Goal: Task Accomplishment & Management: Complete application form

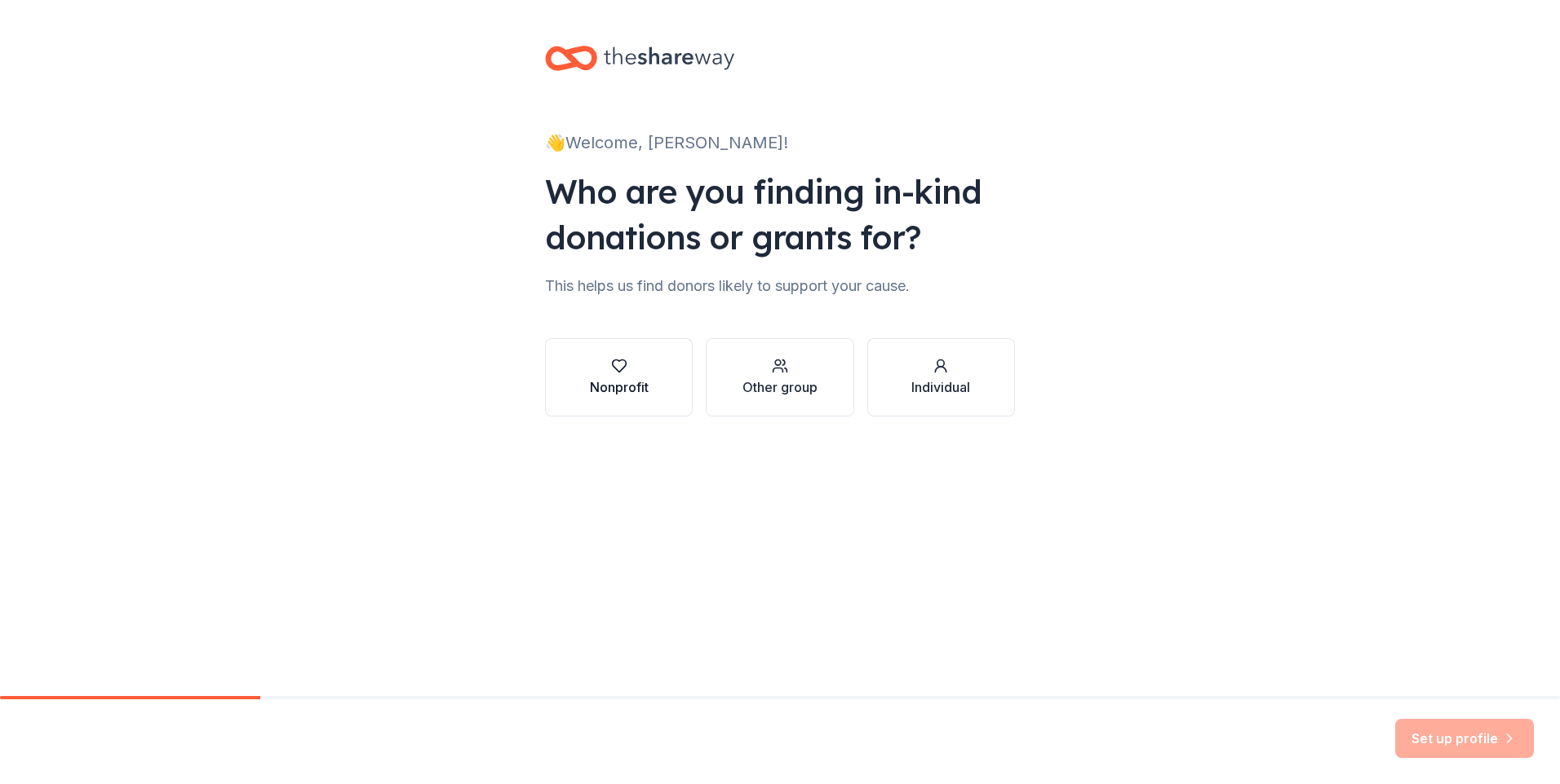
click at [607, 384] on div "Nonprofit" at bounding box center [620, 387] width 59 height 20
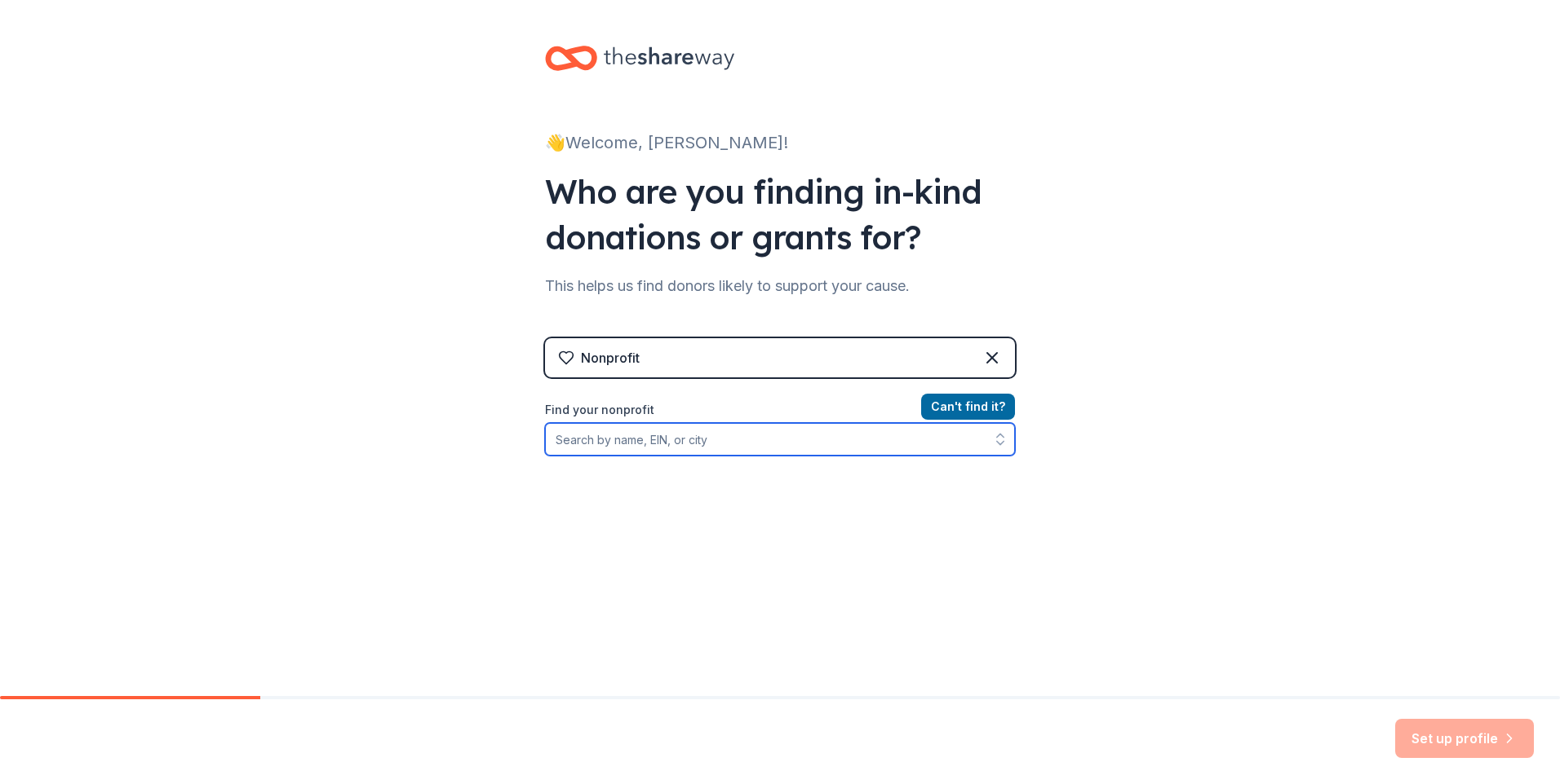
click at [730, 446] on input "Find your nonprofit" at bounding box center [780, 439] width 470 height 32
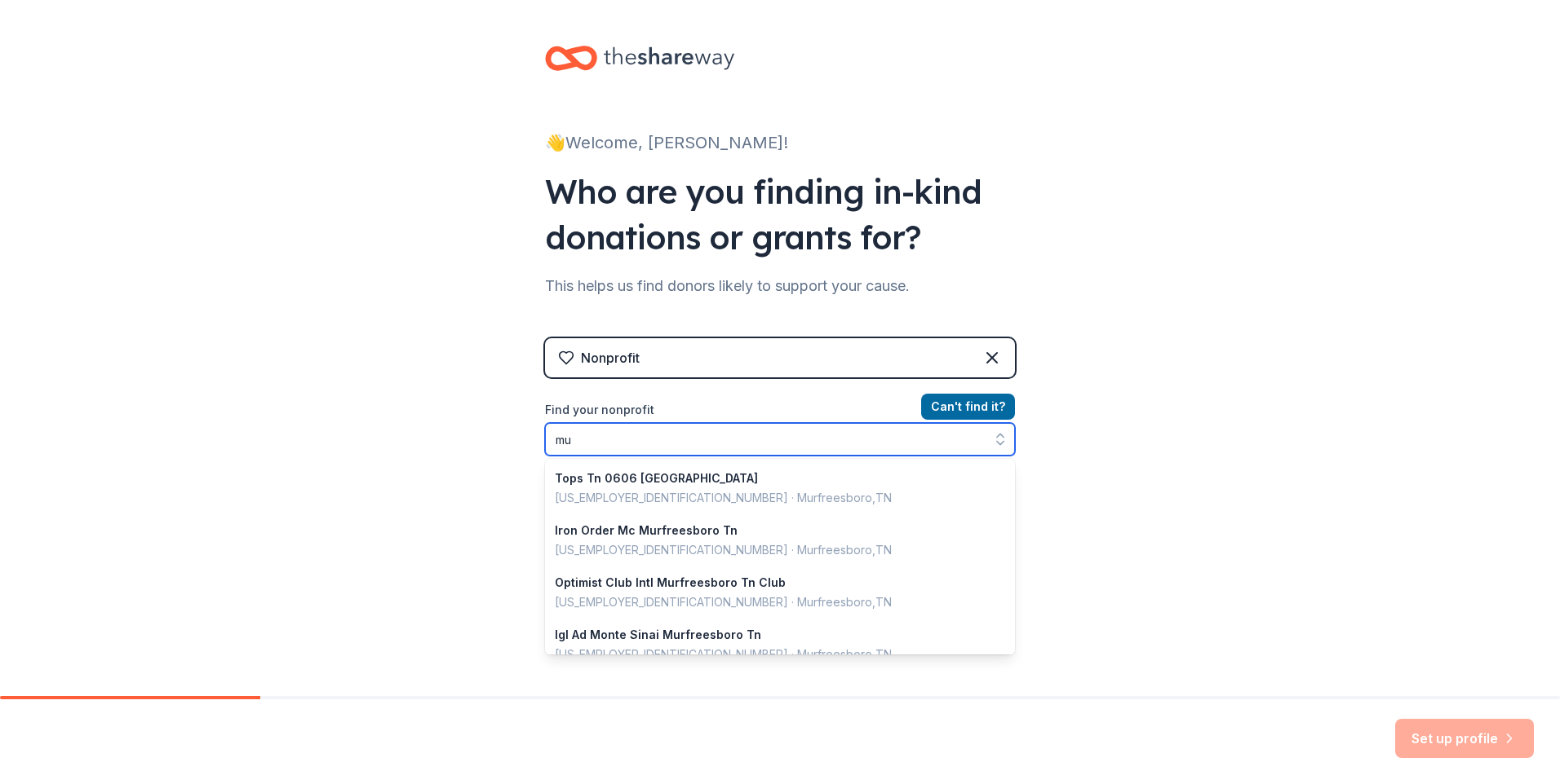
type input "m"
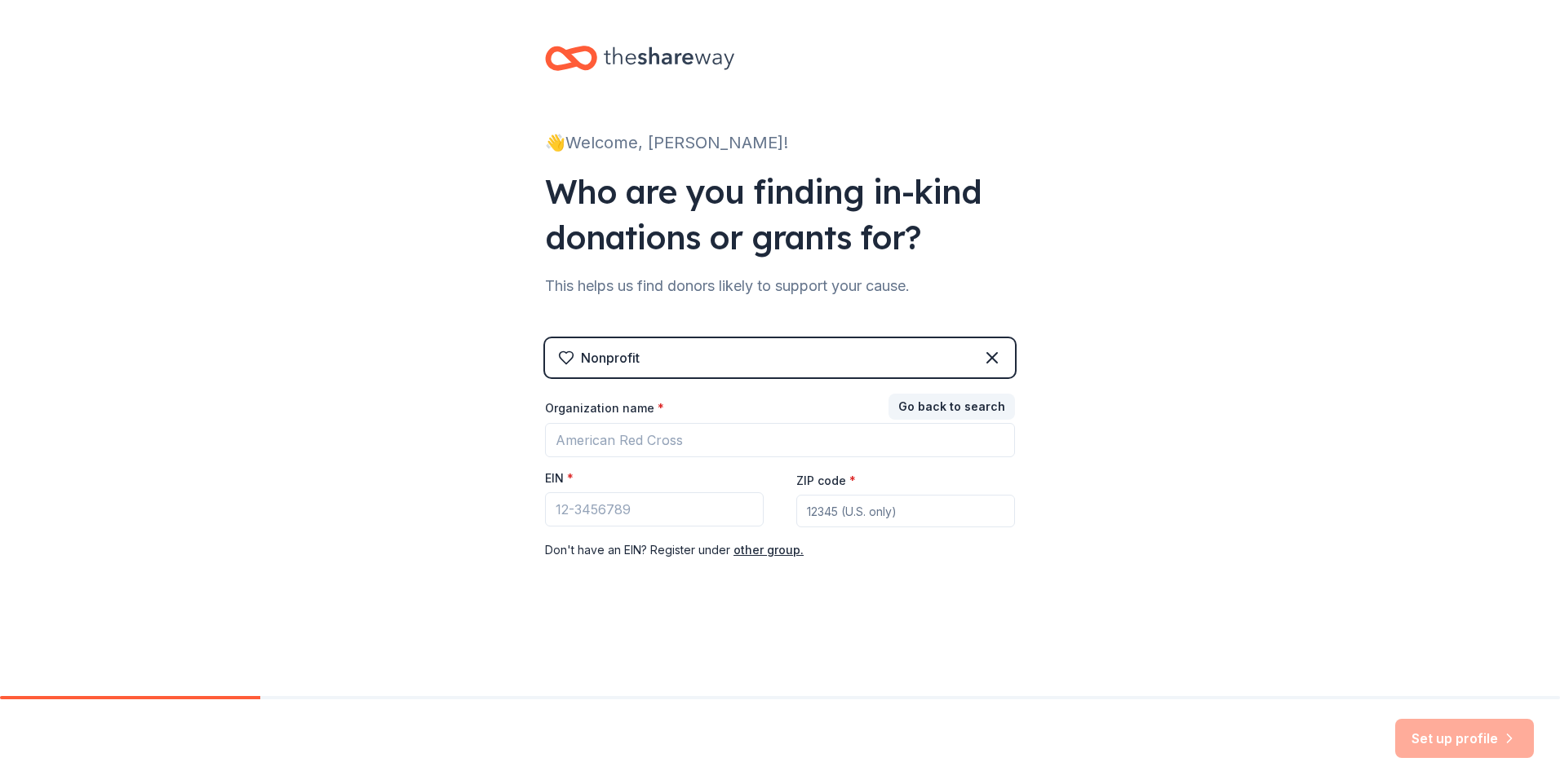
click at [672, 369] on div "Nonprofit" at bounding box center [780, 358] width 470 height 39
click at [665, 451] on input "Organization name *" at bounding box center [780, 440] width 470 height 34
click at [993, 360] on icon at bounding box center [992, 358] width 10 height 10
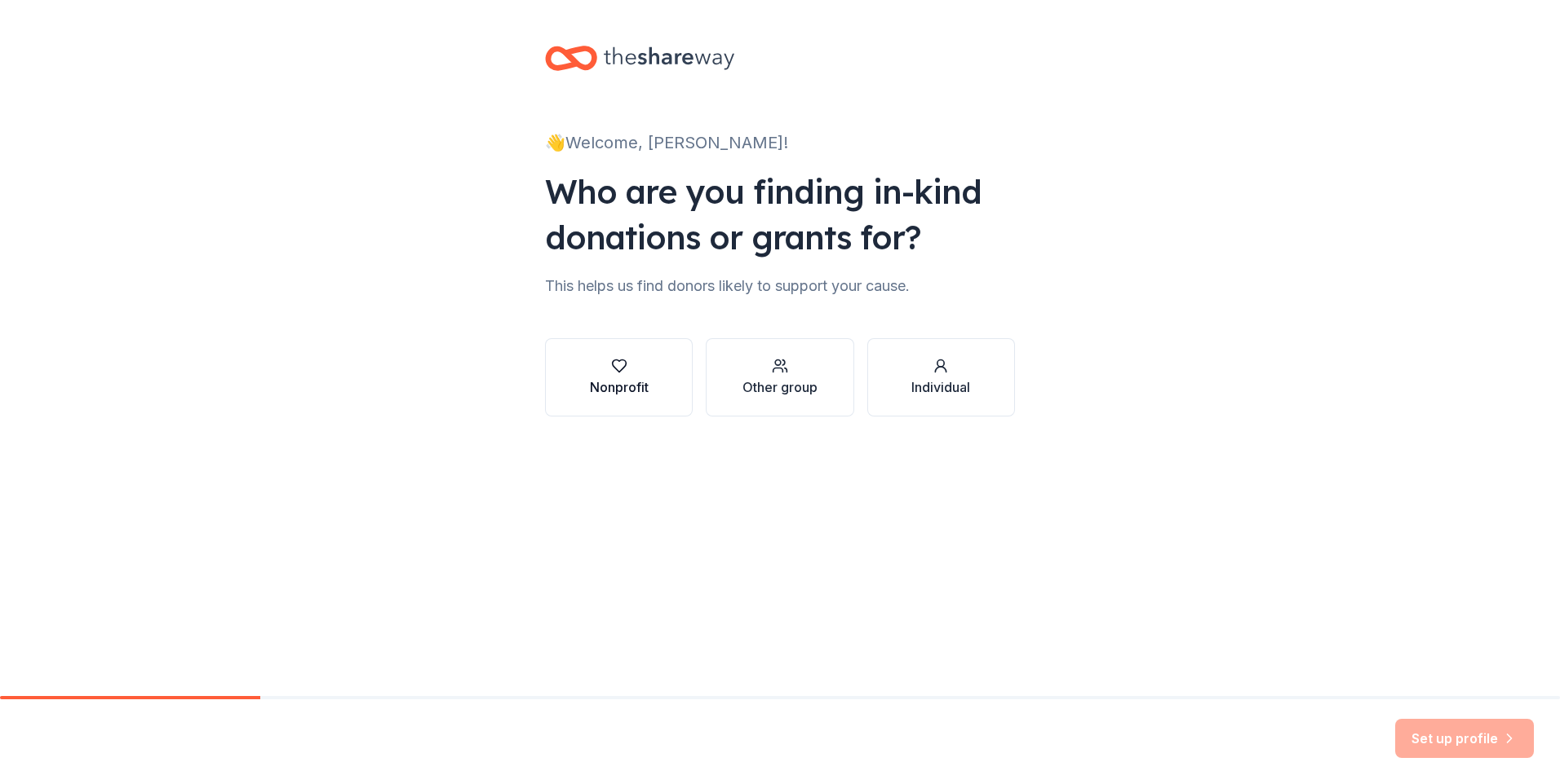
click at [647, 381] on div "Nonprofit" at bounding box center [620, 387] width 59 height 20
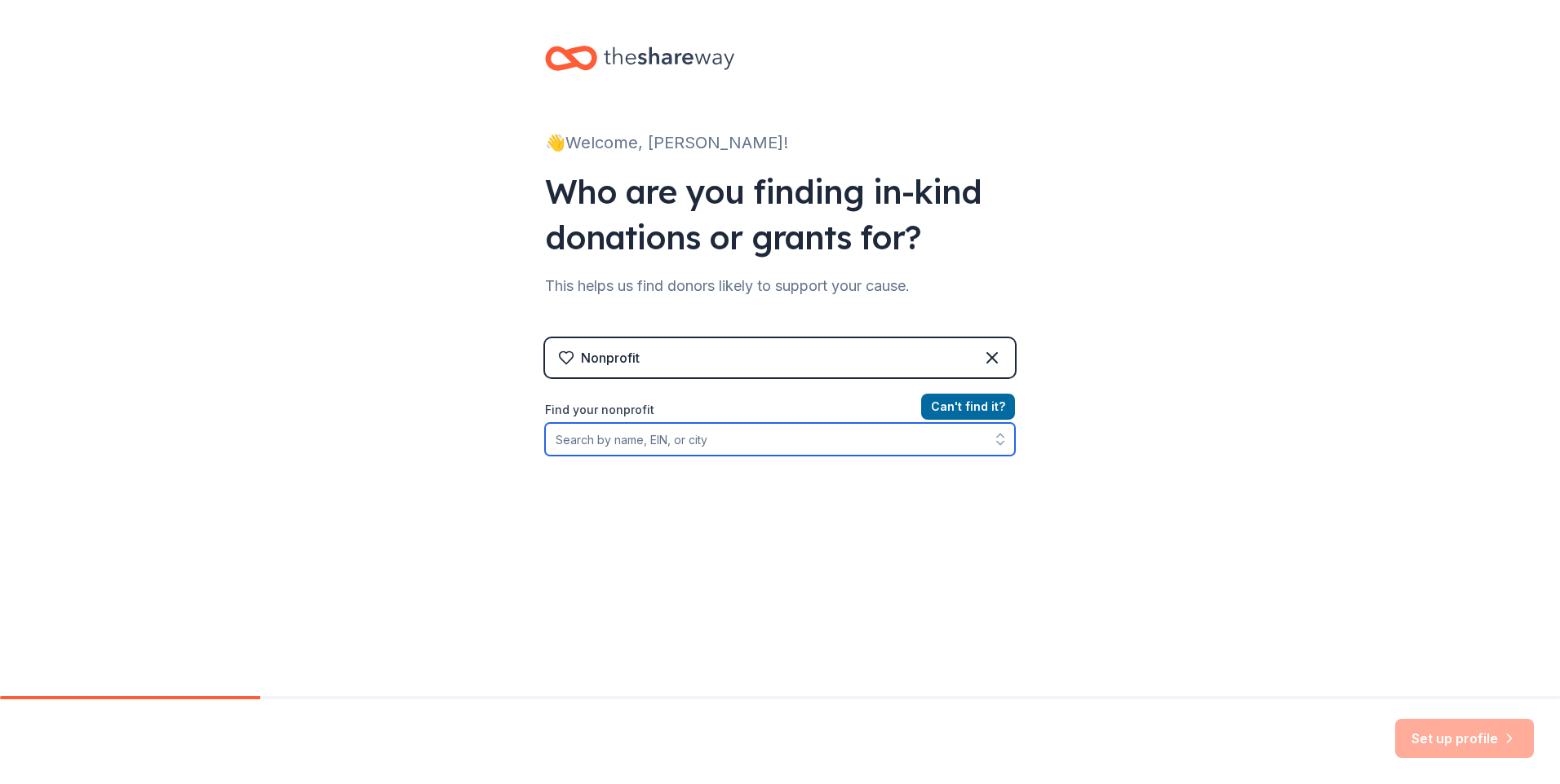
click at [724, 445] on input "Find your nonprofit" at bounding box center [780, 439] width 470 height 32
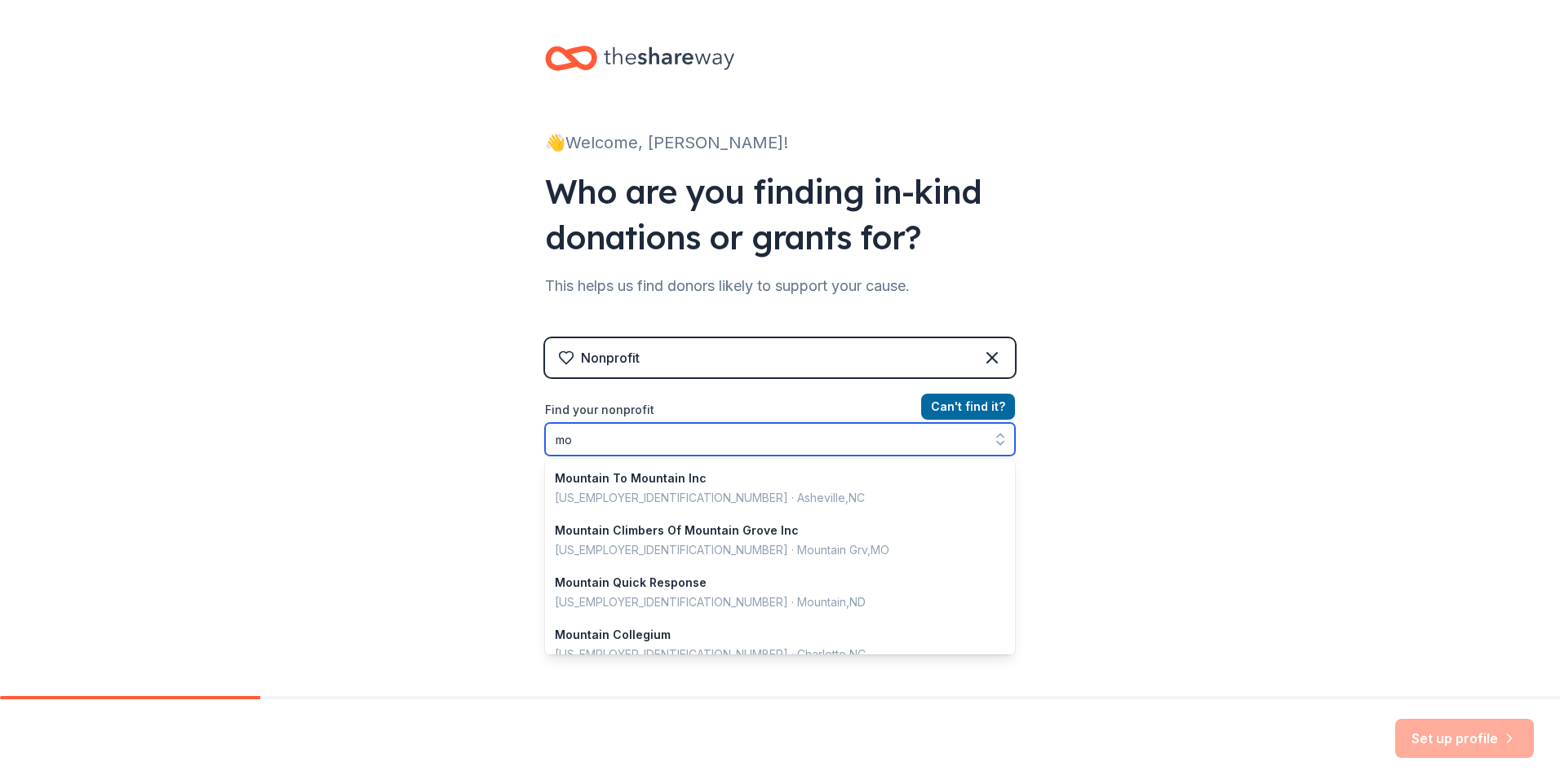
type input "m"
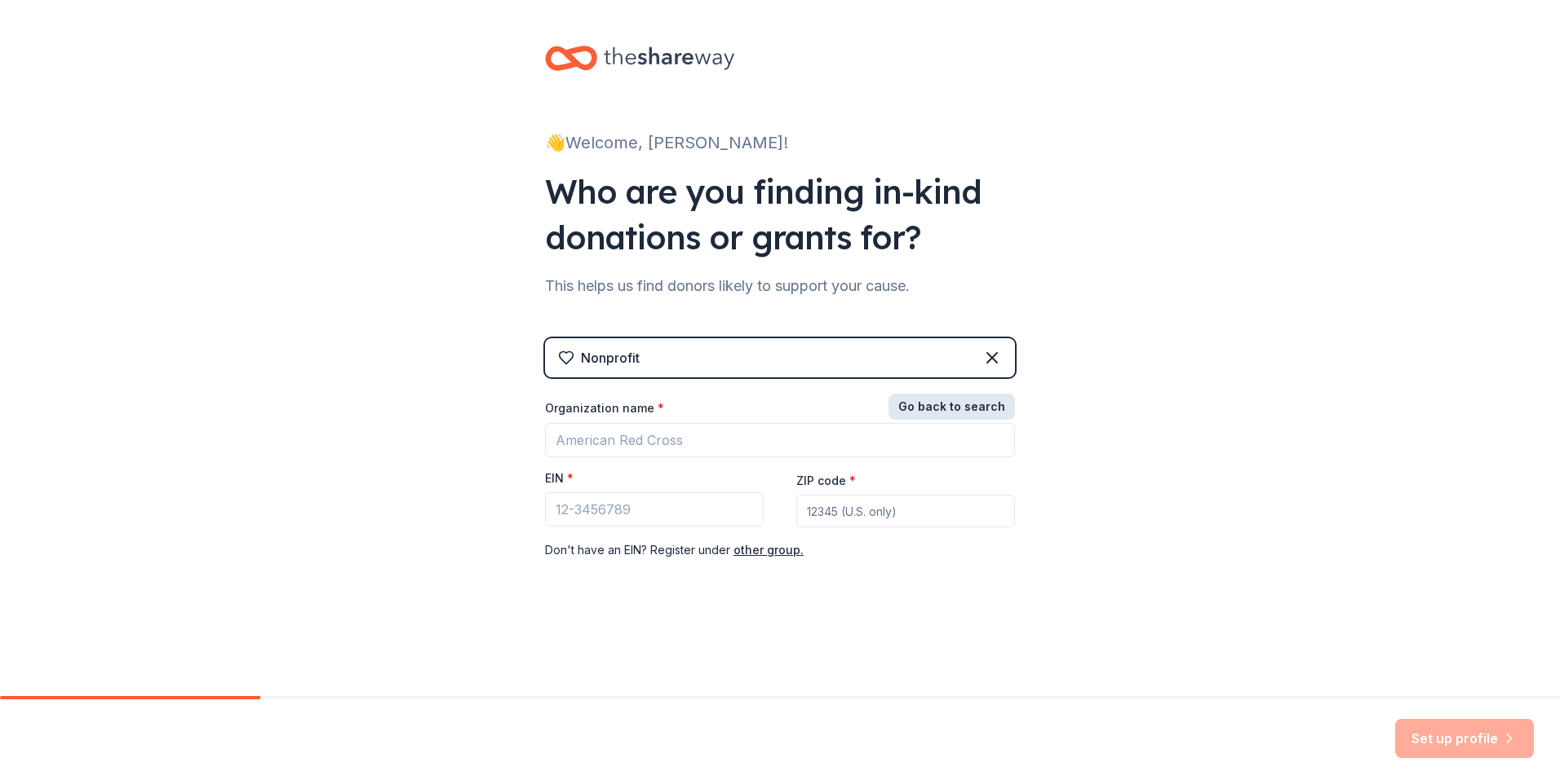
click at [982, 412] on button "Go back to search" at bounding box center [952, 407] width 127 height 26
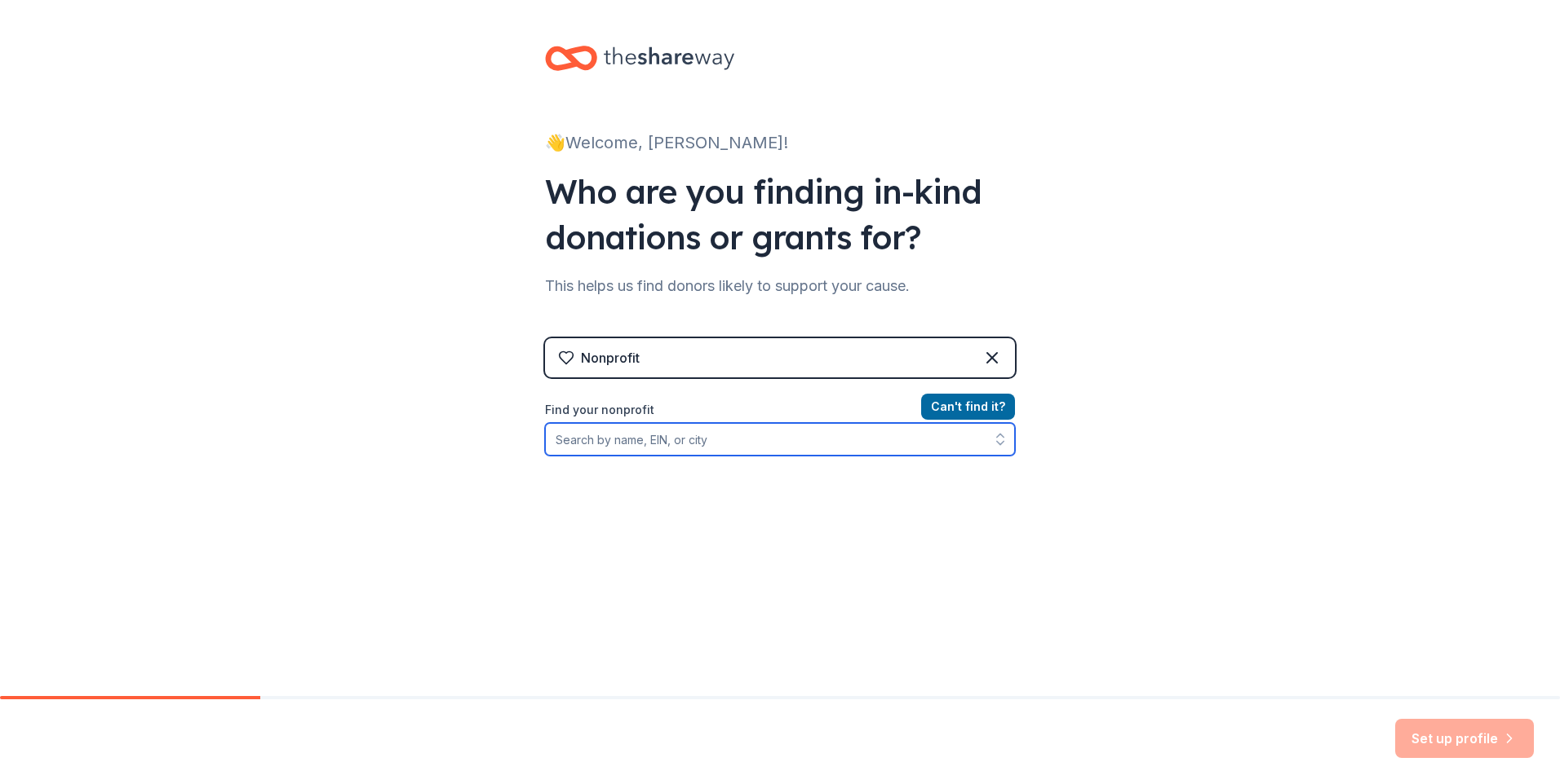
click at [735, 445] on input "Find your nonprofit" at bounding box center [780, 439] width 470 height 32
type input "[GEOGRAPHIC_DATA][DEMOGRAPHIC_DATA]"
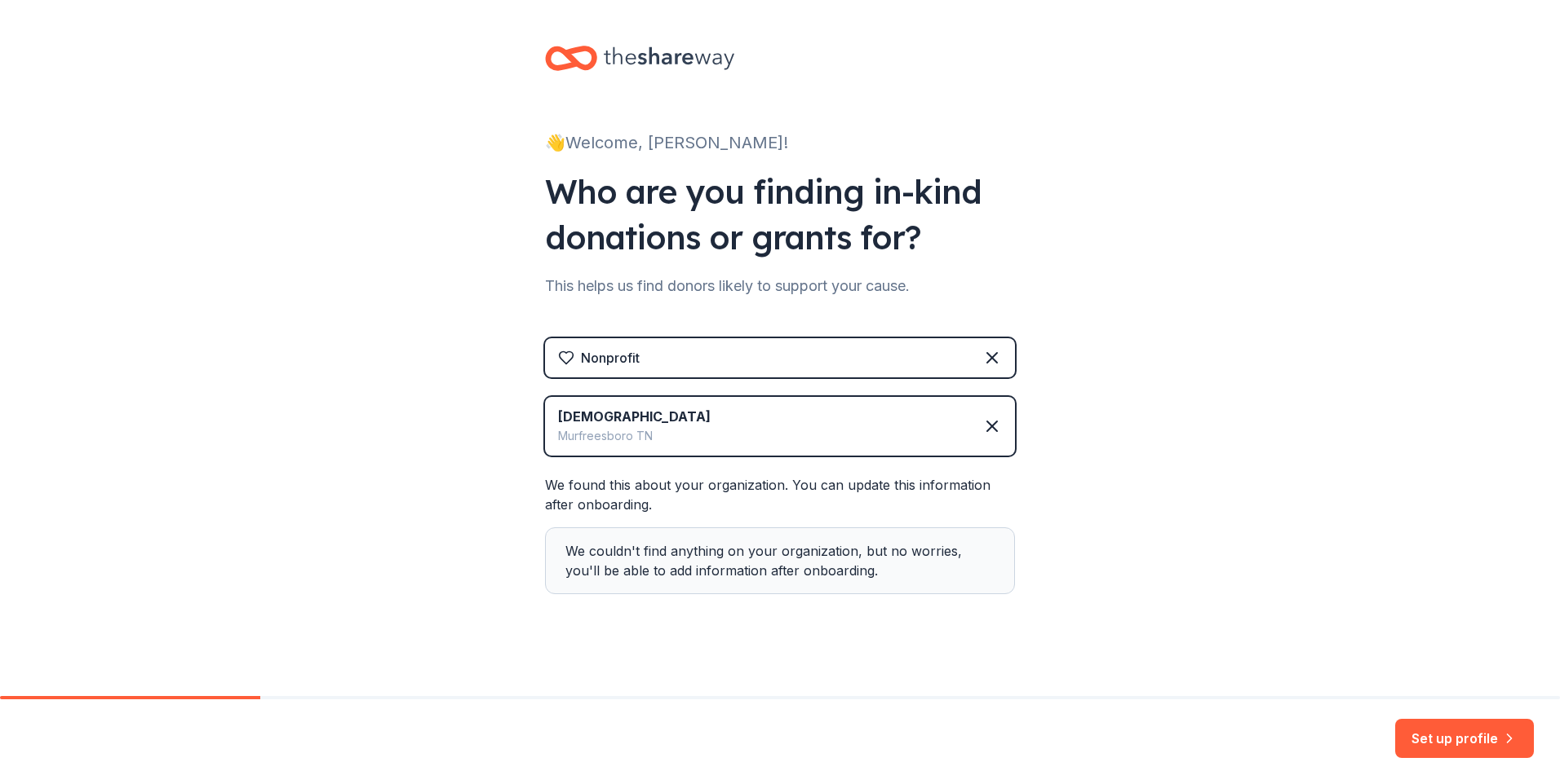
scroll to position [9, 0]
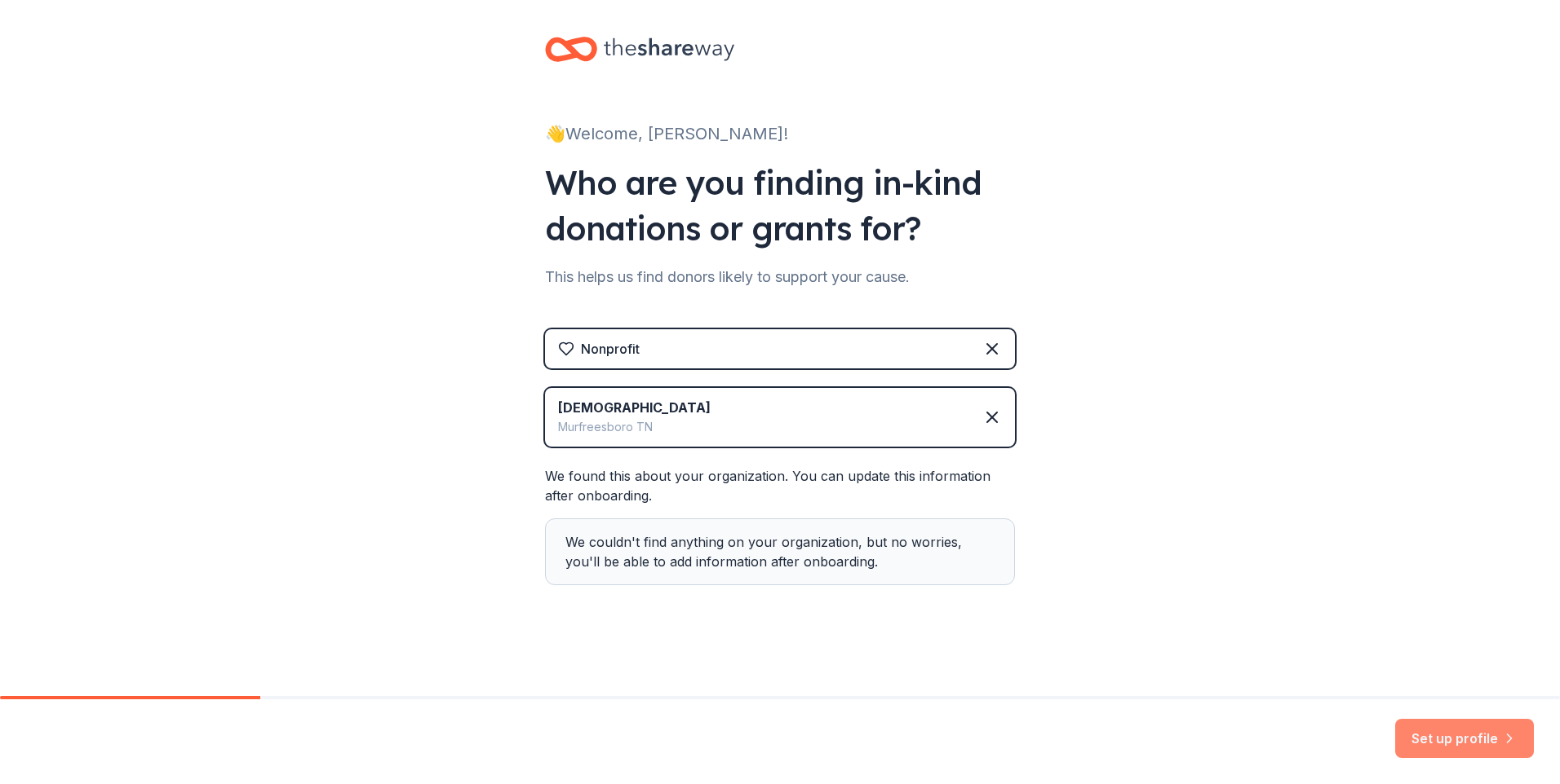
click at [1486, 744] on button "Set up profile" at bounding box center [1464, 739] width 139 height 39
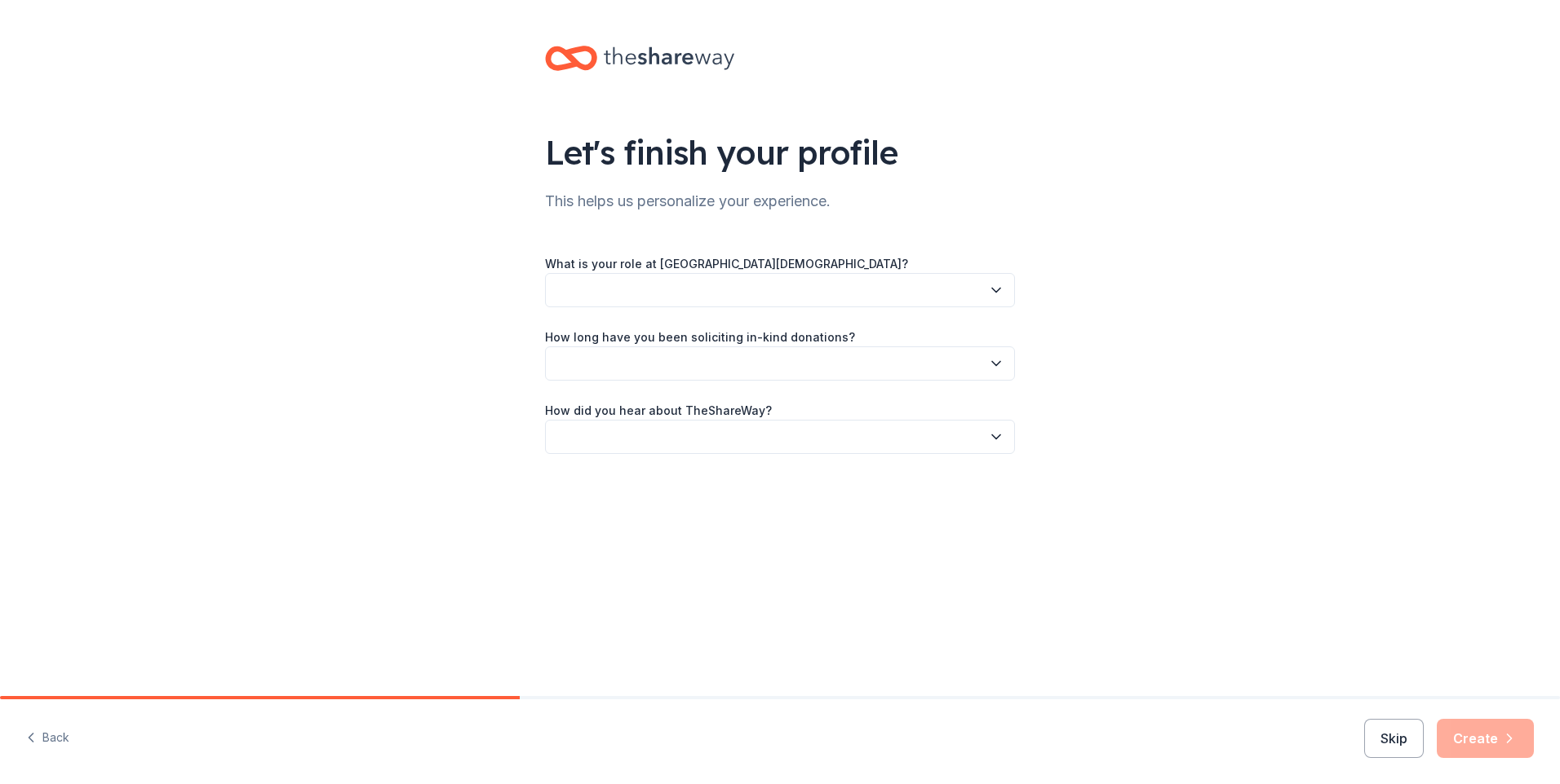
click at [998, 292] on icon "button" at bounding box center [996, 291] width 8 height 4
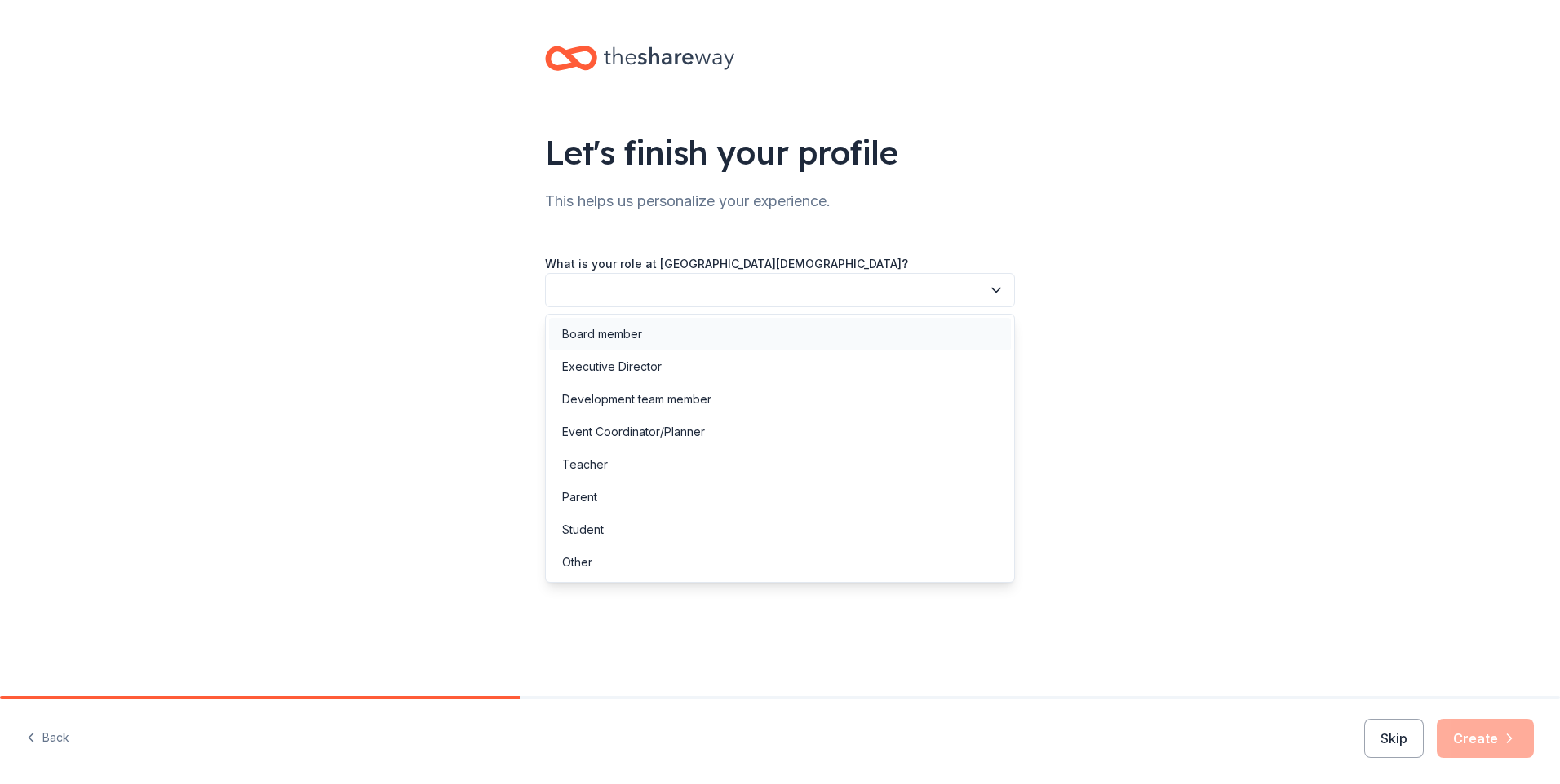
click at [616, 330] on div "Board member" at bounding box center [602, 334] width 80 height 20
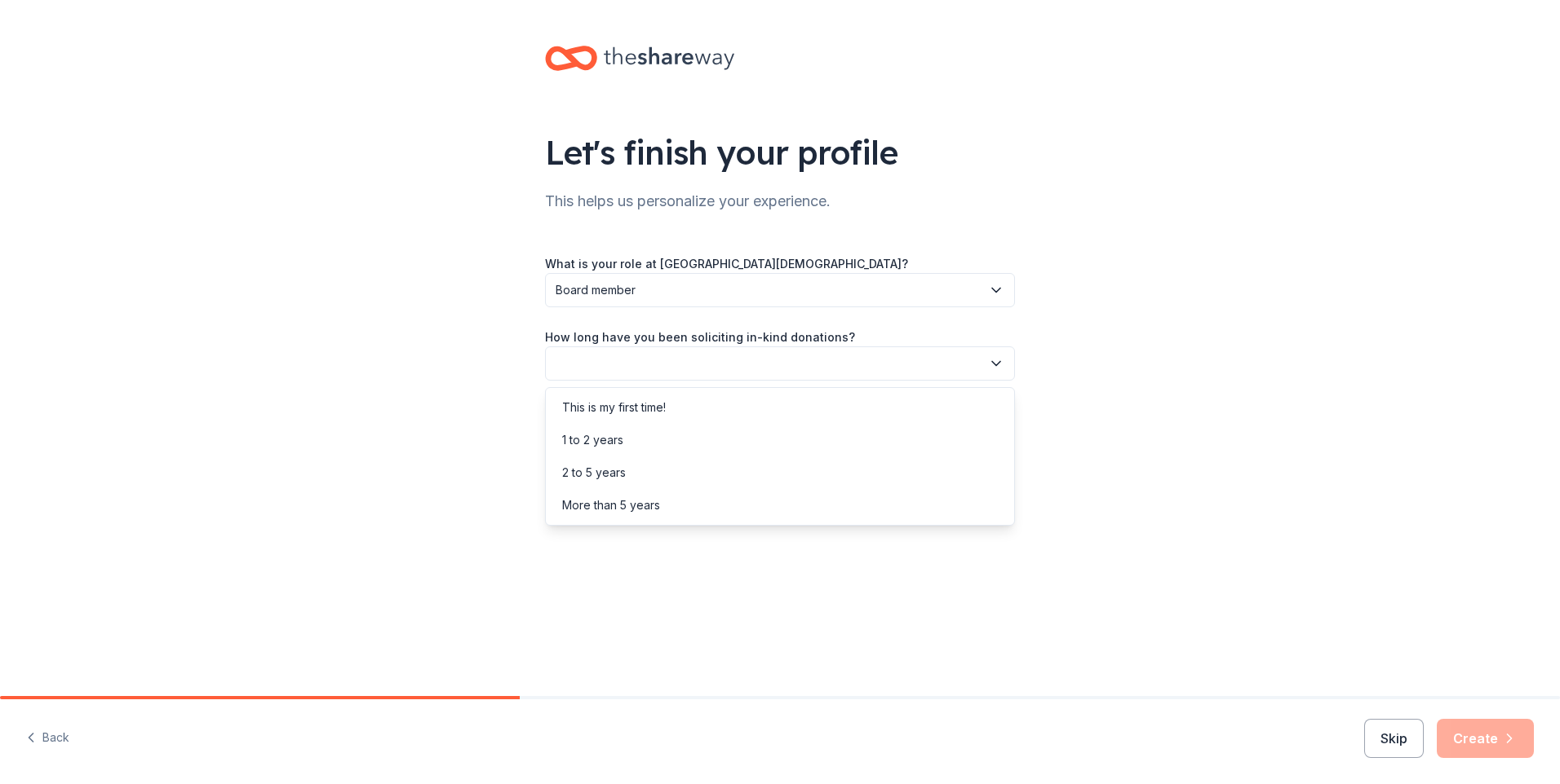
click at [989, 367] on icon "button" at bounding box center [996, 364] width 17 height 17
click at [651, 401] on div "This is my first time!" at bounding box center [614, 408] width 103 height 20
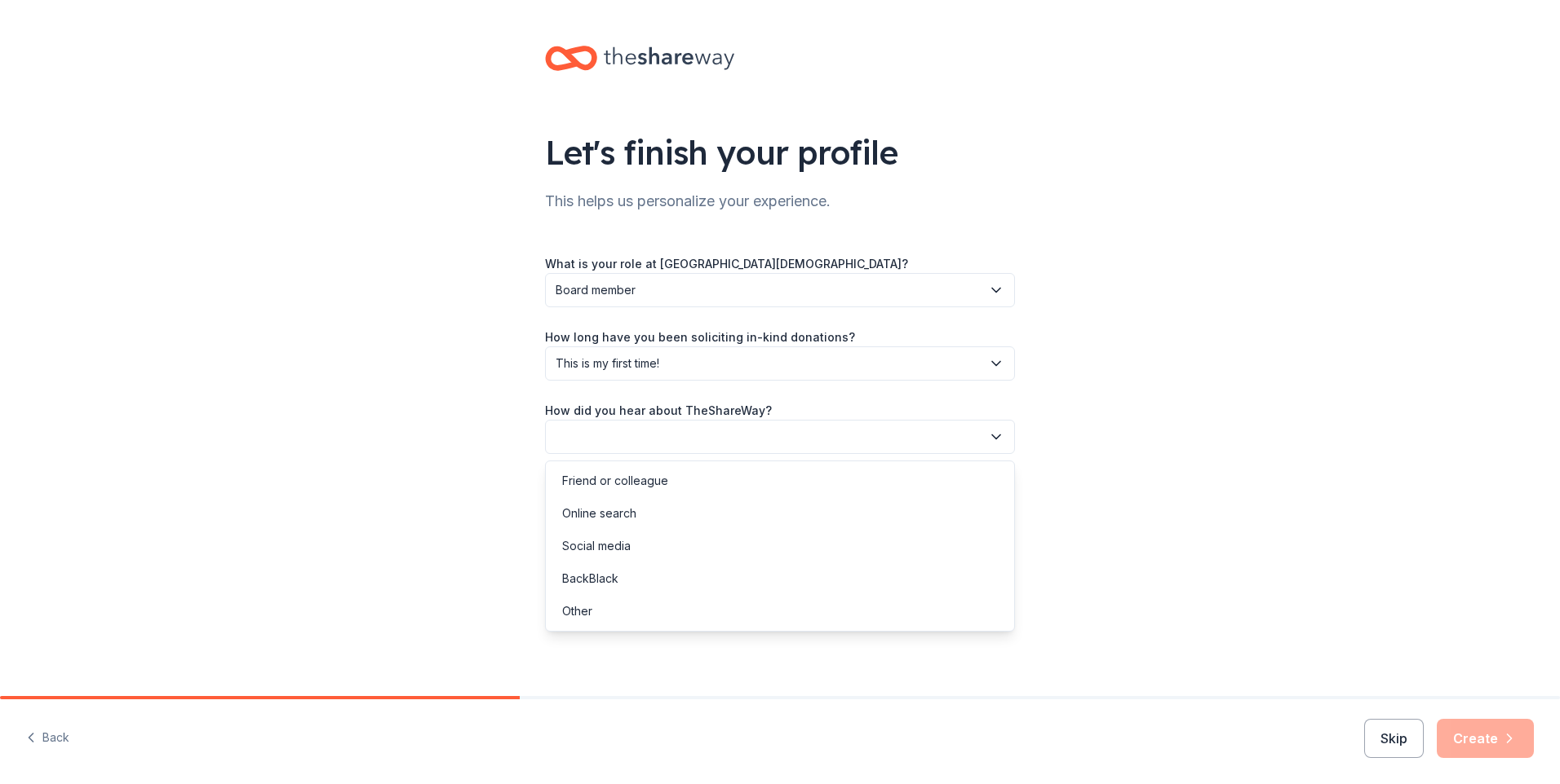
click at [1002, 439] on icon "button" at bounding box center [996, 437] width 17 height 17
click at [602, 510] on div "Online search" at bounding box center [599, 514] width 74 height 20
click at [1488, 740] on button "Create" at bounding box center [1486, 739] width 98 height 39
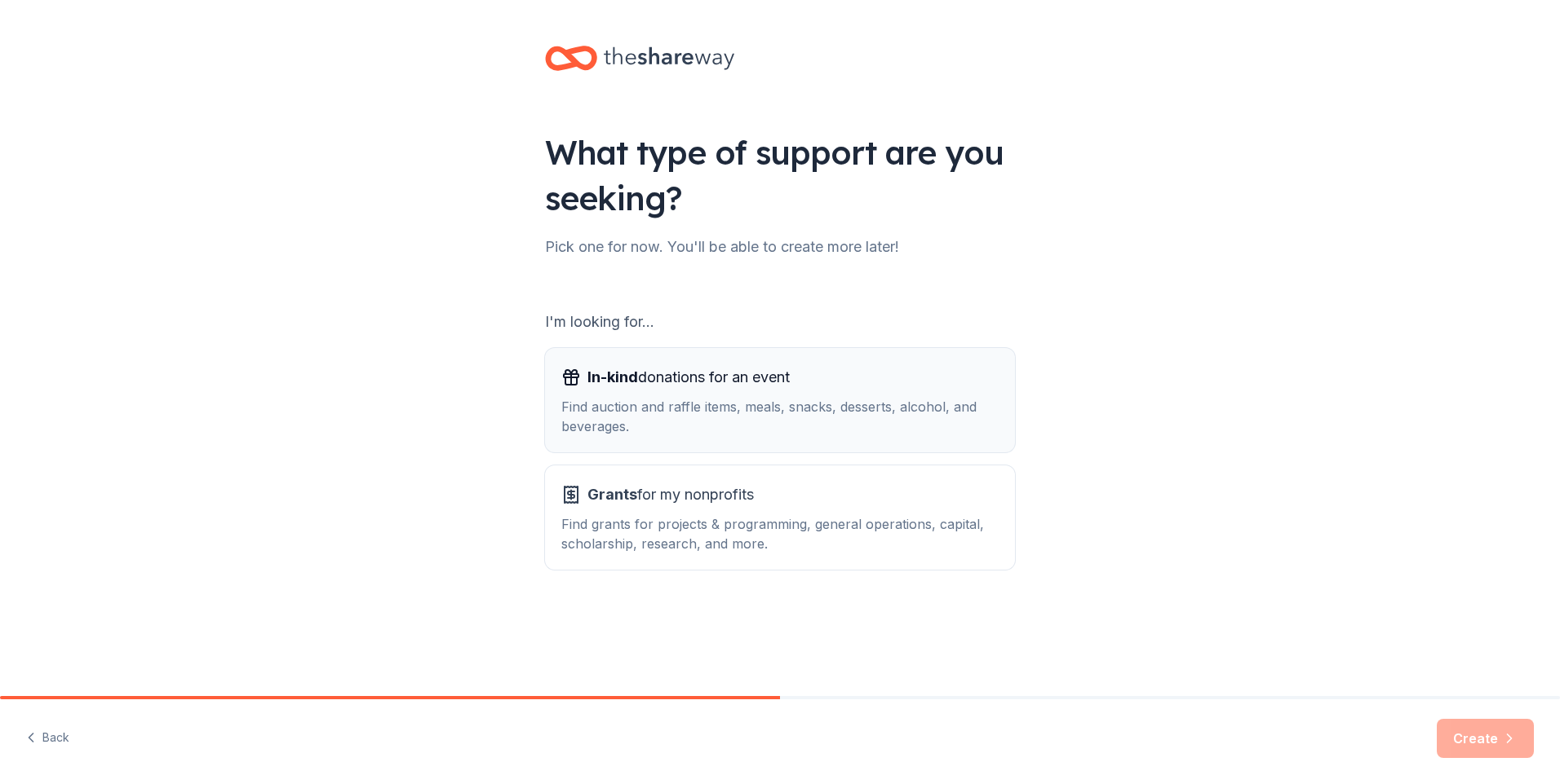
click at [576, 382] on icon "button" at bounding box center [572, 381] width 12 height 8
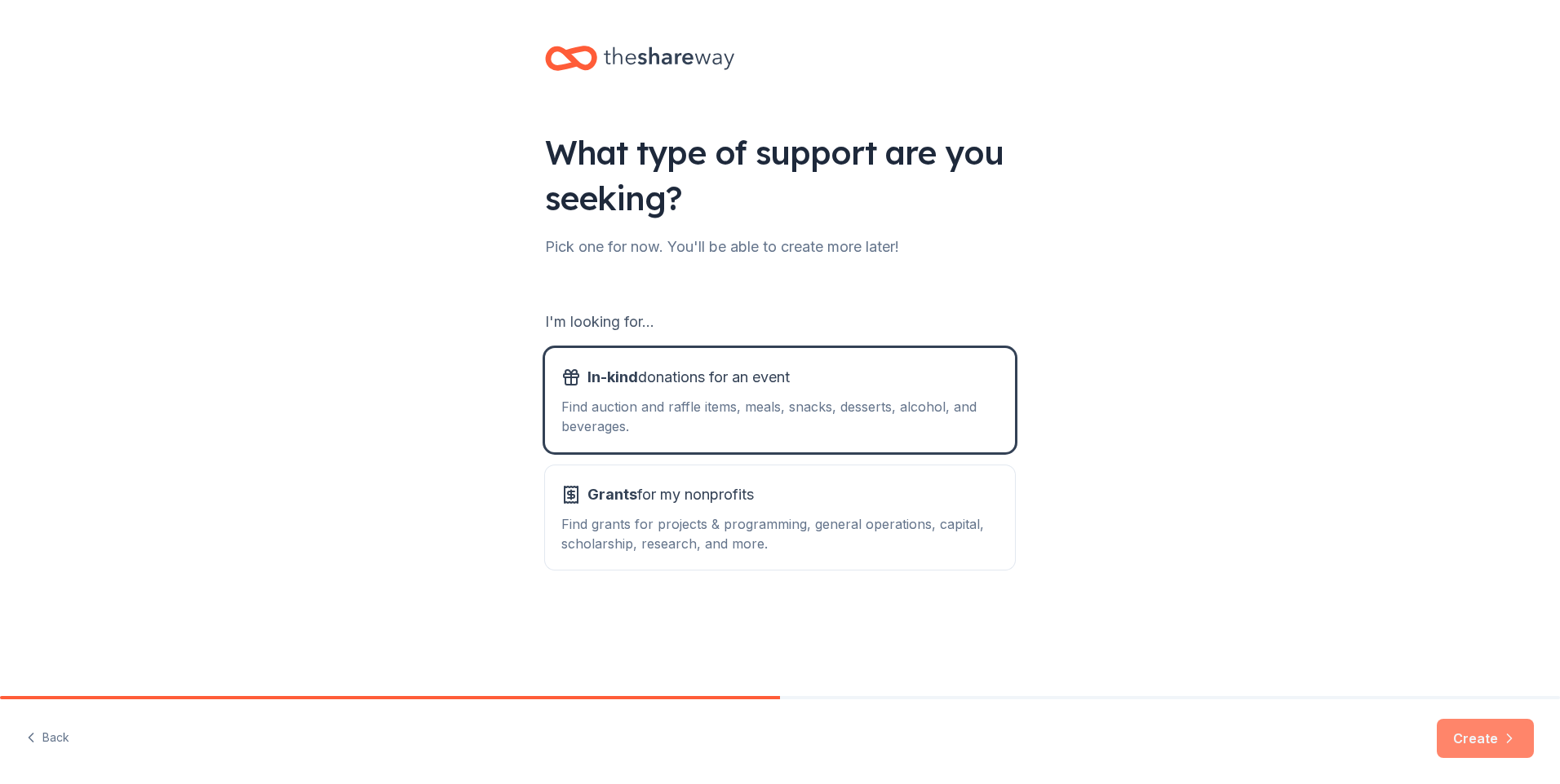
click at [1490, 734] on button "Create" at bounding box center [1486, 739] width 98 height 39
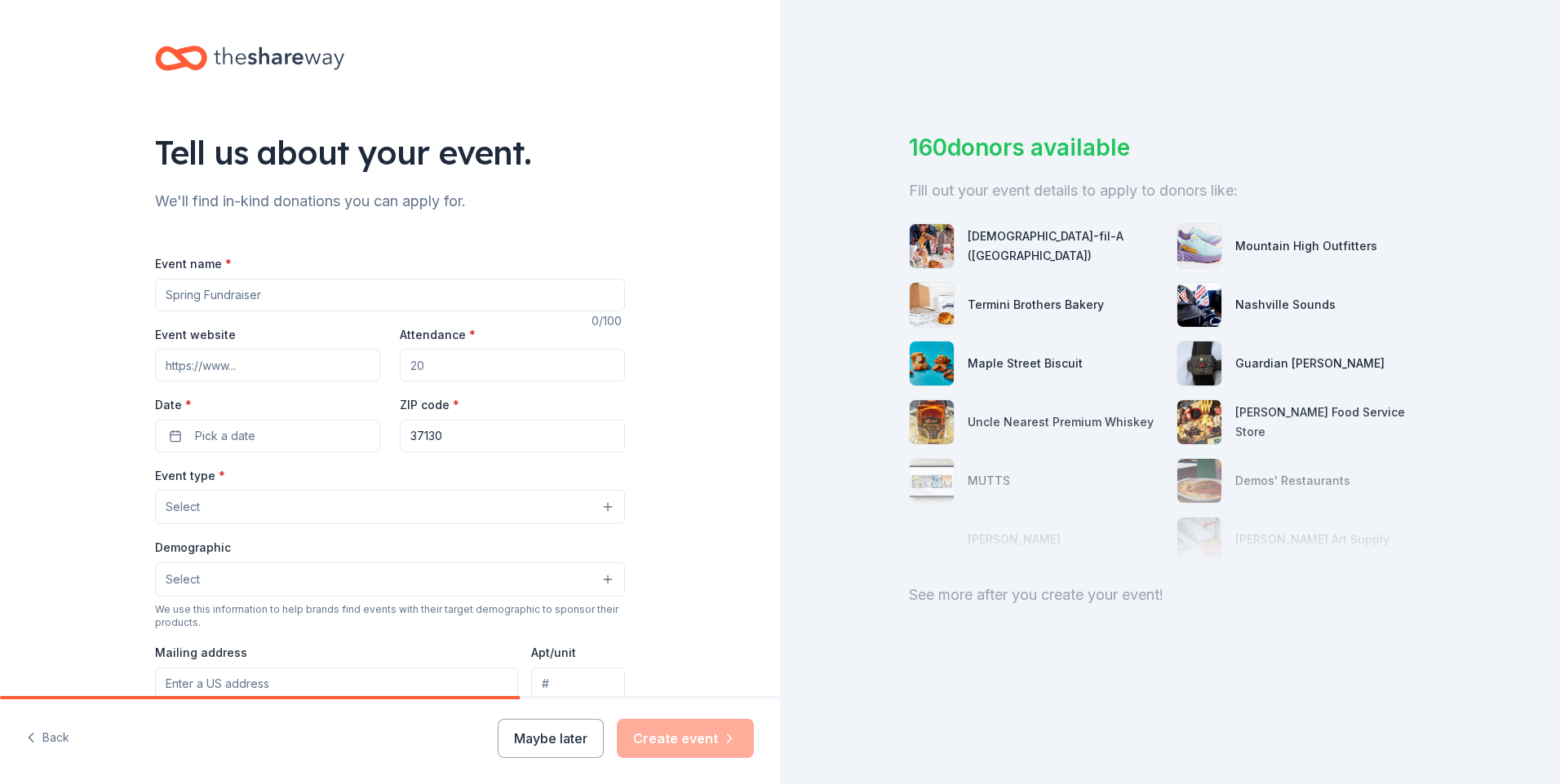
click at [286, 303] on input "Event name *" at bounding box center [390, 294] width 470 height 32
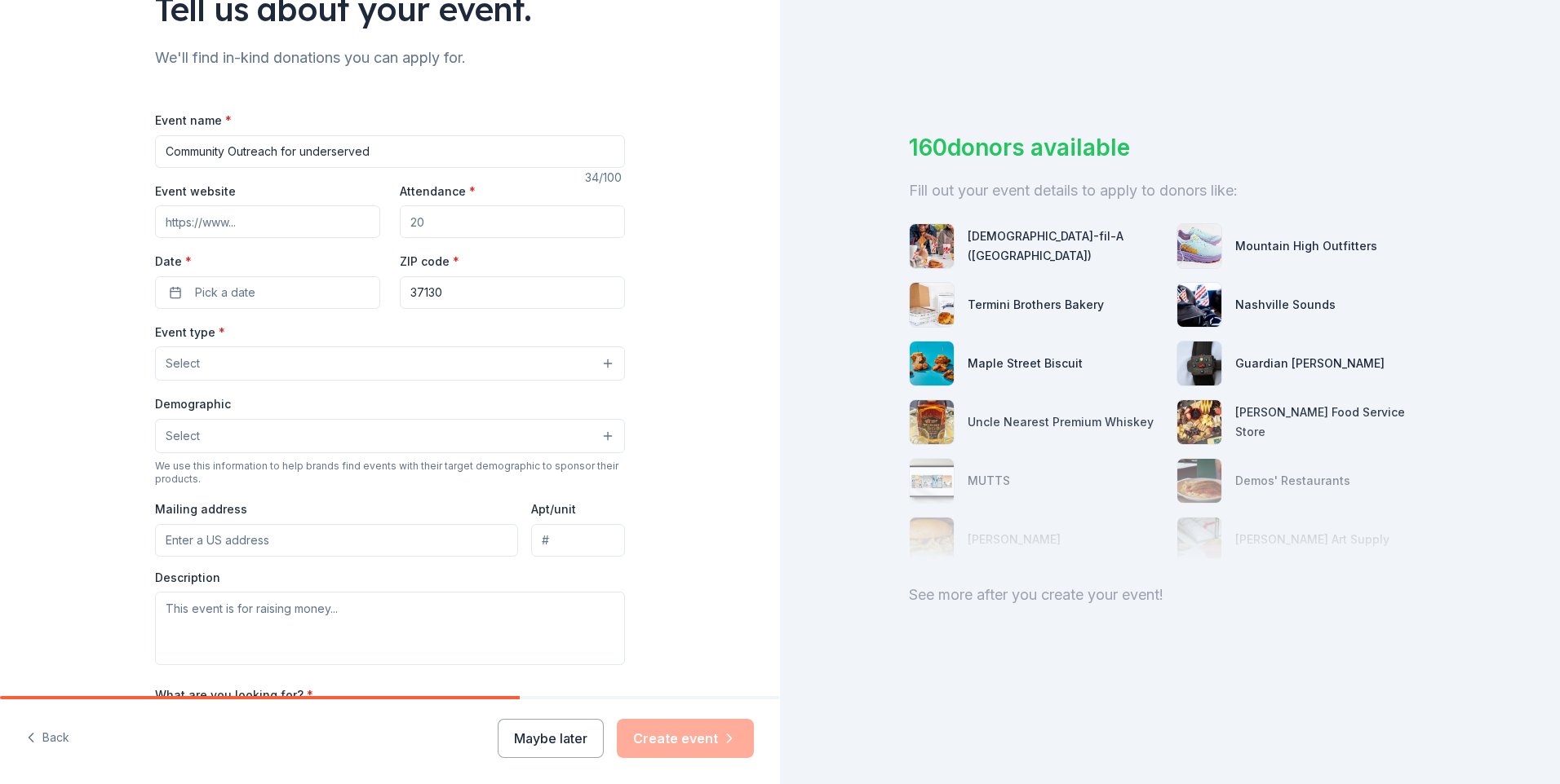
scroll to position [145, 0]
type input "Community Outreach for underserved"
click at [279, 295] on button "Pick a date" at bounding box center [267, 291] width 225 height 32
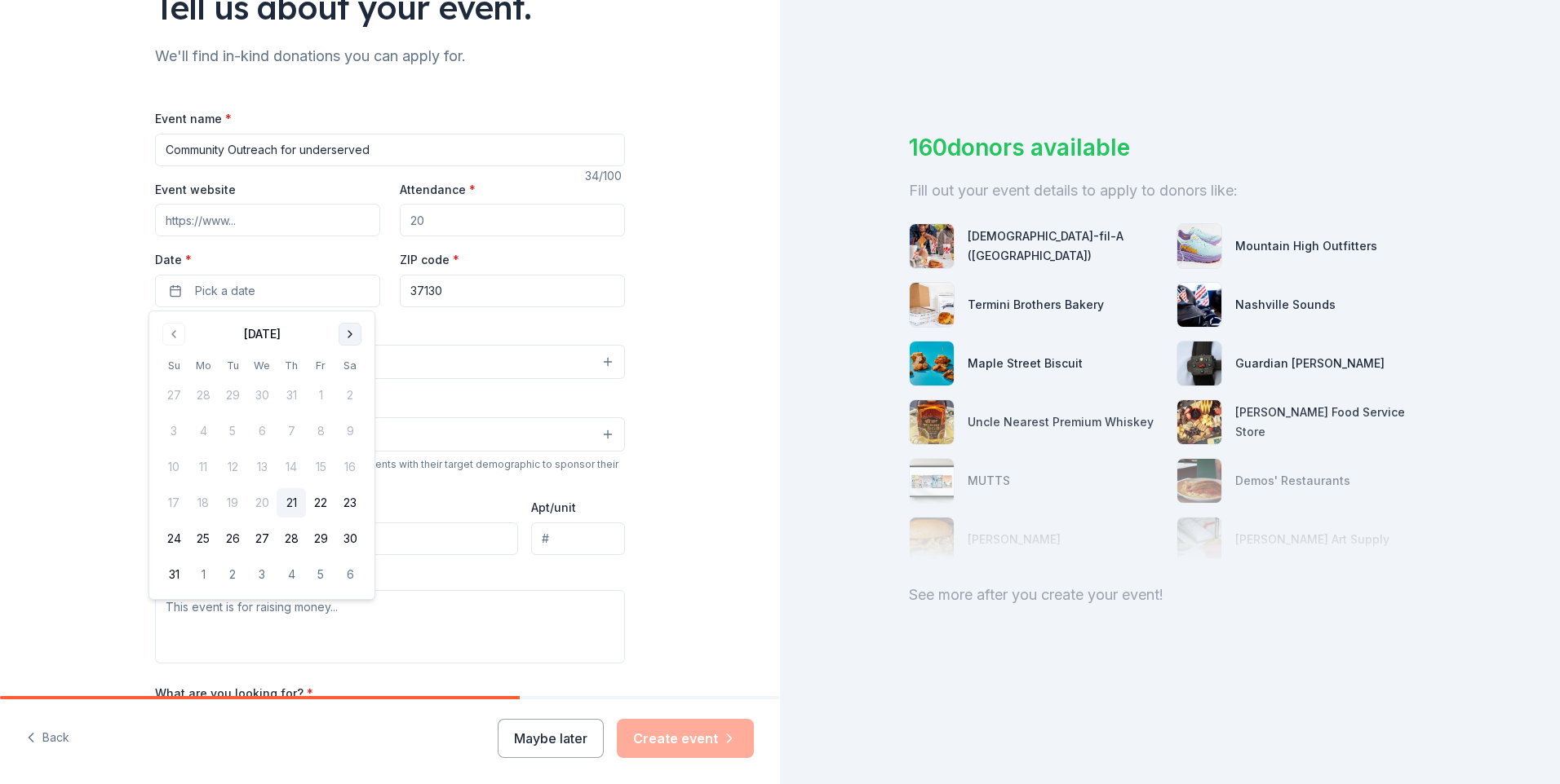
click at [352, 332] on button "Go to next month" at bounding box center [349, 333] width 22 height 22
click at [351, 332] on button "Go to next month" at bounding box center [349, 333] width 22 height 22
click at [346, 506] on button "22" at bounding box center [350, 503] width 29 height 29
click at [416, 328] on div "Event type * Select" at bounding box center [390, 350] width 470 height 59
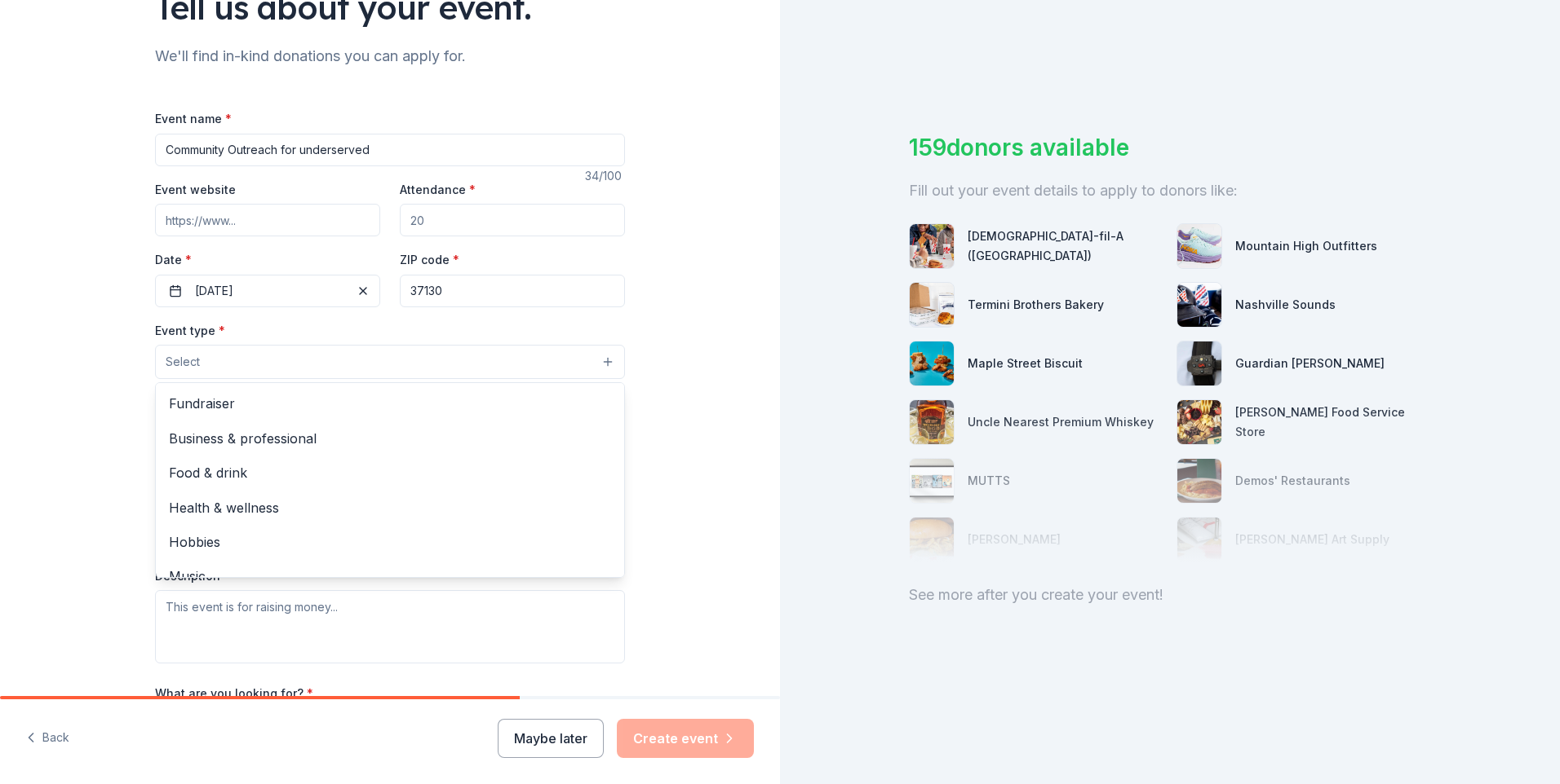
click at [604, 356] on button "Select" at bounding box center [390, 362] width 470 height 34
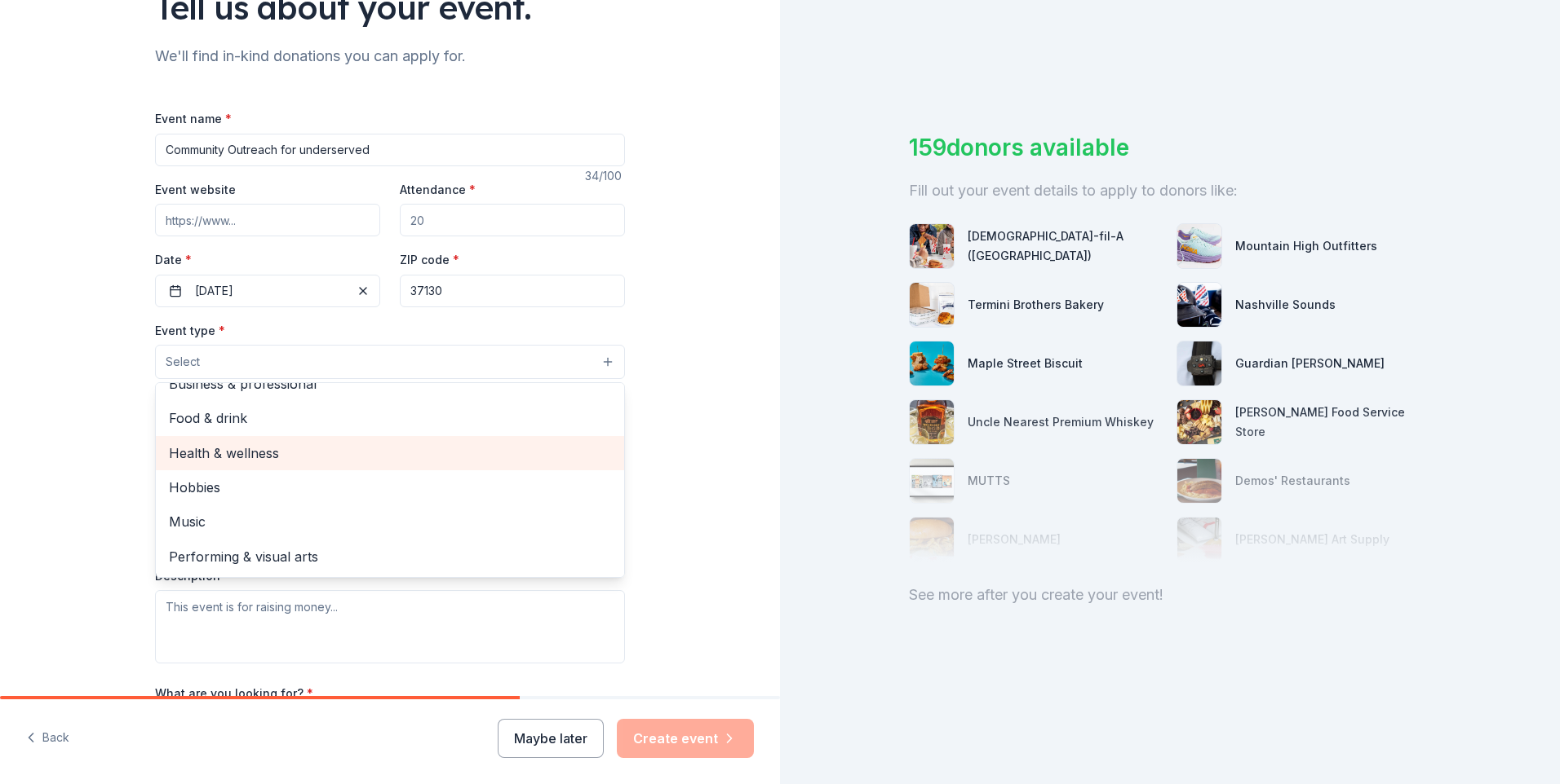
click at [235, 455] on span "Health & wellness" at bounding box center [389, 453] width 442 height 21
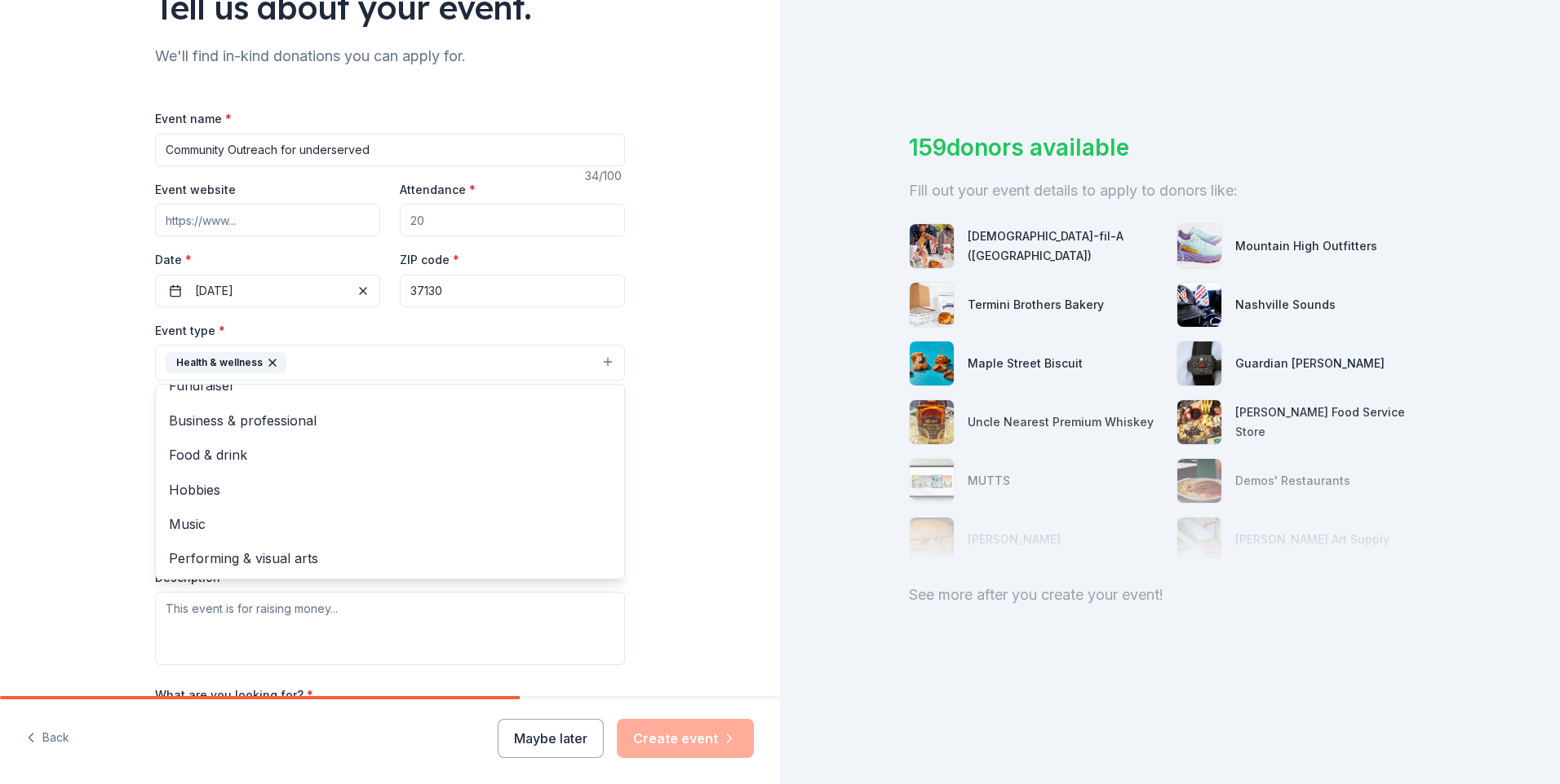
click at [656, 505] on div "Tell us about your event. We'll find in-kind donations you can apply for. Event…" at bounding box center [389, 398] width 780 height 1087
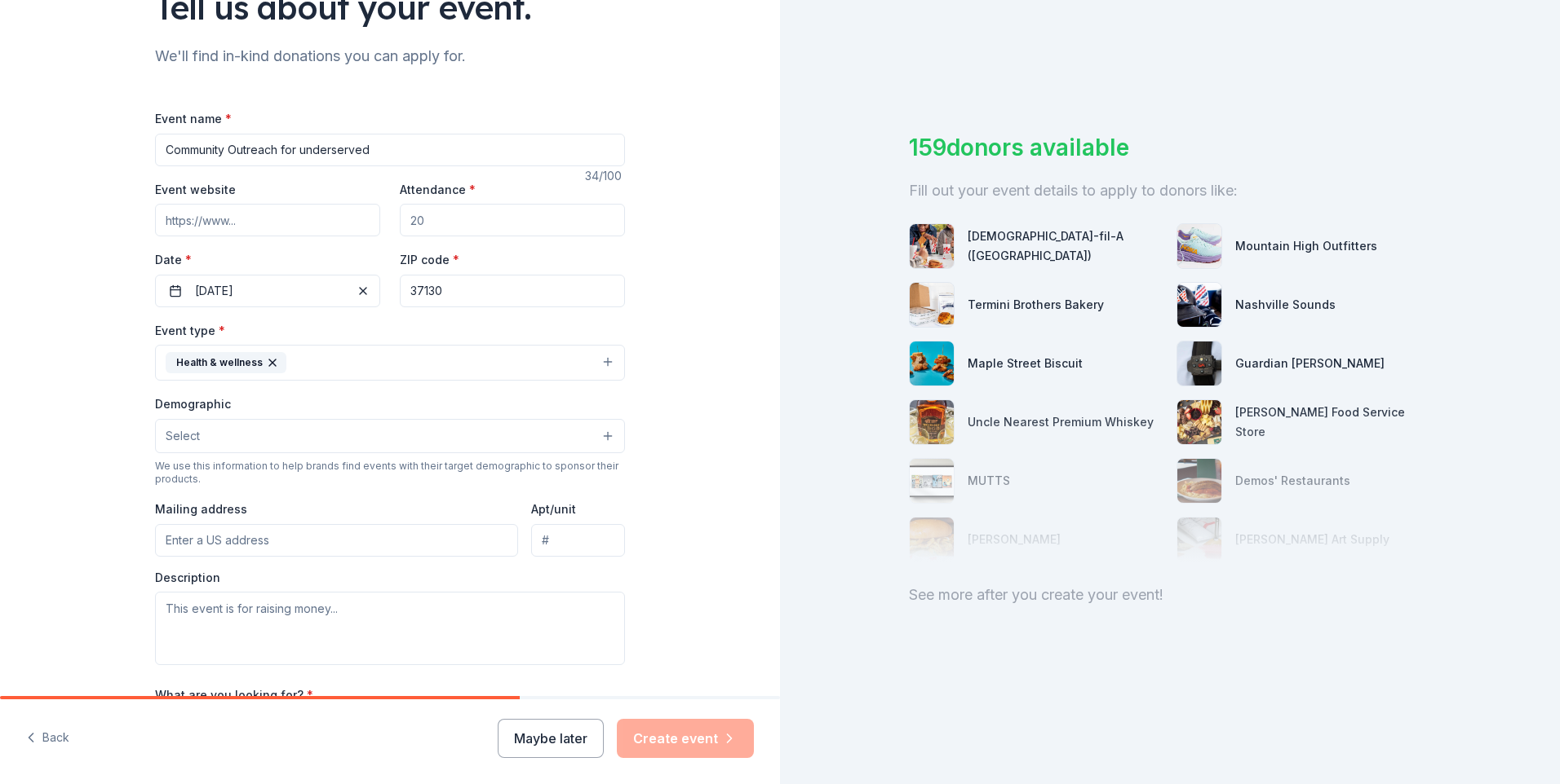
click at [602, 438] on button "Select" at bounding box center [390, 436] width 470 height 34
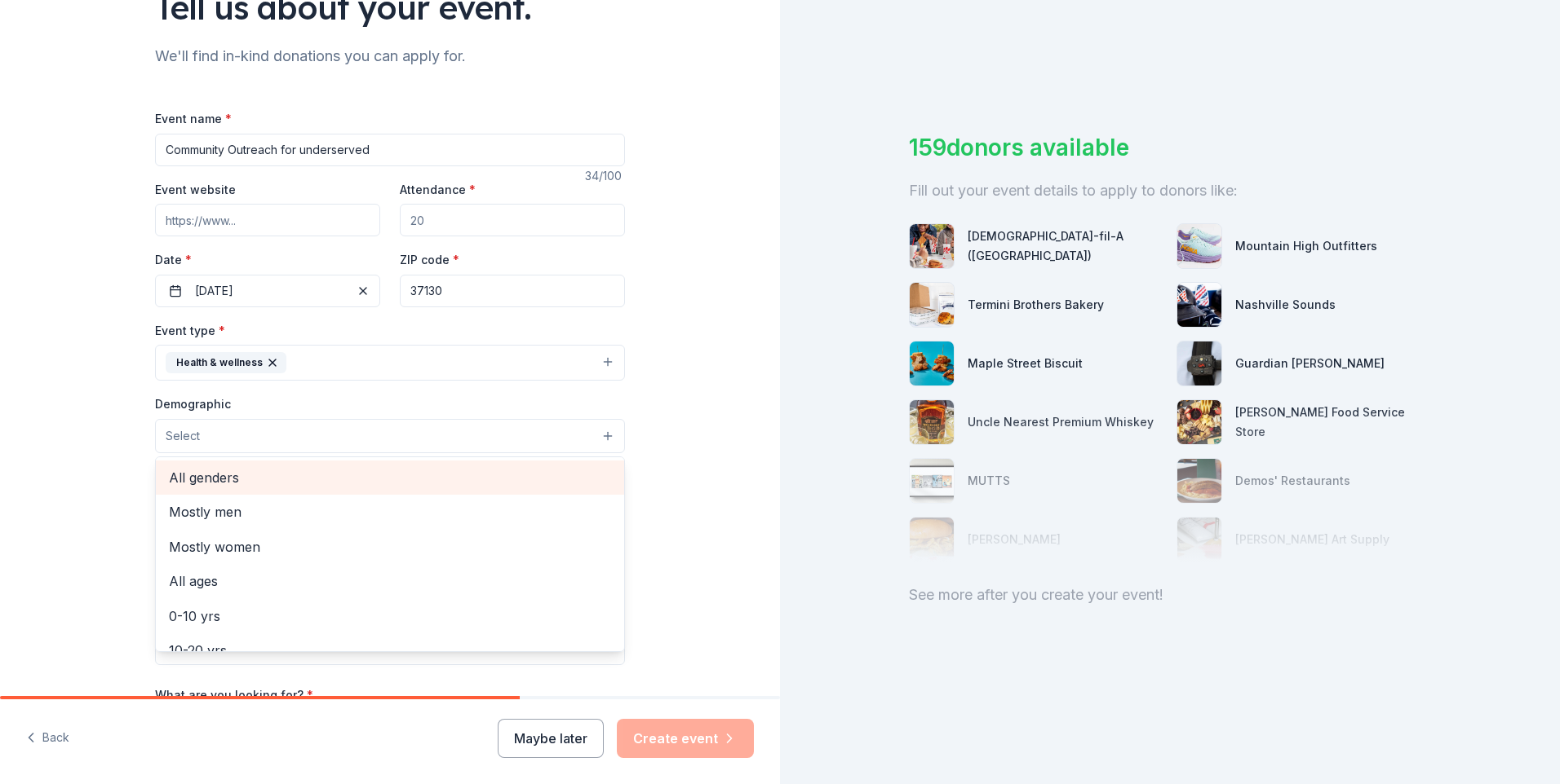
click at [253, 475] on span "All genders" at bounding box center [389, 478] width 442 height 21
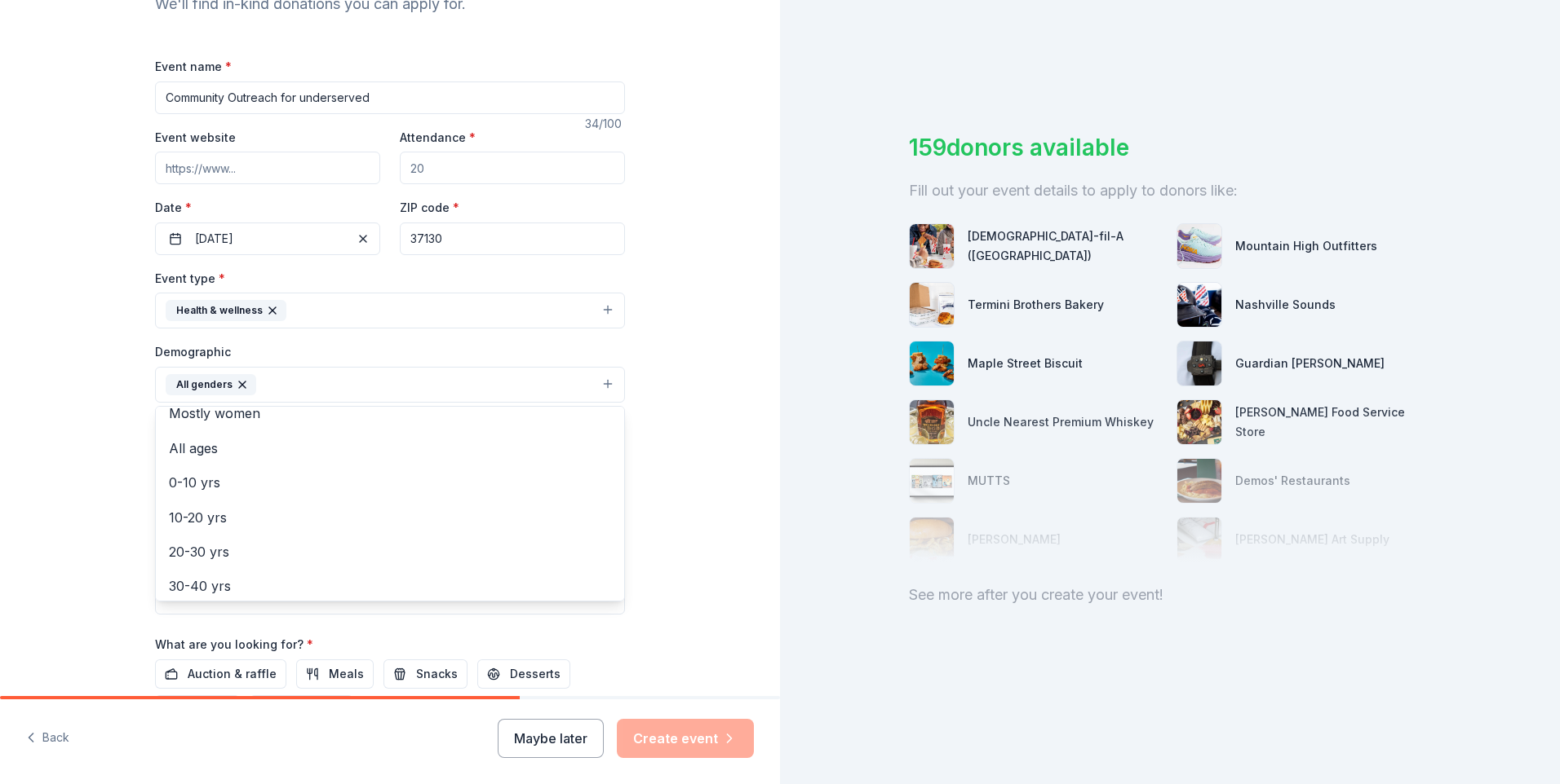
scroll to position [57, 0]
click at [203, 437] on span "All ages" at bounding box center [389, 441] width 442 height 21
click at [316, 381] on icon "button" at bounding box center [322, 384] width 13 height 13
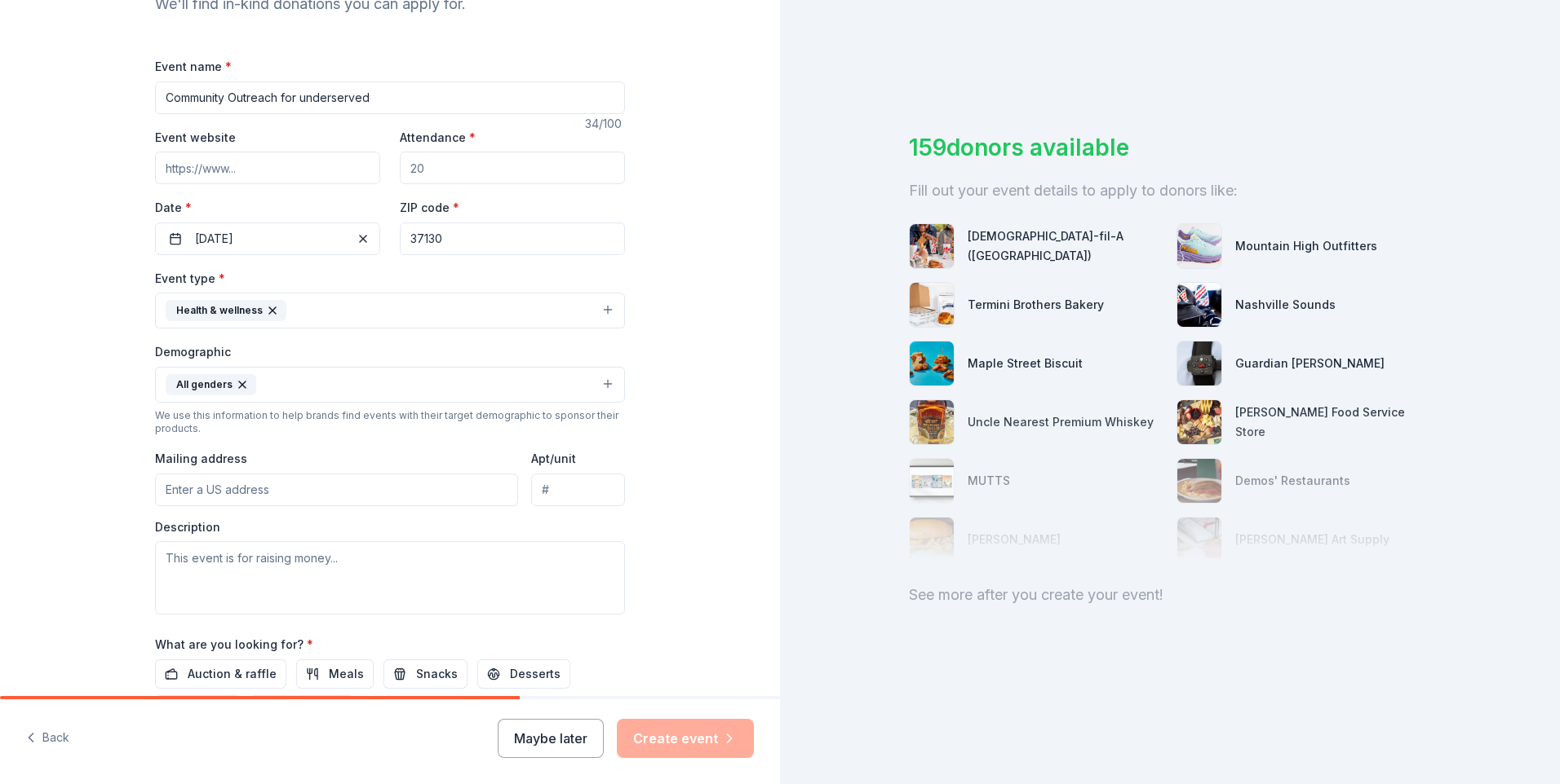
click at [600, 381] on button "All genders" at bounding box center [390, 384] width 470 height 36
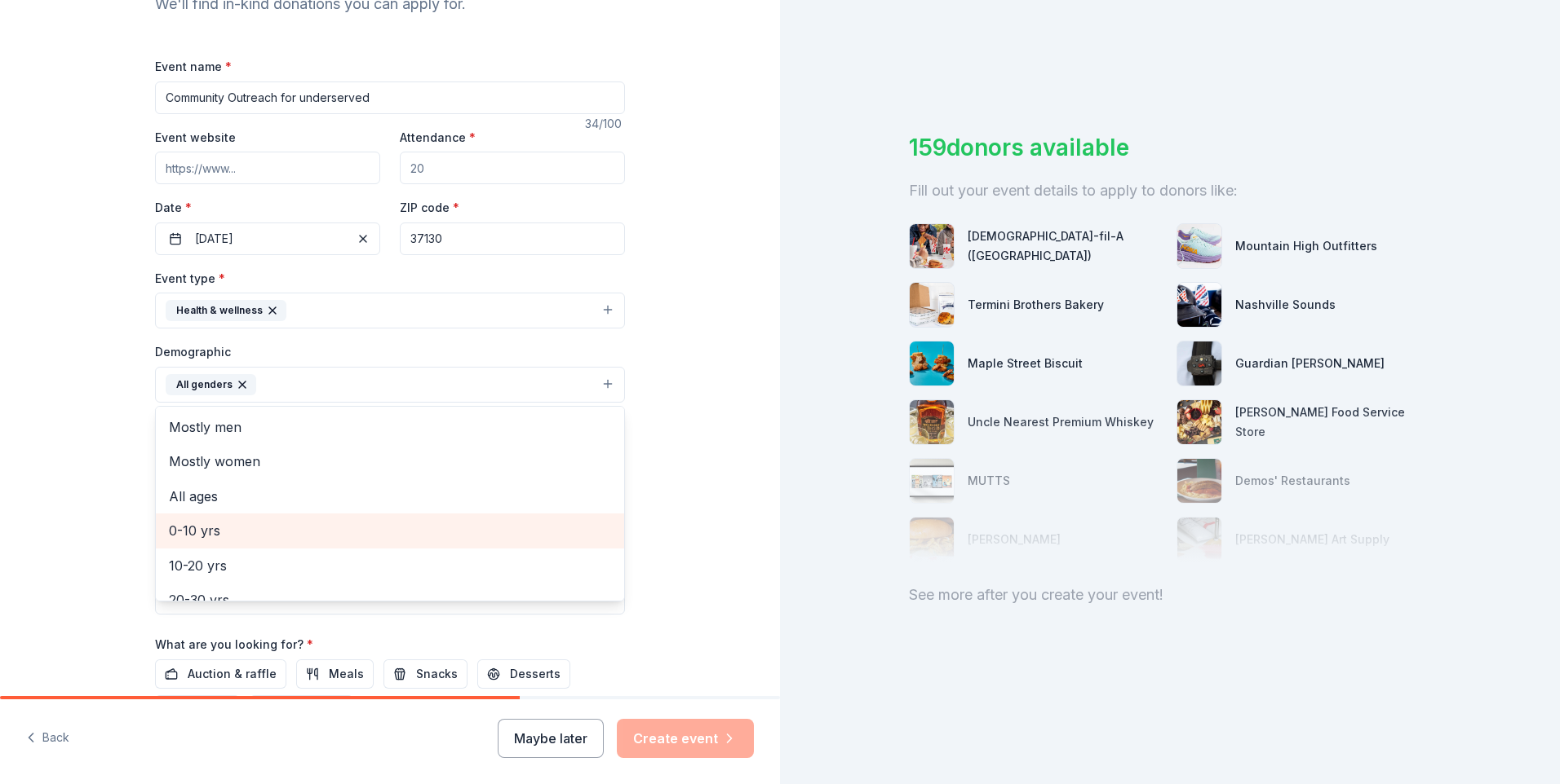
click at [201, 534] on span "0-10 yrs" at bounding box center [389, 531] width 442 height 21
click at [196, 530] on span "10-20 yrs" at bounding box center [389, 531] width 442 height 21
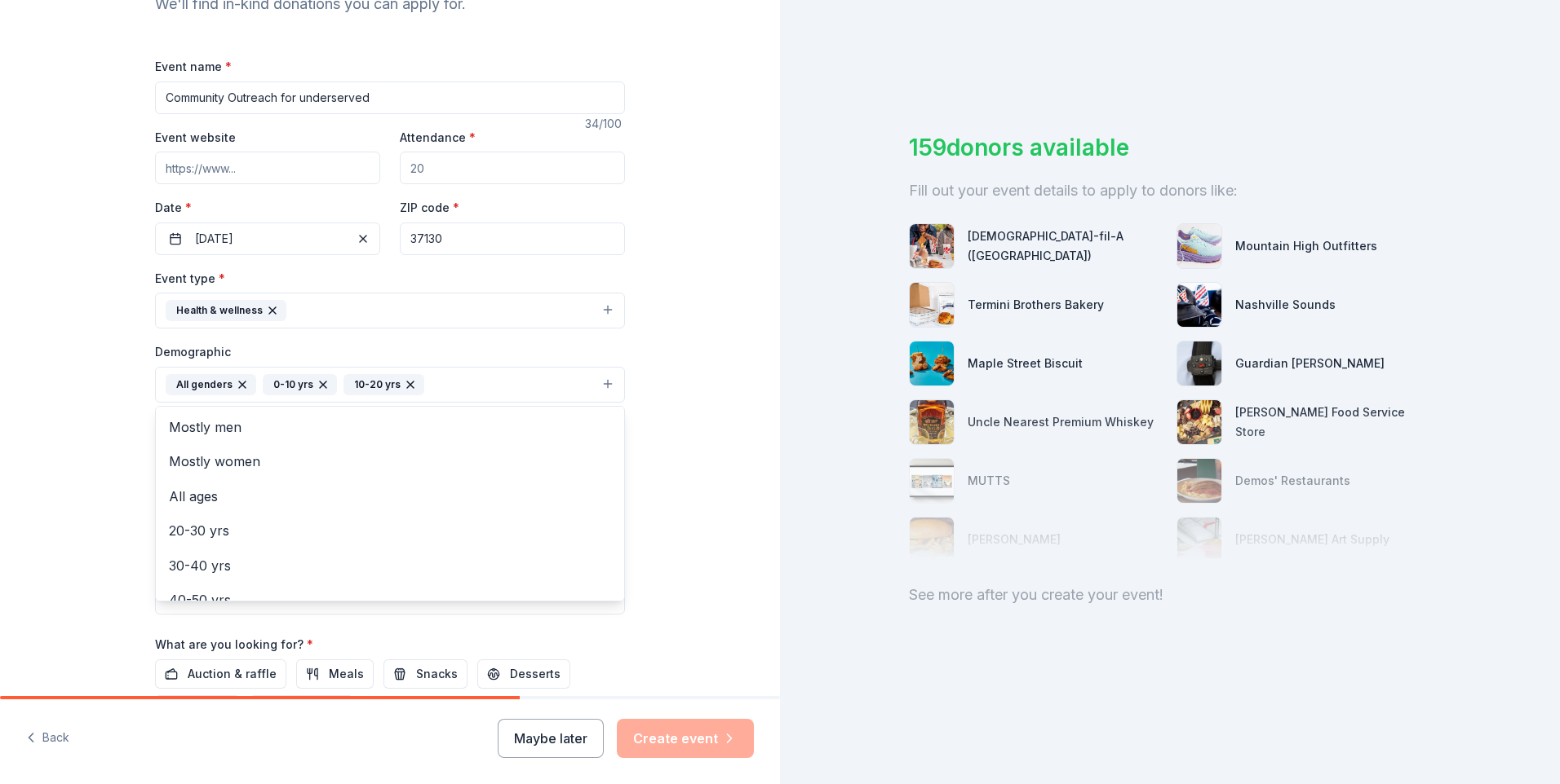
click at [682, 500] on div "Tell us about your event. We'll find in-kind donations you can apply for. Event…" at bounding box center [389, 347] width 780 height 1088
click at [271, 492] on input "Mailing address" at bounding box center [337, 490] width 363 height 32
type input "[STREET_ADDRESS]"
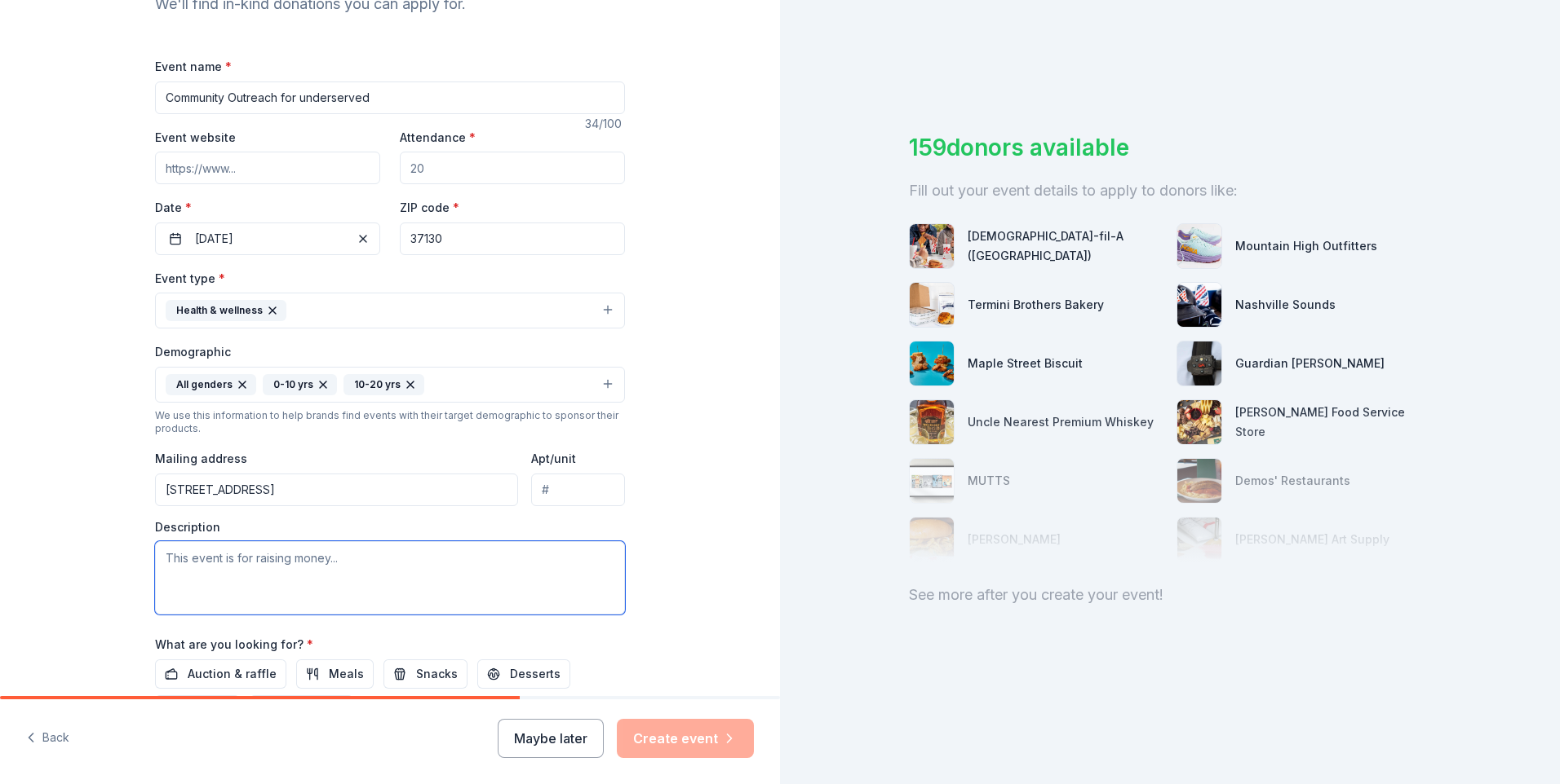
click at [292, 568] on textarea at bounding box center [390, 577] width 470 height 73
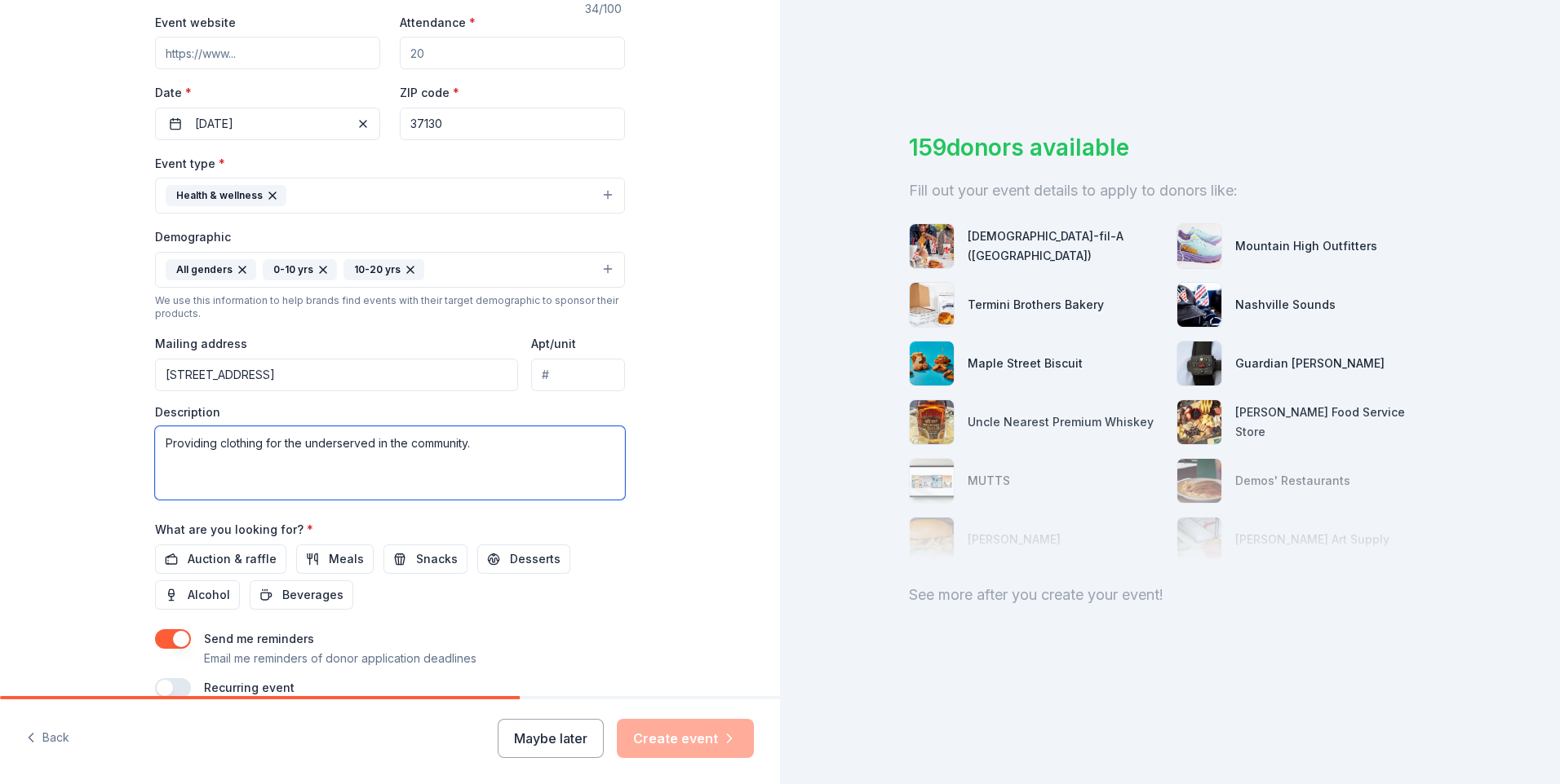
scroll to position [338, 0]
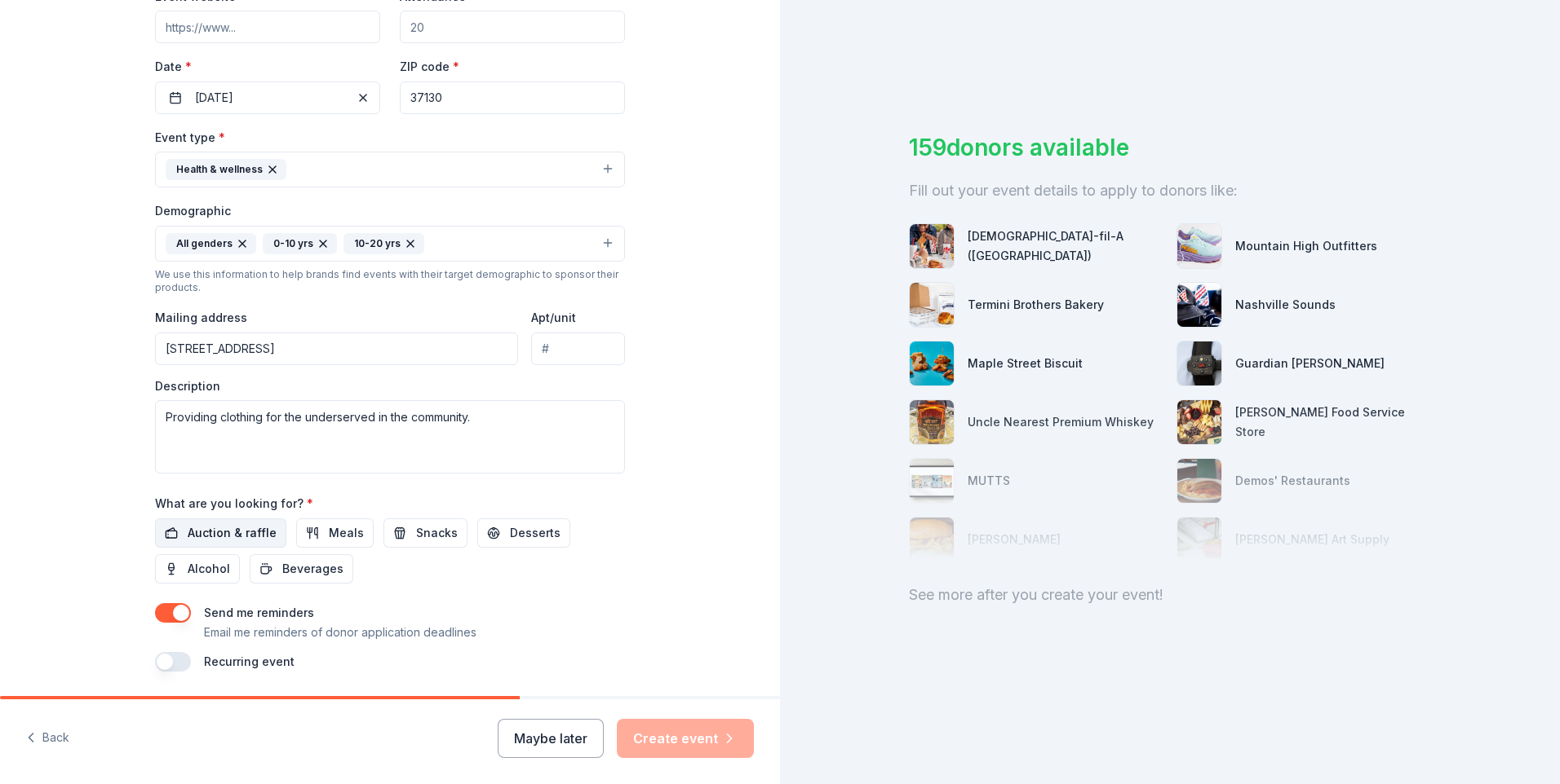
click at [217, 530] on span "Auction & raffle" at bounding box center [231, 533] width 89 height 20
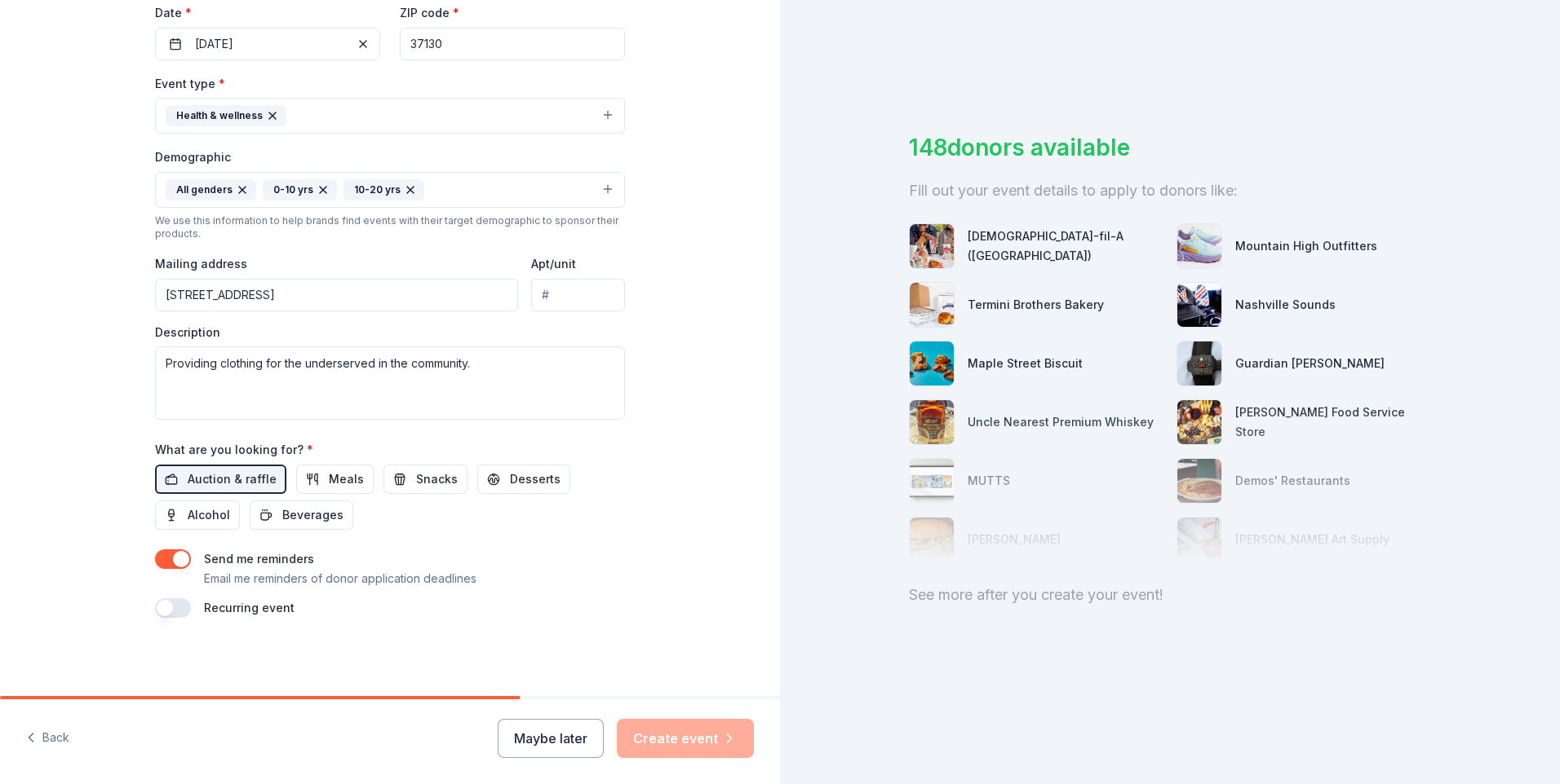
scroll to position [311, 0]
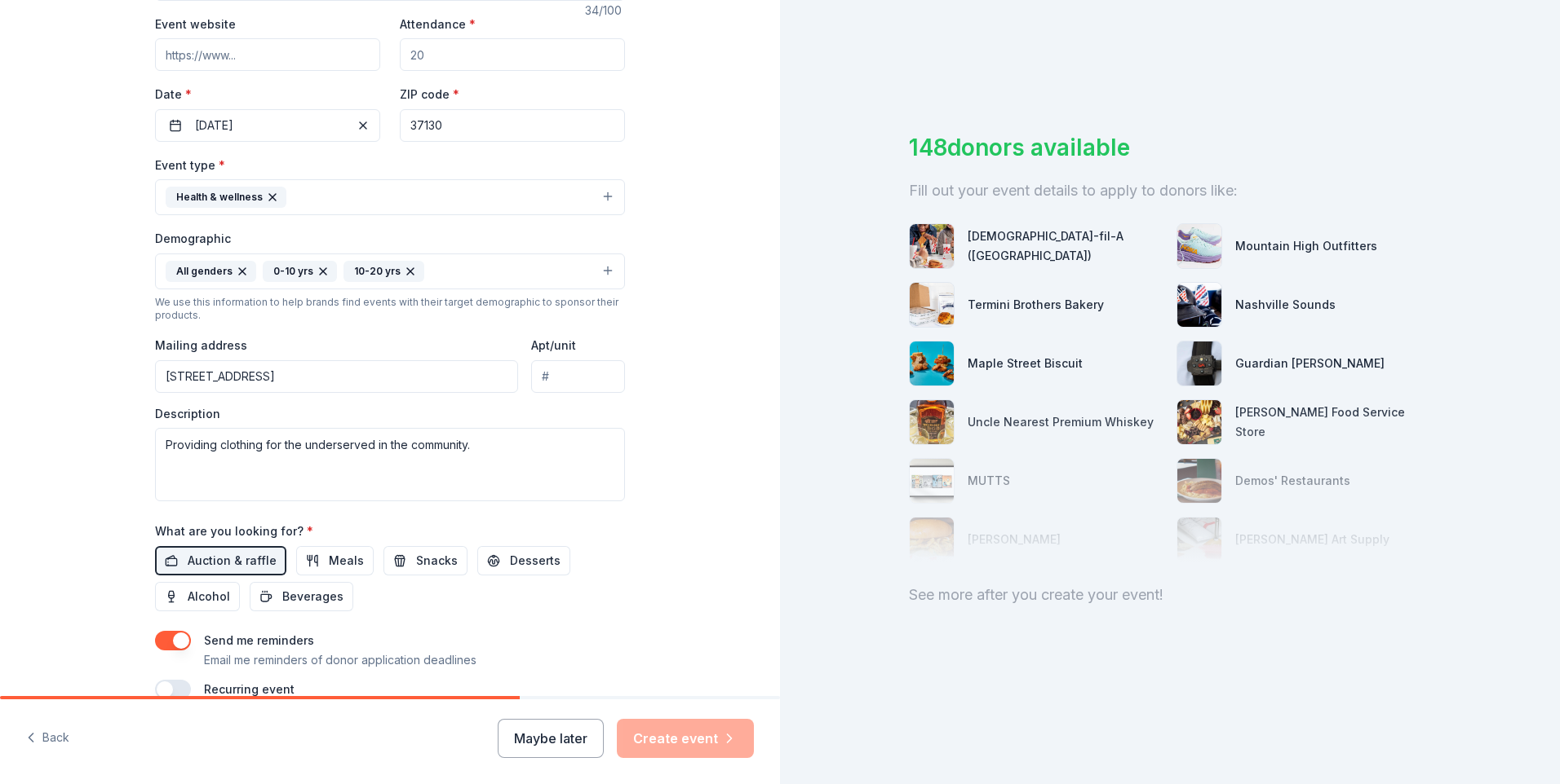
click at [1199, 259] on img at bounding box center [1199, 246] width 44 height 44
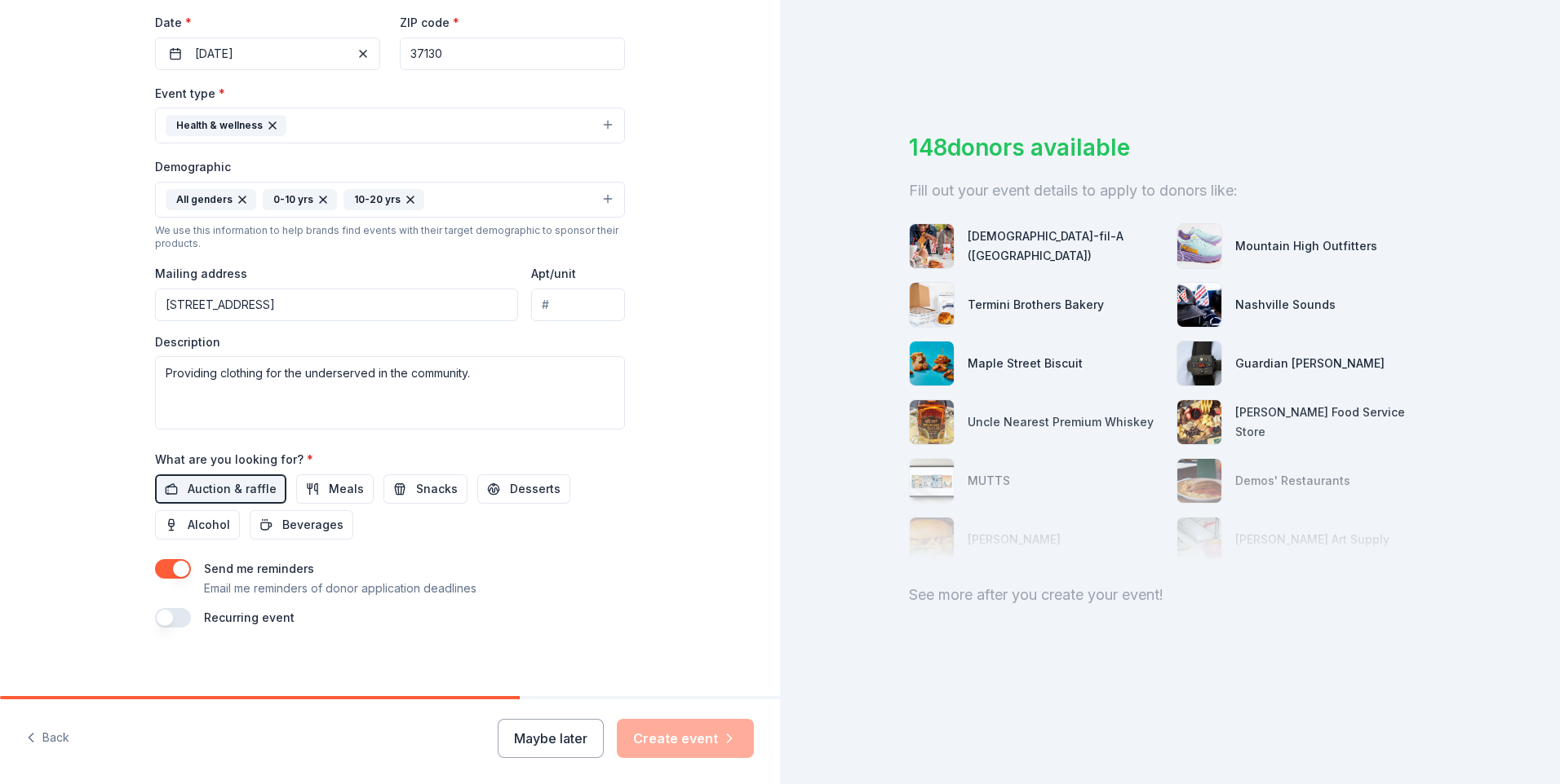
scroll to position [392, 0]
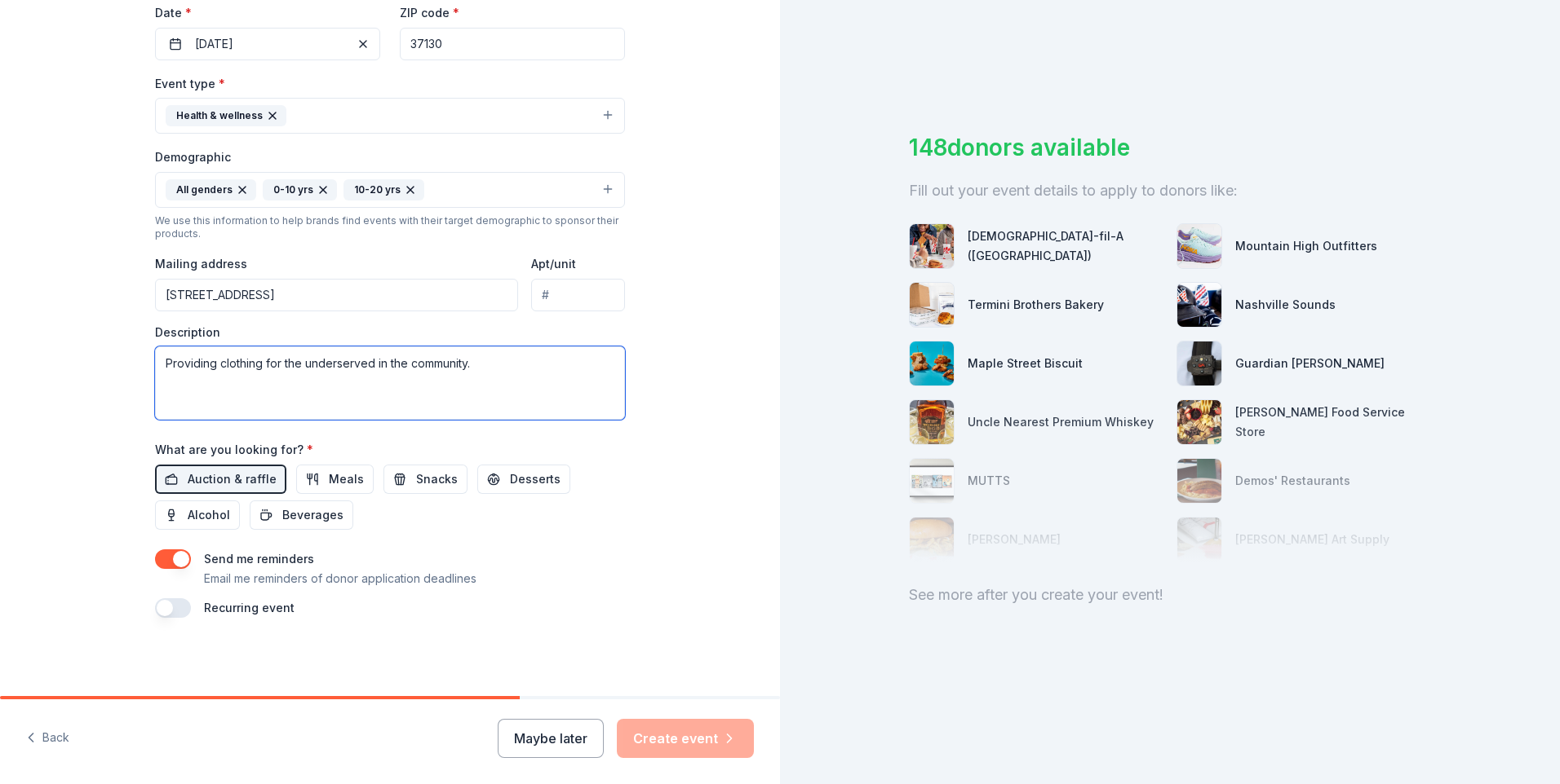
drag, startPoint x: 215, startPoint y: 365, endPoint x: 257, endPoint y: 365, distance: 42.0
click at [257, 365] on textarea "Providing clothing for the underserved in the community." at bounding box center [390, 382] width 470 height 73
type textarea "Providing food, clothing, and essentials for the underserved in the community."
click at [306, 483] on button "Meals" at bounding box center [335, 480] width 77 height 29
click at [979, 256] on div "[DEMOGRAPHIC_DATA]-fil-A ([GEOGRAPHIC_DATA])" at bounding box center [1036, 246] width 255 height 46
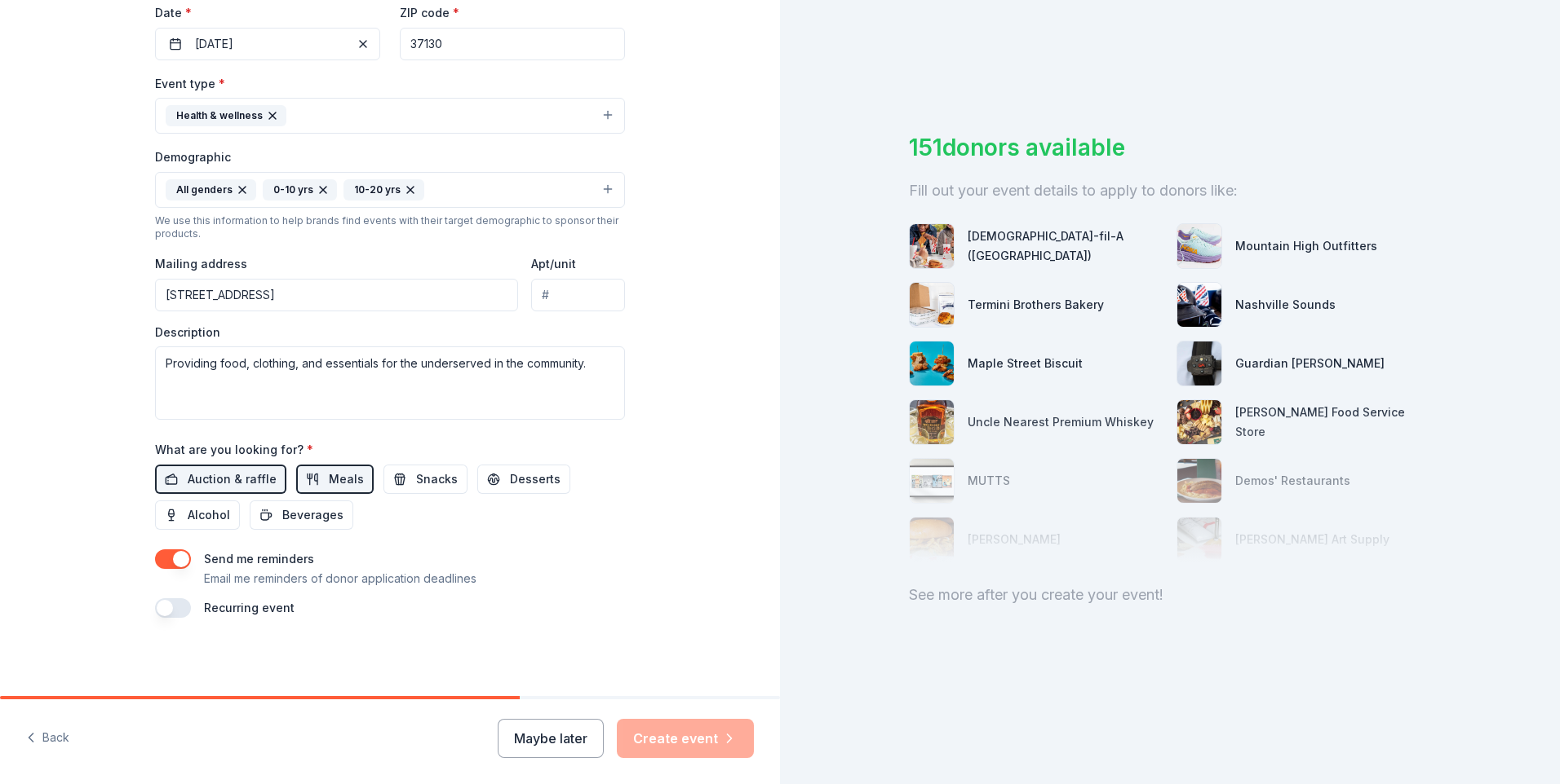
click at [697, 744] on div "Maybe later Create event" at bounding box center [625, 739] width 257 height 39
click at [159, 610] on button "button" at bounding box center [173, 608] width 36 height 20
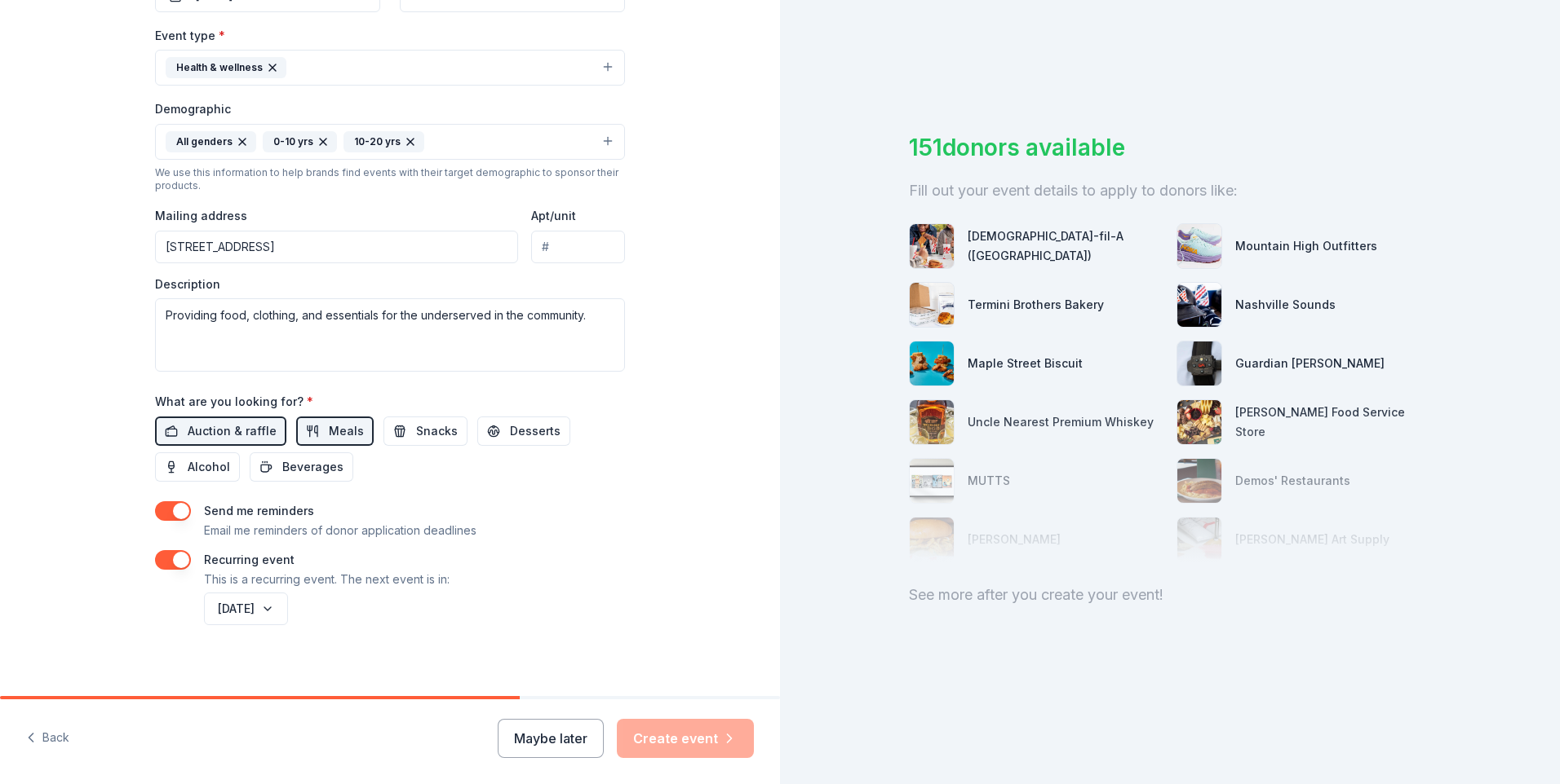
scroll to position [451, 0]
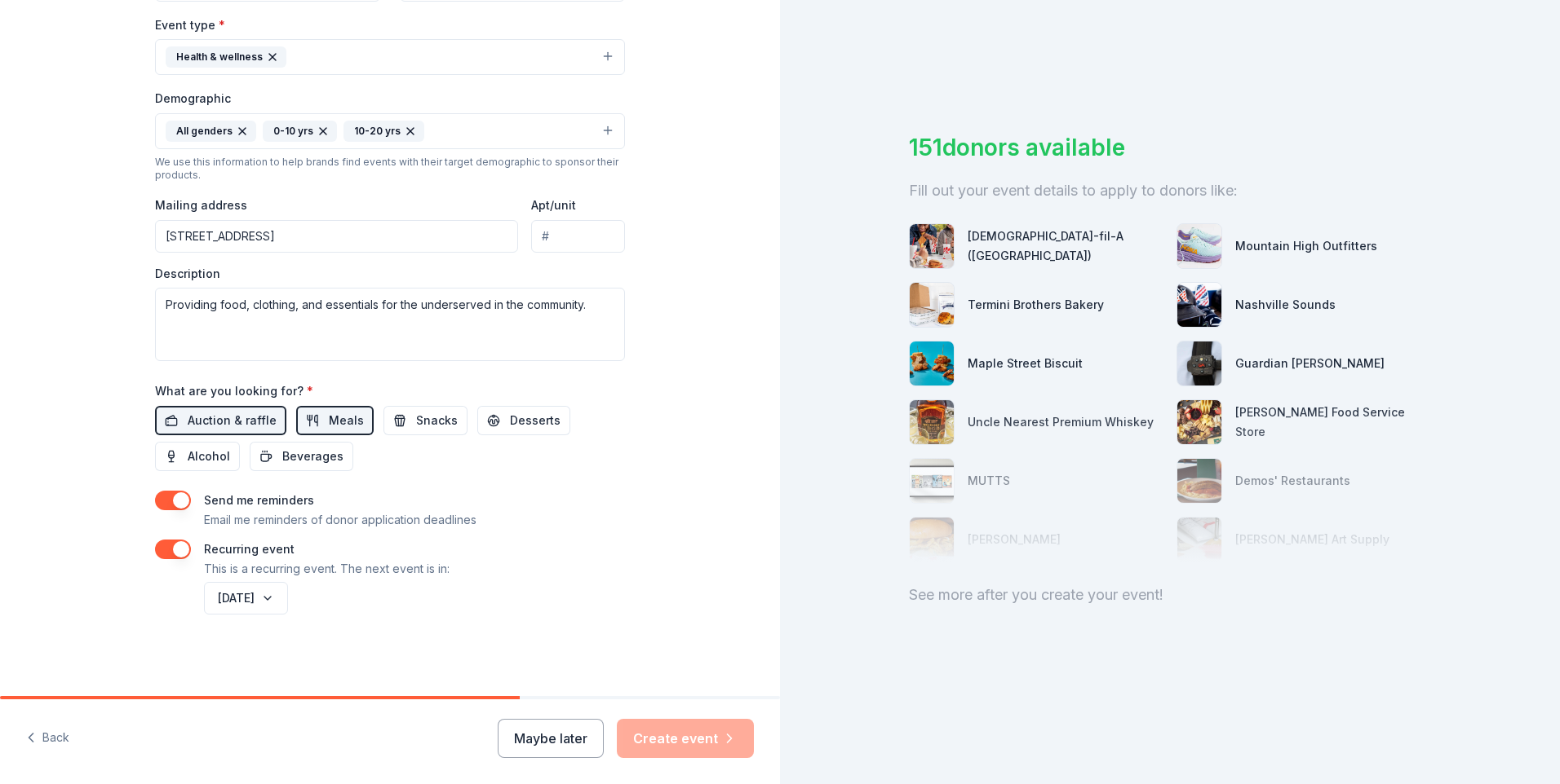
click at [161, 547] on button "button" at bounding box center [173, 550] width 36 height 20
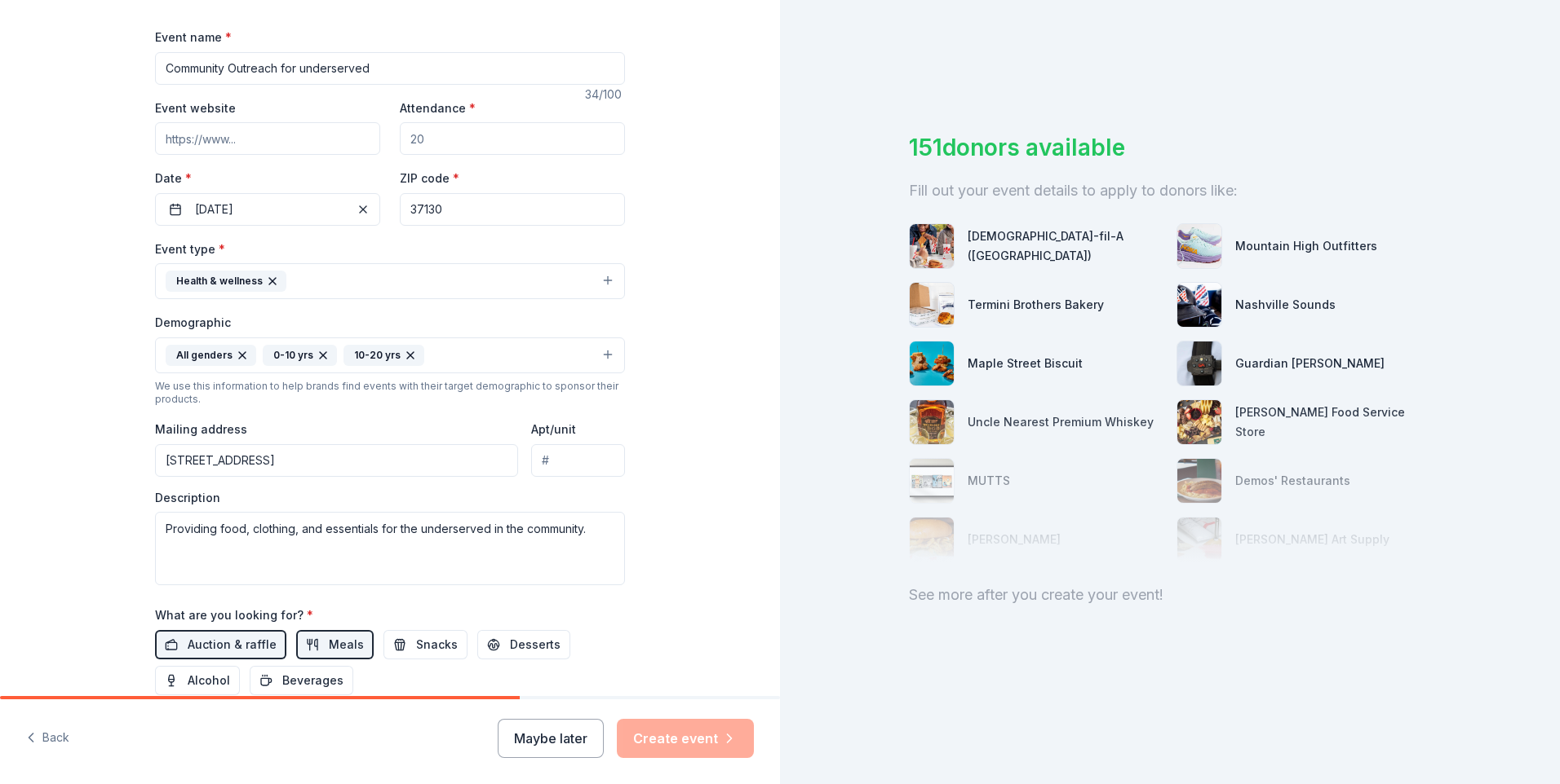
scroll to position [0, 0]
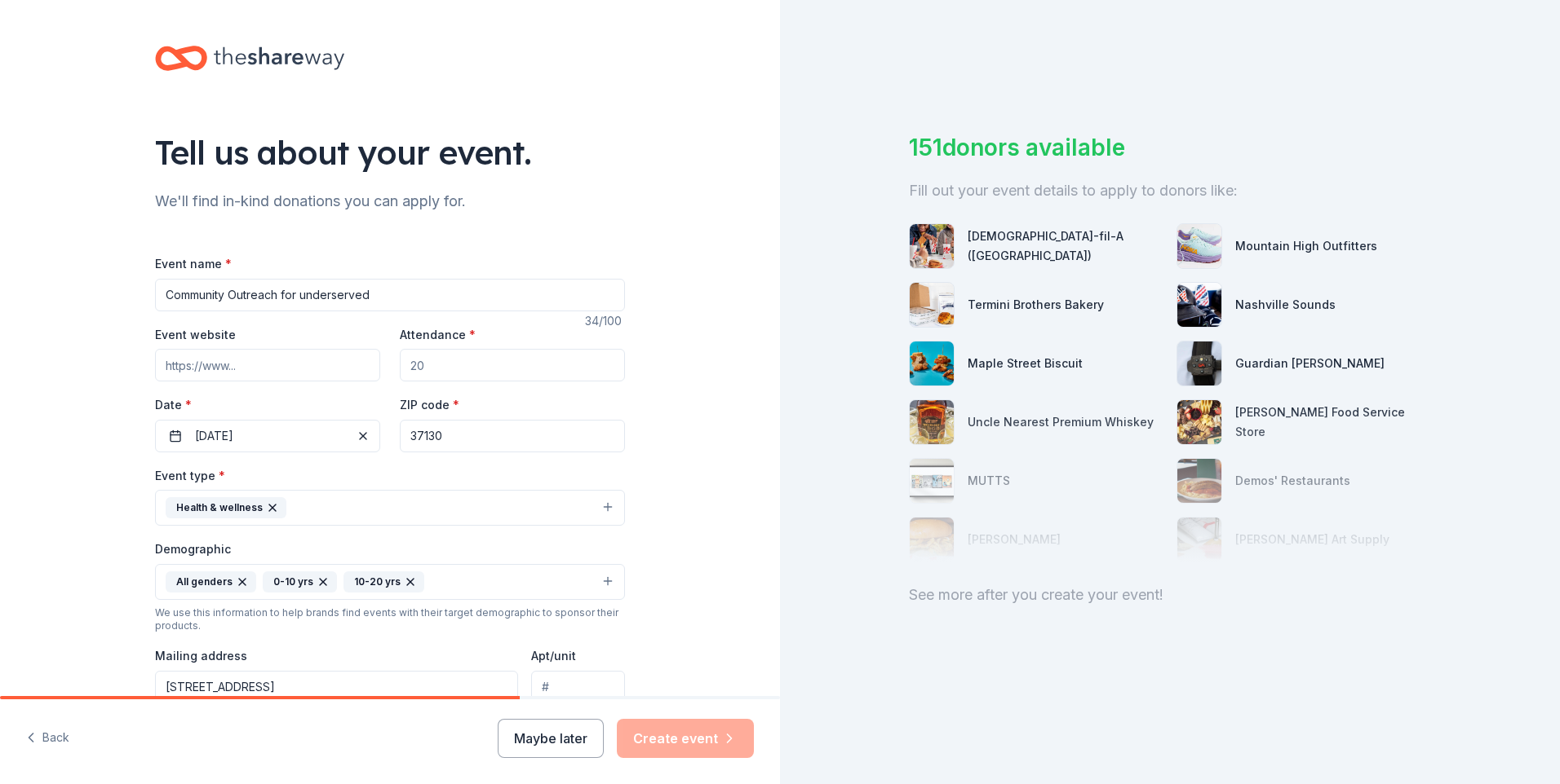
click at [471, 377] on input "Attendance *" at bounding box center [512, 365] width 225 height 32
type input "30"
click at [394, 302] on input "Community Outreach for underserved" at bounding box center [390, 294] width 470 height 32
type input "C"
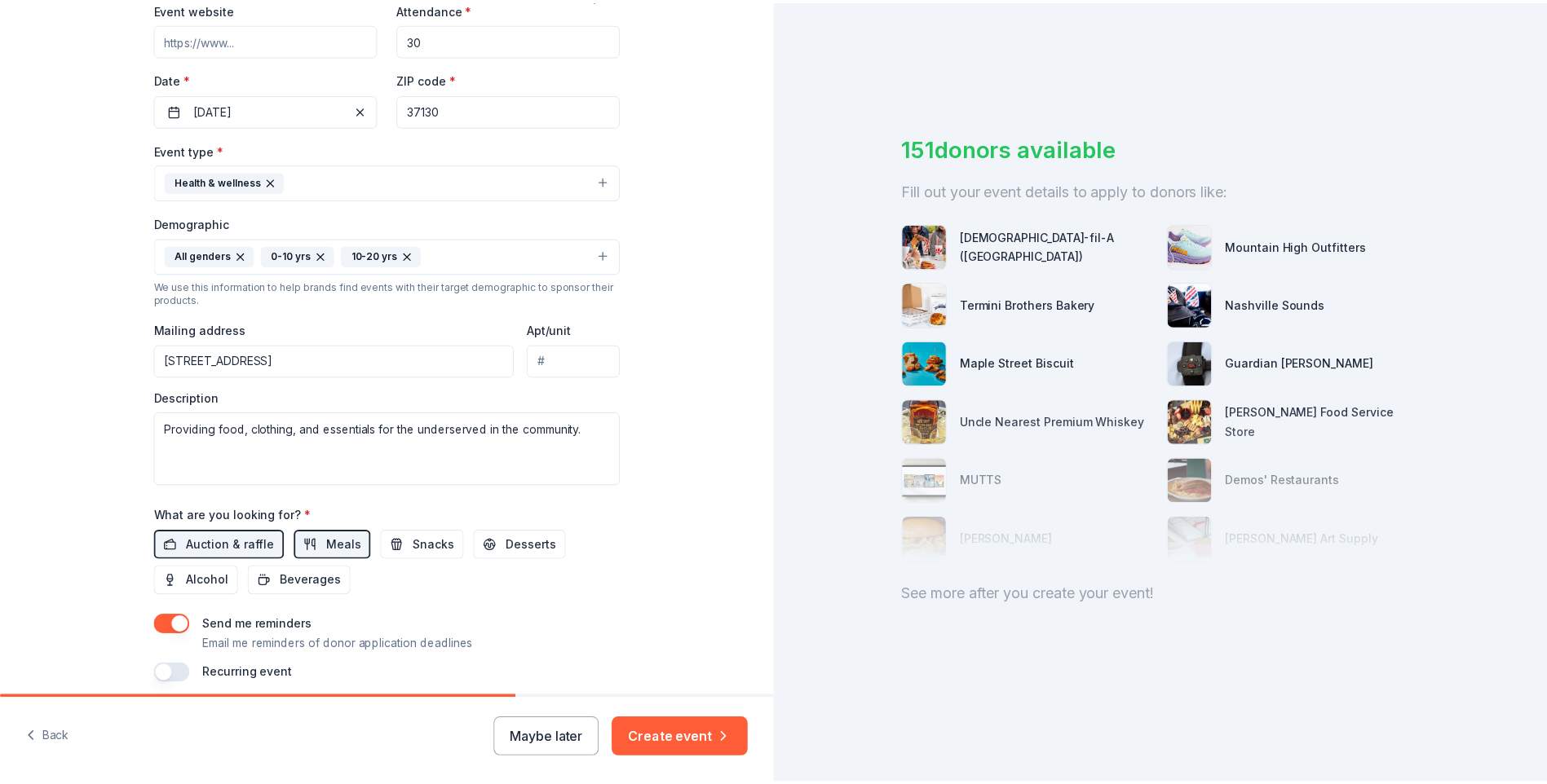
scroll to position [392, 0]
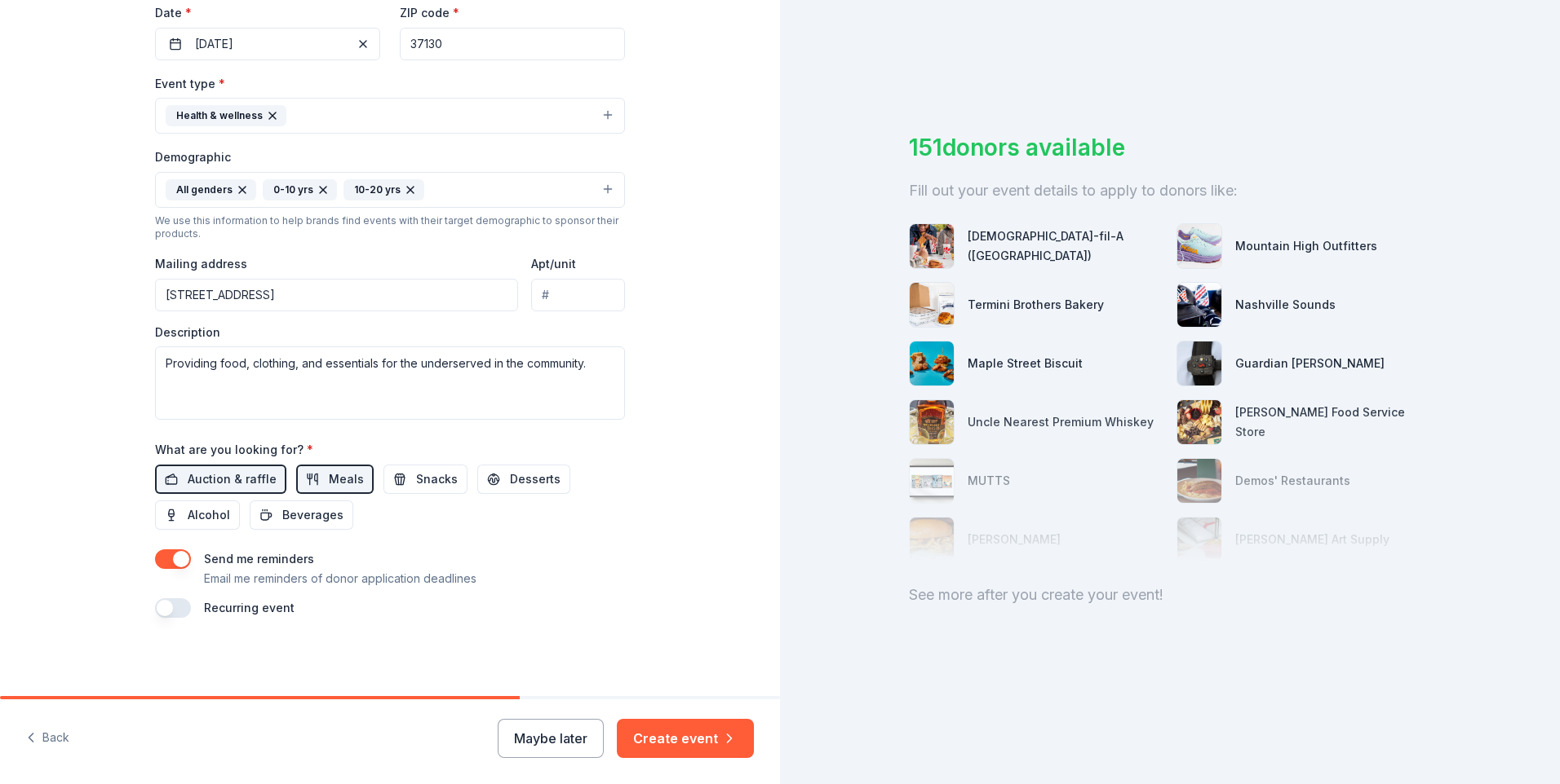
type input "Outreach for underserved community"
click at [1019, 243] on div "[DEMOGRAPHIC_DATA]-fil-A ([GEOGRAPHIC_DATA])" at bounding box center [1065, 246] width 196 height 39
click at [947, 247] on img at bounding box center [931, 246] width 44 height 44
click at [1252, 255] on div "Mountain High Outfitters" at bounding box center [1306, 247] width 142 height 20
click at [690, 746] on button "Create event" at bounding box center [685, 739] width 137 height 39
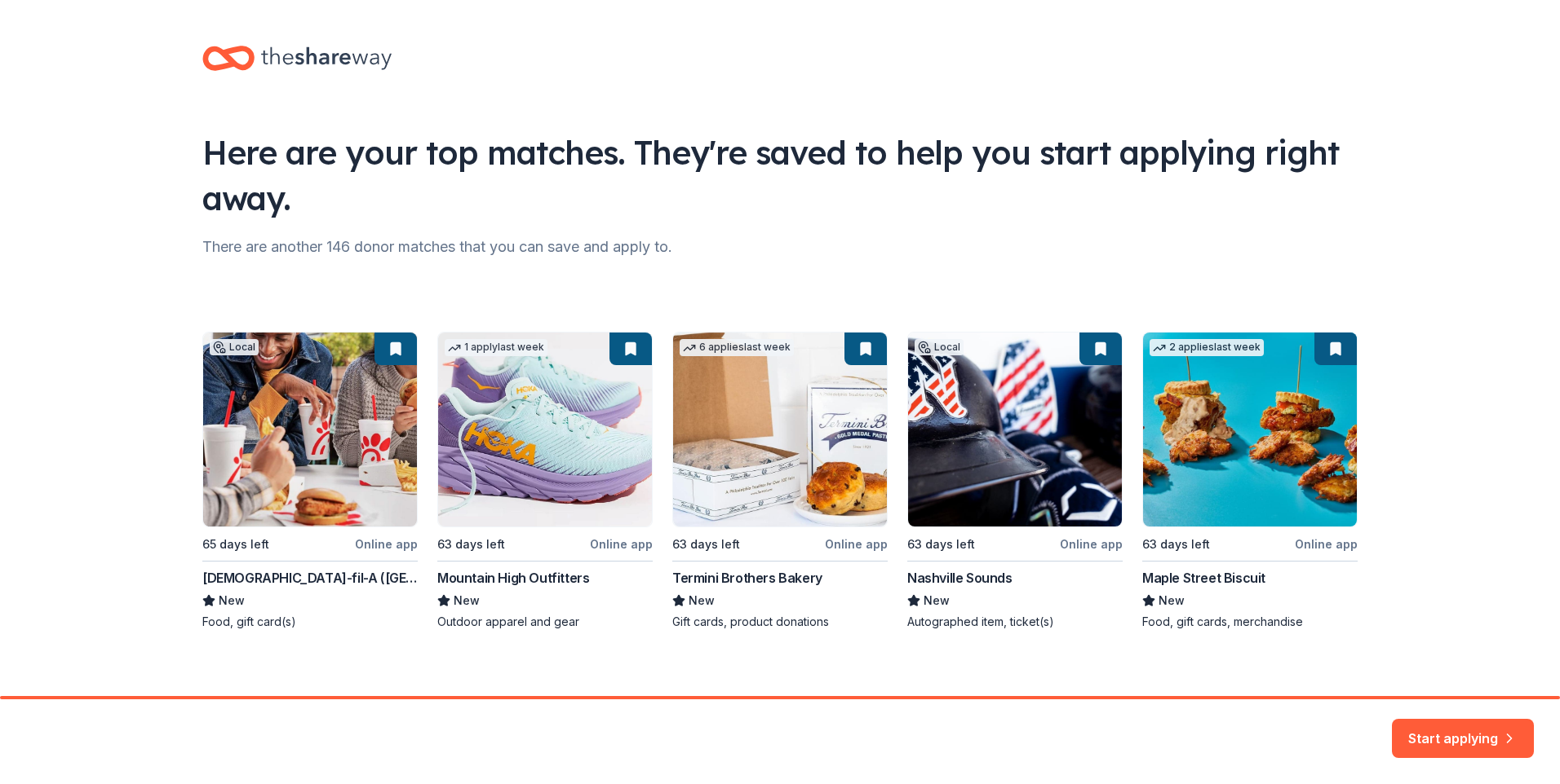
click at [516, 487] on div "Local 65 days left Online app [DEMOGRAPHIC_DATA]-fil-A ([GEOGRAPHIC_DATA]) New …" at bounding box center [780, 481] width 1155 height 298
click at [508, 584] on div "Local 65 days left Online app [DEMOGRAPHIC_DATA]-fil-A ([GEOGRAPHIC_DATA]) New …" at bounding box center [780, 481] width 1155 height 298
click at [513, 490] on div "Local 65 days left Online app [DEMOGRAPHIC_DATA]-fil-A ([GEOGRAPHIC_DATA]) New …" at bounding box center [780, 481] width 1155 height 298
click at [624, 355] on div "Local 65 days left Online app [DEMOGRAPHIC_DATA]-fil-A ([GEOGRAPHIC_DATA]) New …" at bounding box center [780, 481] width 1155 height 298
click at [518, 346] on div "Local 65 days left Online app [DEMOGRAPHIC_DATA]-fil-A ([GEOGRAPHIC_DATA]) New …" at bounding box center [780, 481] width 1155 height 298
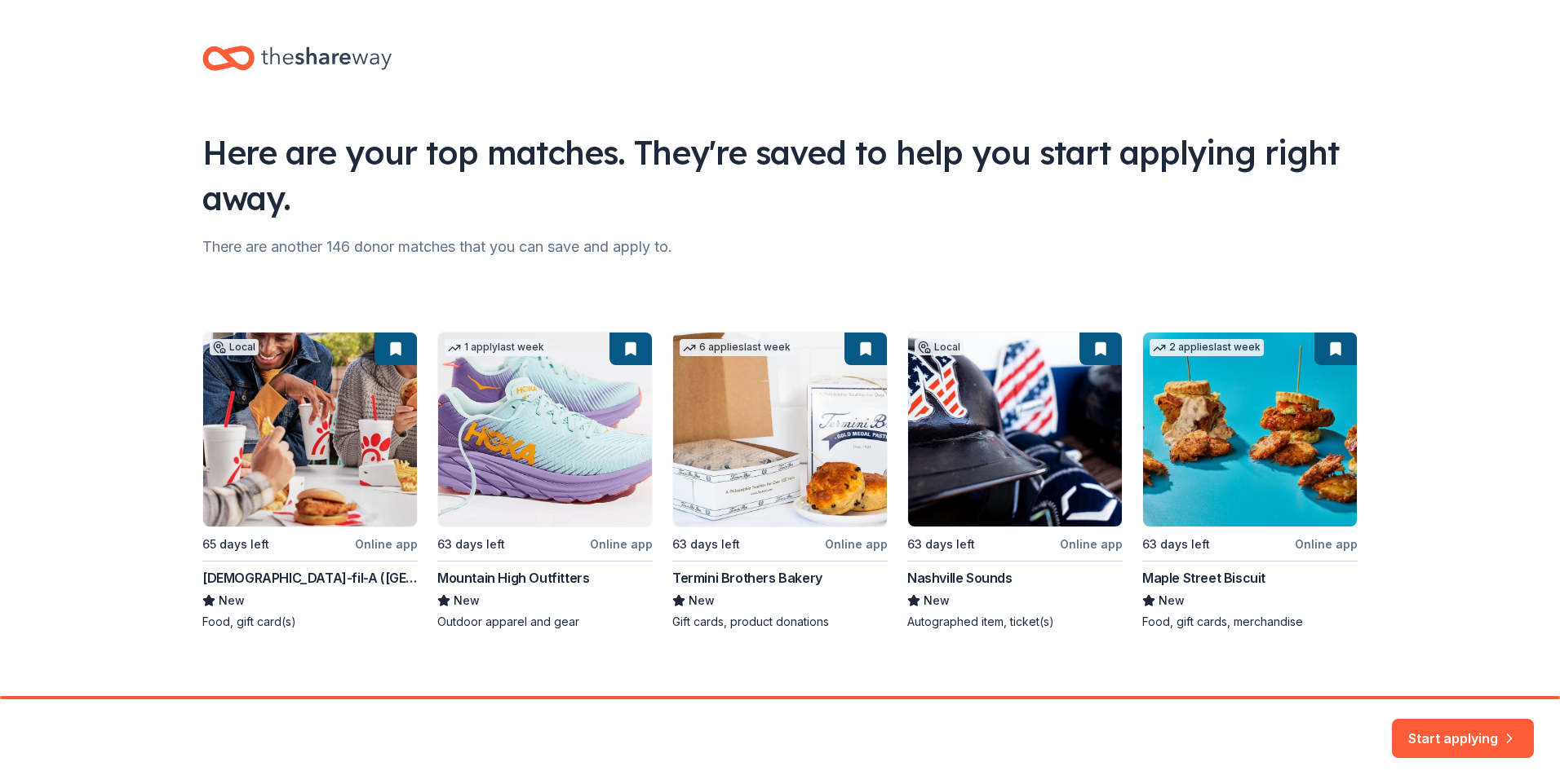
click at [514, 471] on div "Local 65 days left Online app [DEMOGRAPHIC_DATA]-fil-A ([GEOGRAPHIC_DATA]) New …" at bounding box center [780, 481] width 1155 height 298
click at [1427, 733] on button "Start applying" at bounding box center [1463, 729] width 142 height 39
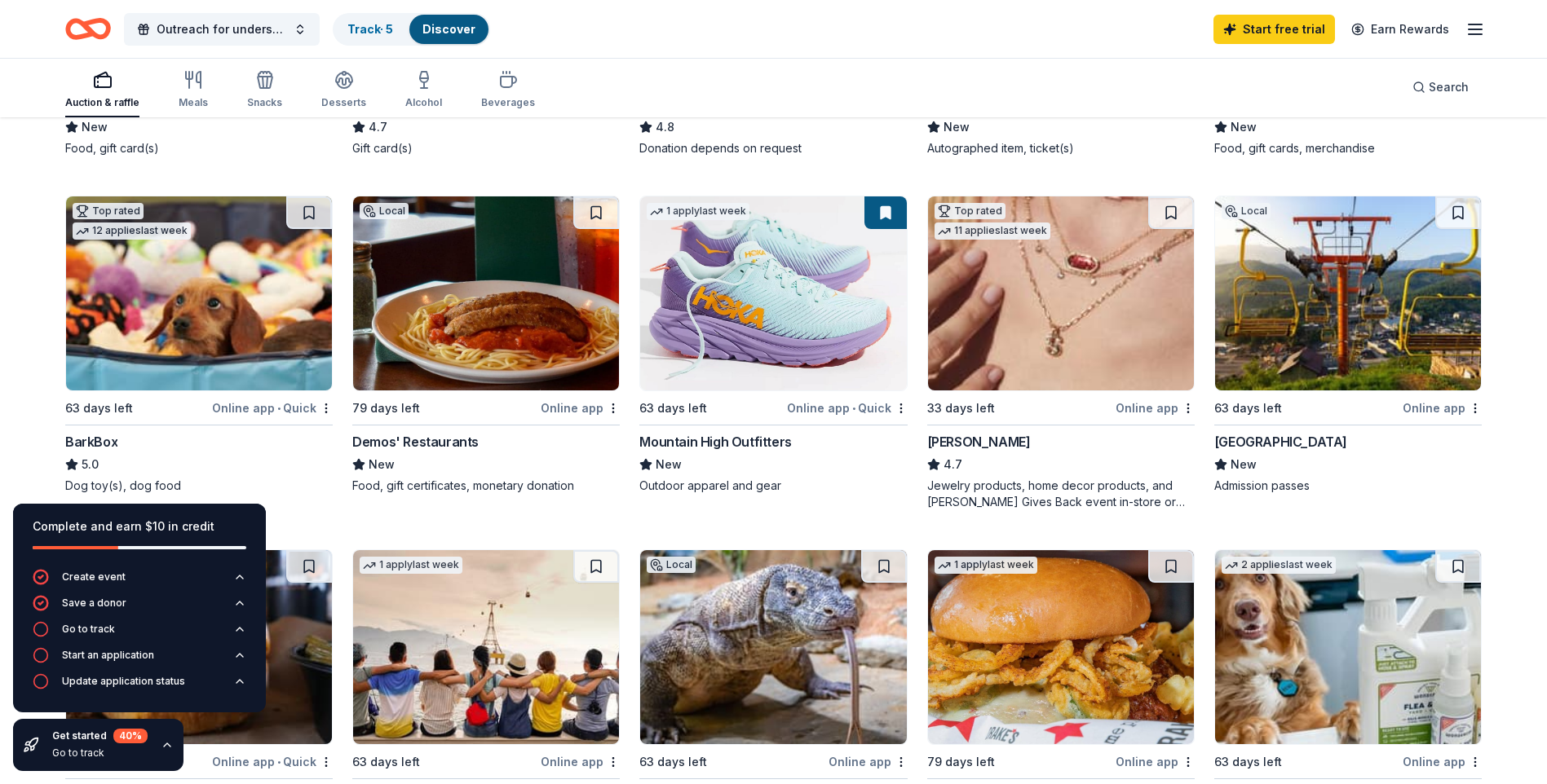
scroll to position [488, 0]
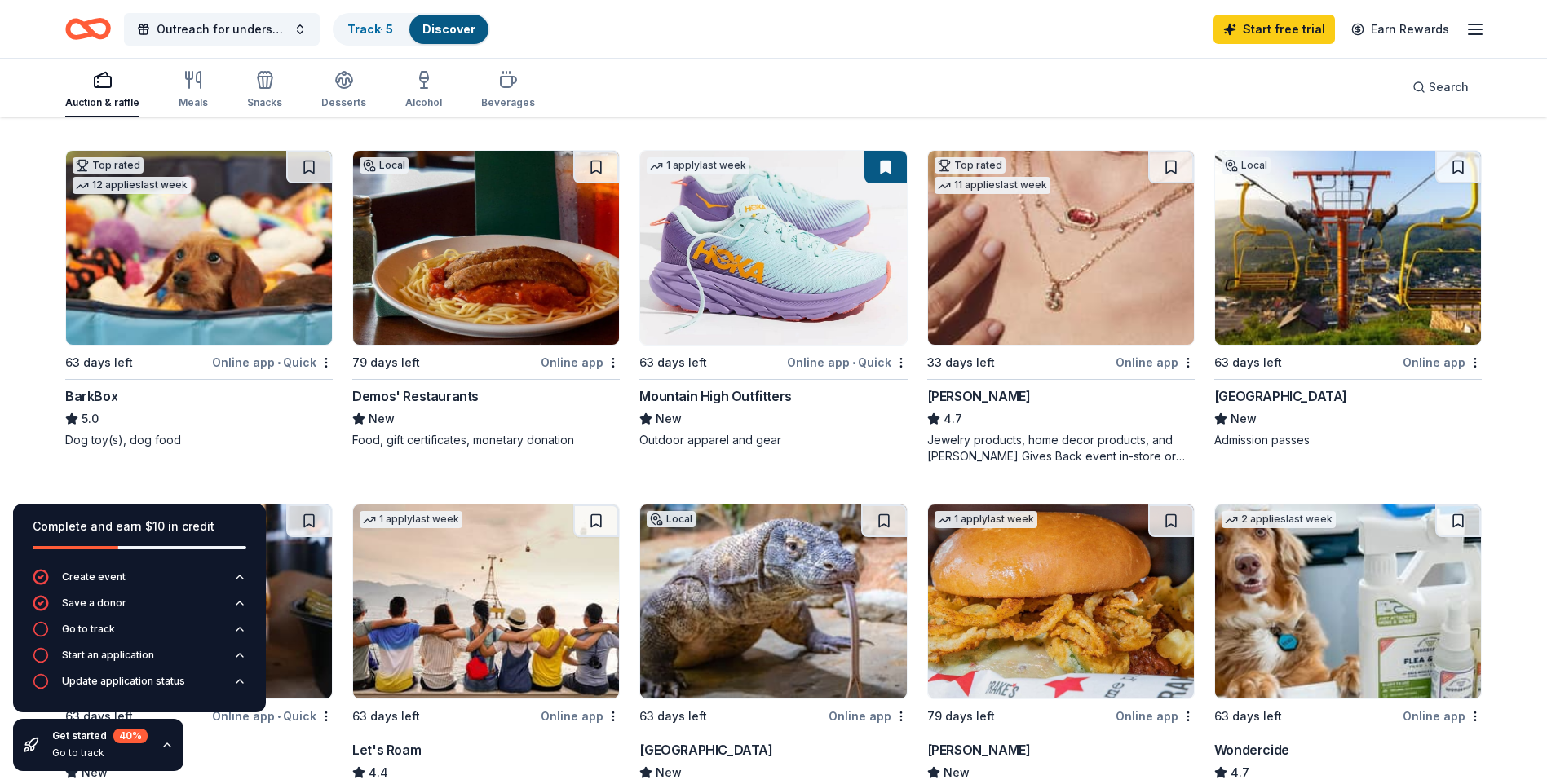
click at [753, 297] on img at bounding box center [773, 248] width 266 height 194
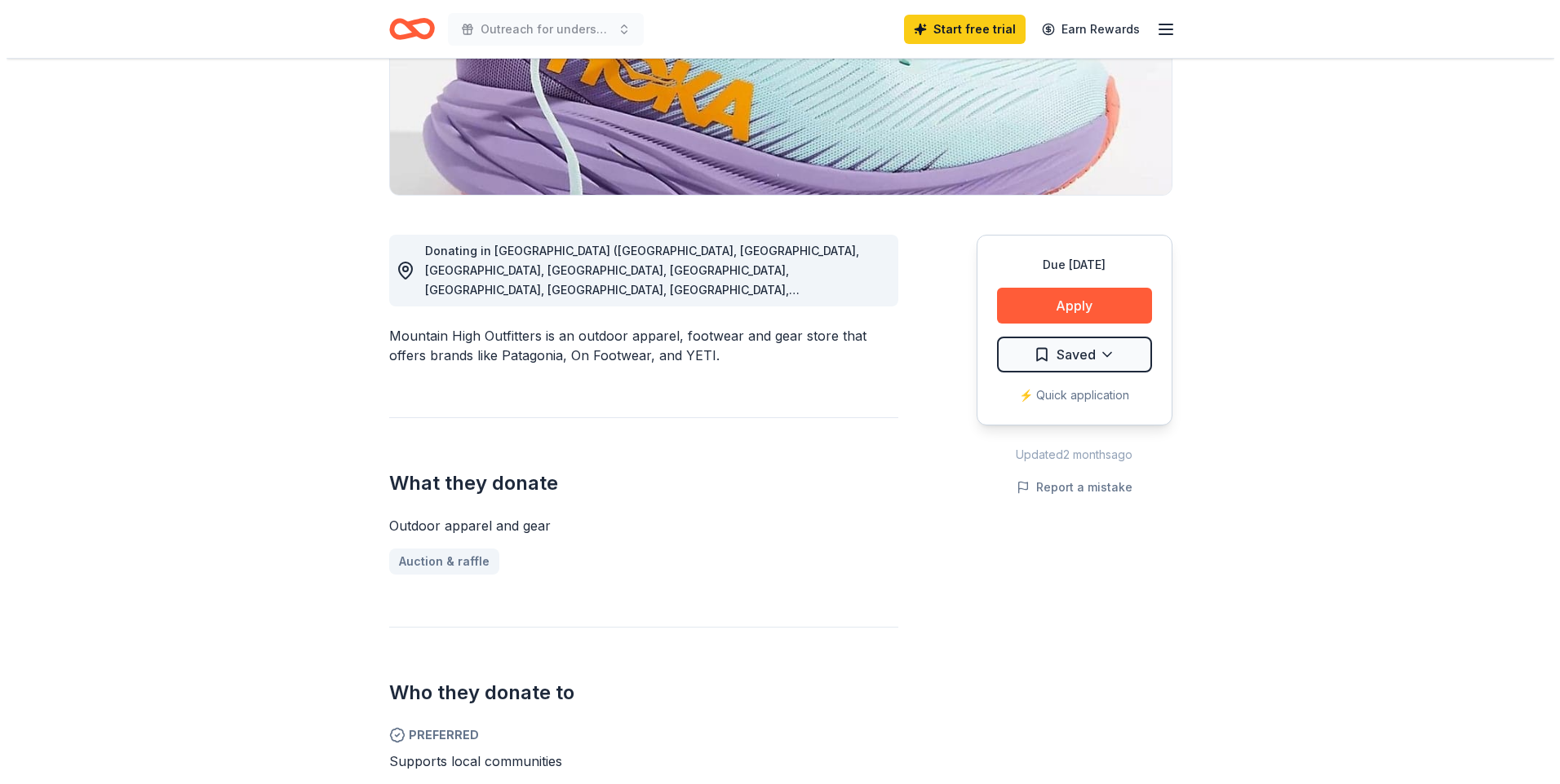
scroll to position [305, 0]
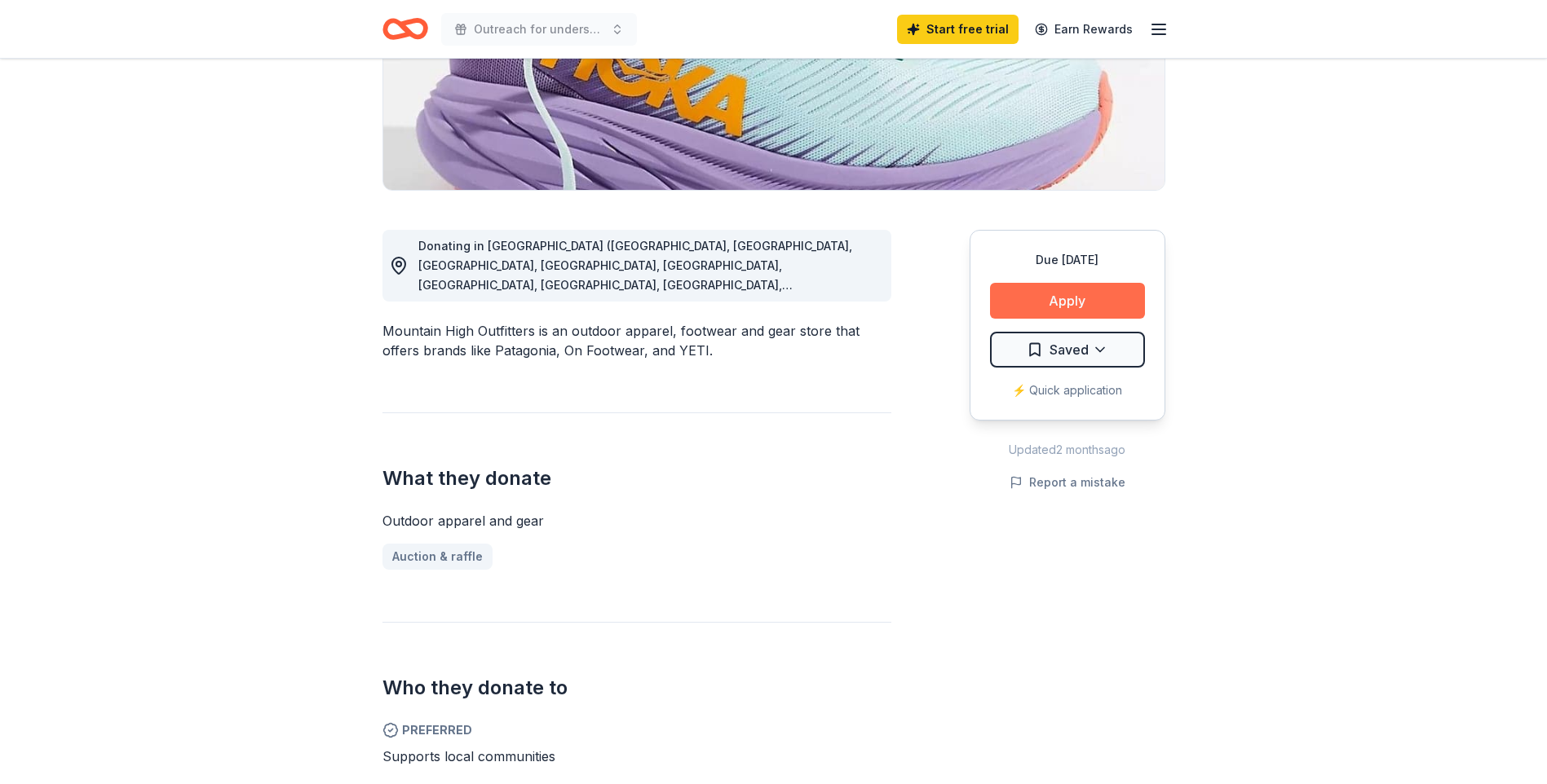
click at [1050, 300] on button "Apply" at bounding box center [1067, 300] width 155 height 36
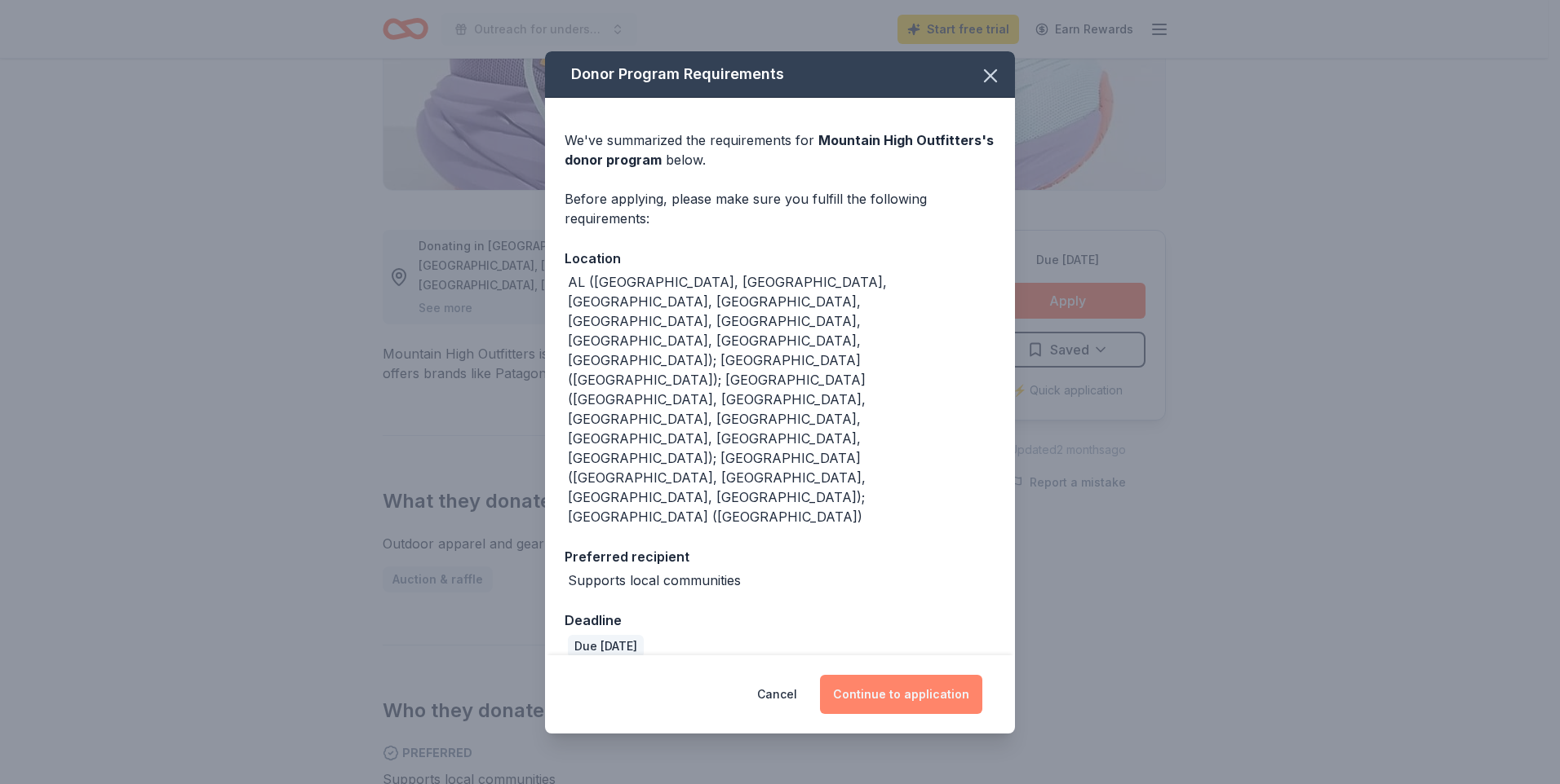
click at [908, 675] on button "Continue to application" at bounding box center [900, 694] width 162 height 39
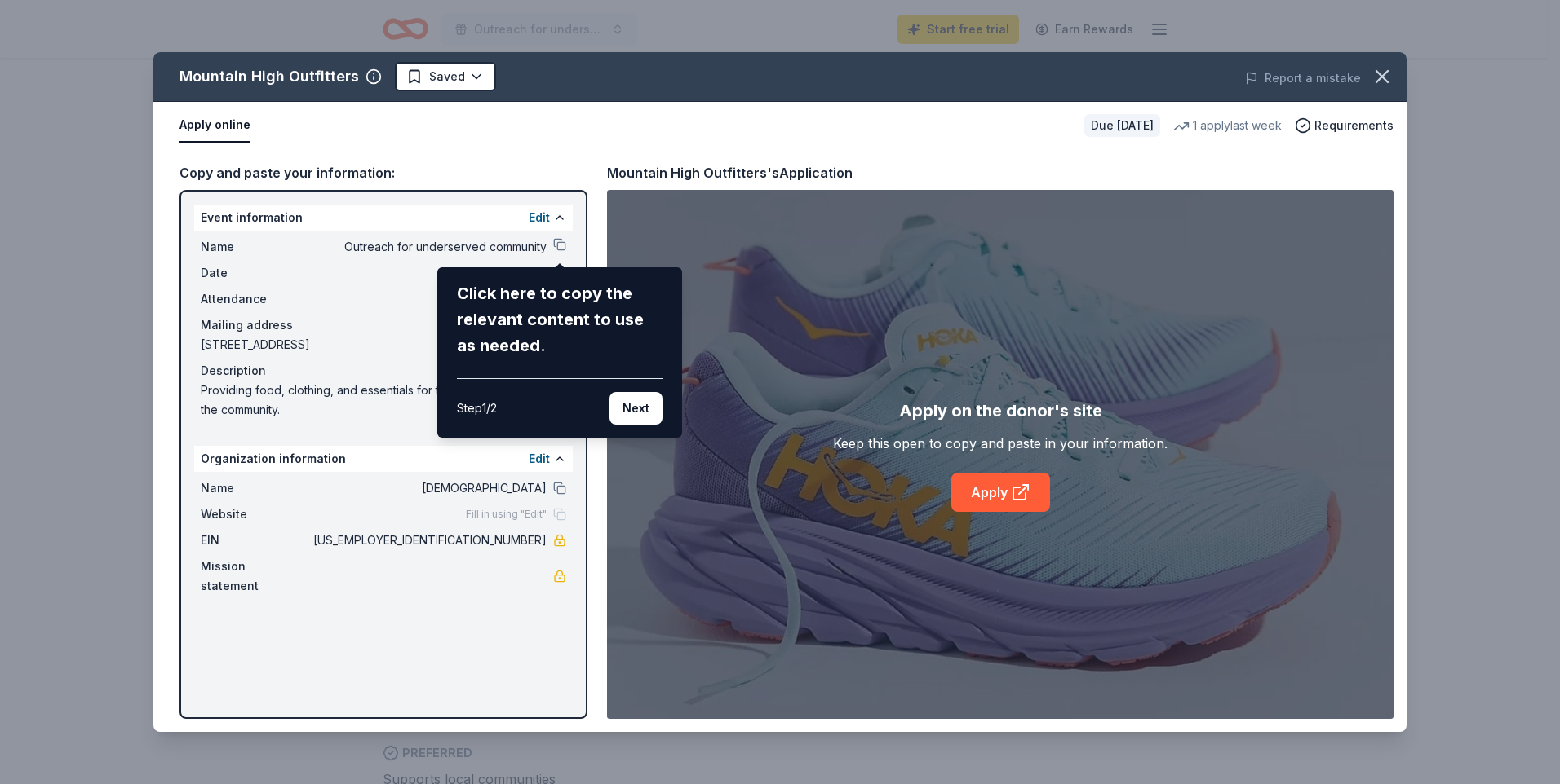
click at [522, 313] on div "Click here to copy the relevant content to use as needed." at bounding box center [559, 320] width 206 height 78
click at [636, 405] on button "Next" at bounding box center [636, 408] width 53 height 32
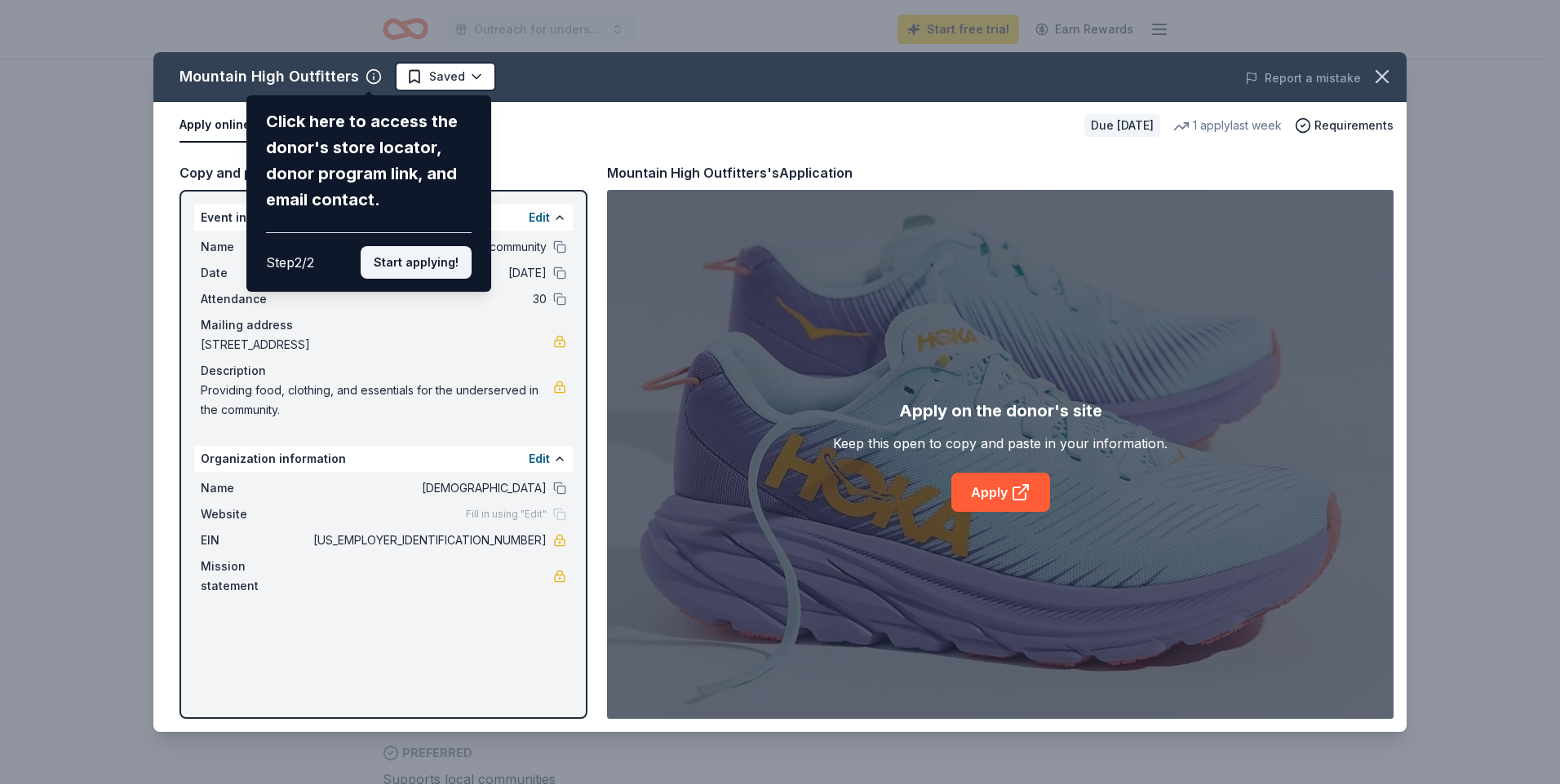
click at [410, 256] on button "Start applying!" at bounding box center [417, 262] width 111 height 32
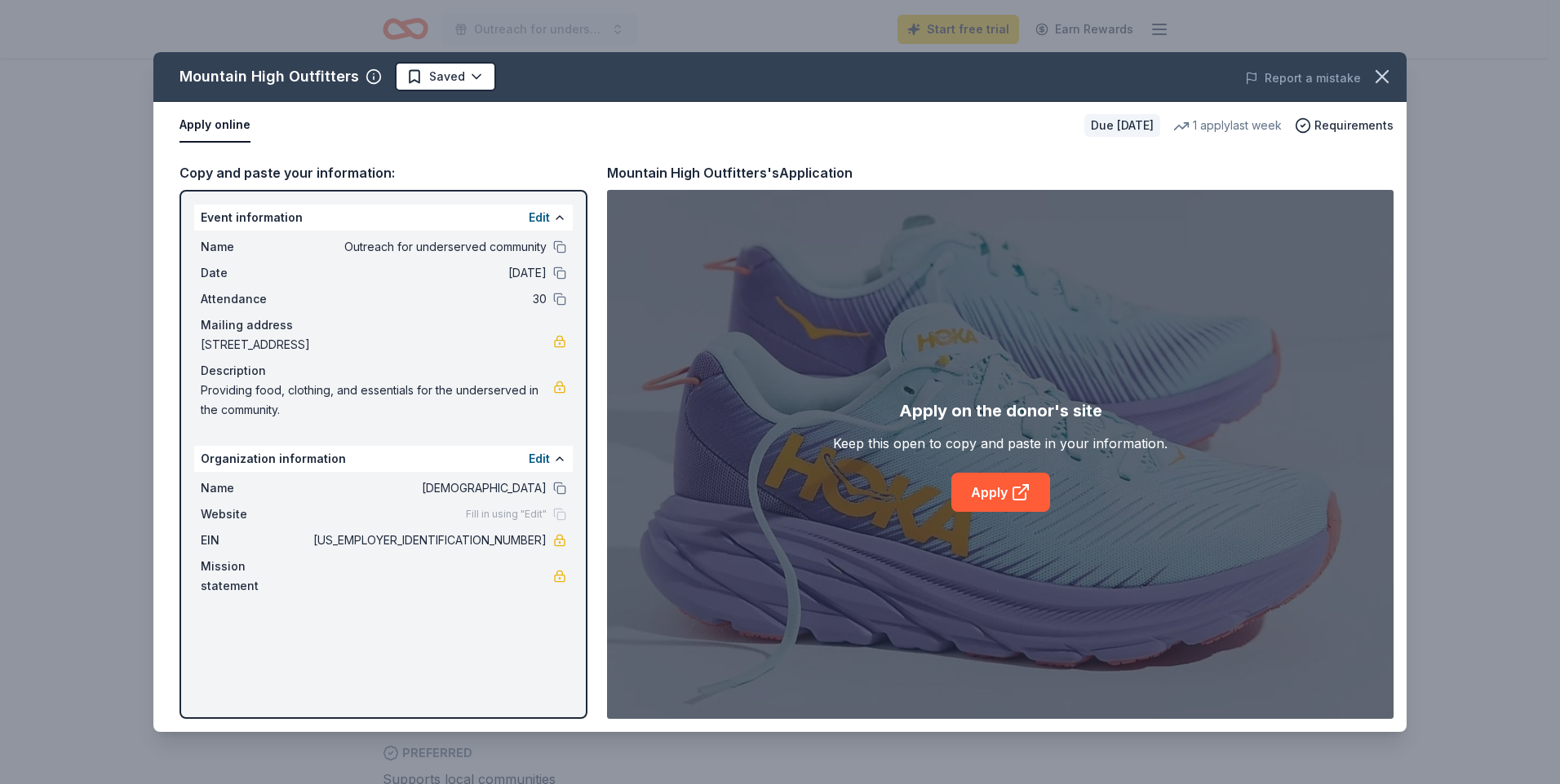
drag, startPoint x: 201, startPoint y: 216, endPoint x: 446, endPoint y: 257, distance: 248.4
click at [446, 257] on div "Event information Edit Name Outreach for underserved community Date 11/22/25 At…" at bounding box center [383, 315] width 379 height 221
click at [999, 499] on link "Apply" at bounding box center [1000, 492] width 99 height 39
click at [1005, 488] on link "Apply" at bounding box center [1000, 492] width 99 height 39
drag, startPoint x: 205, startPoint y: 216, endPoint x: 420, endPoint y: 255, distance: 218.5
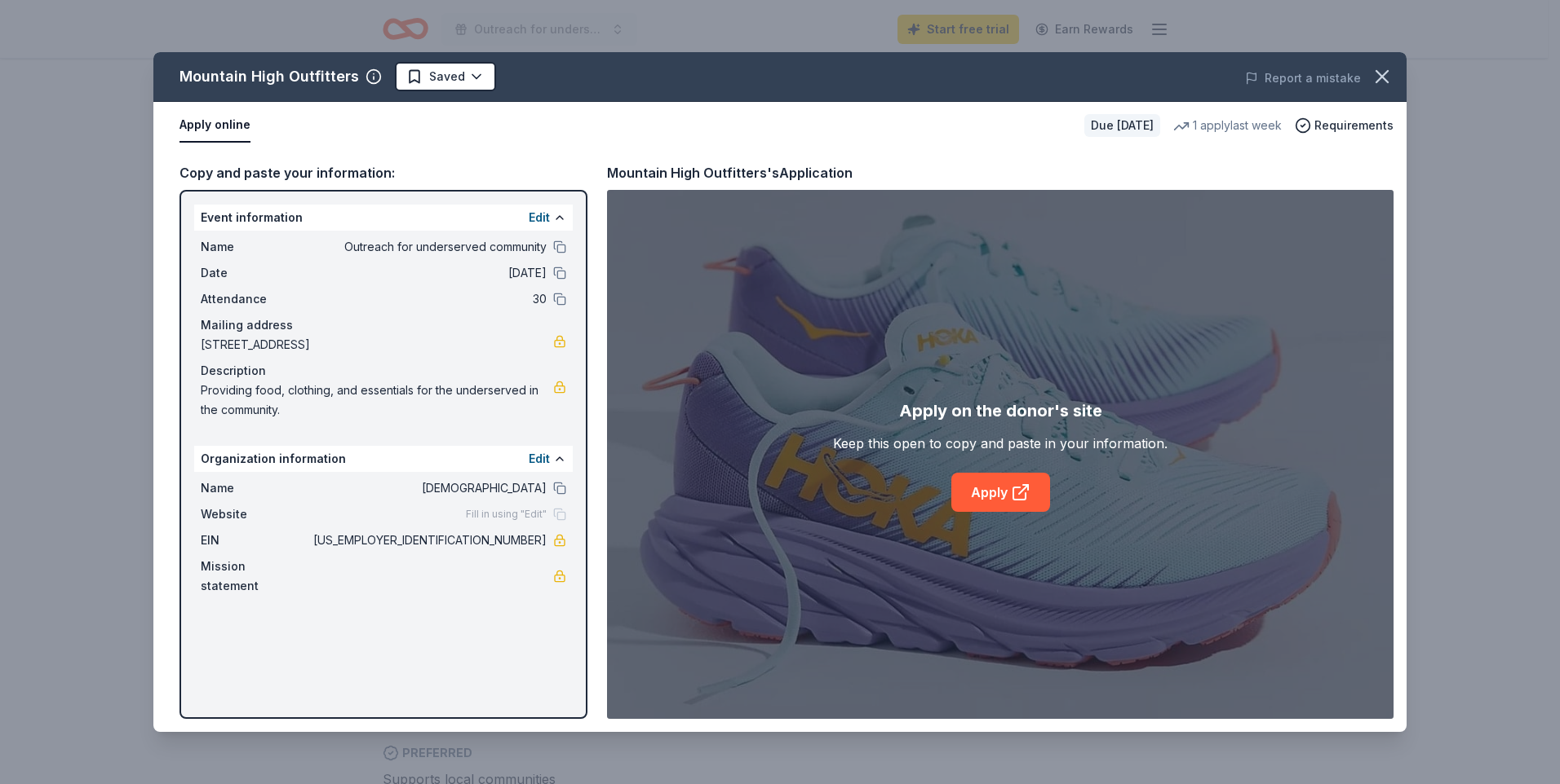
click at [420, 255] on div "Event information Edit Name Outreach for underserved community Date 11/22/25 At…" at bounding box center [383, 315] width 379 height 221
click at [540, 220] on button "Edit" at bounding box center [540, 217] width 21 height 20
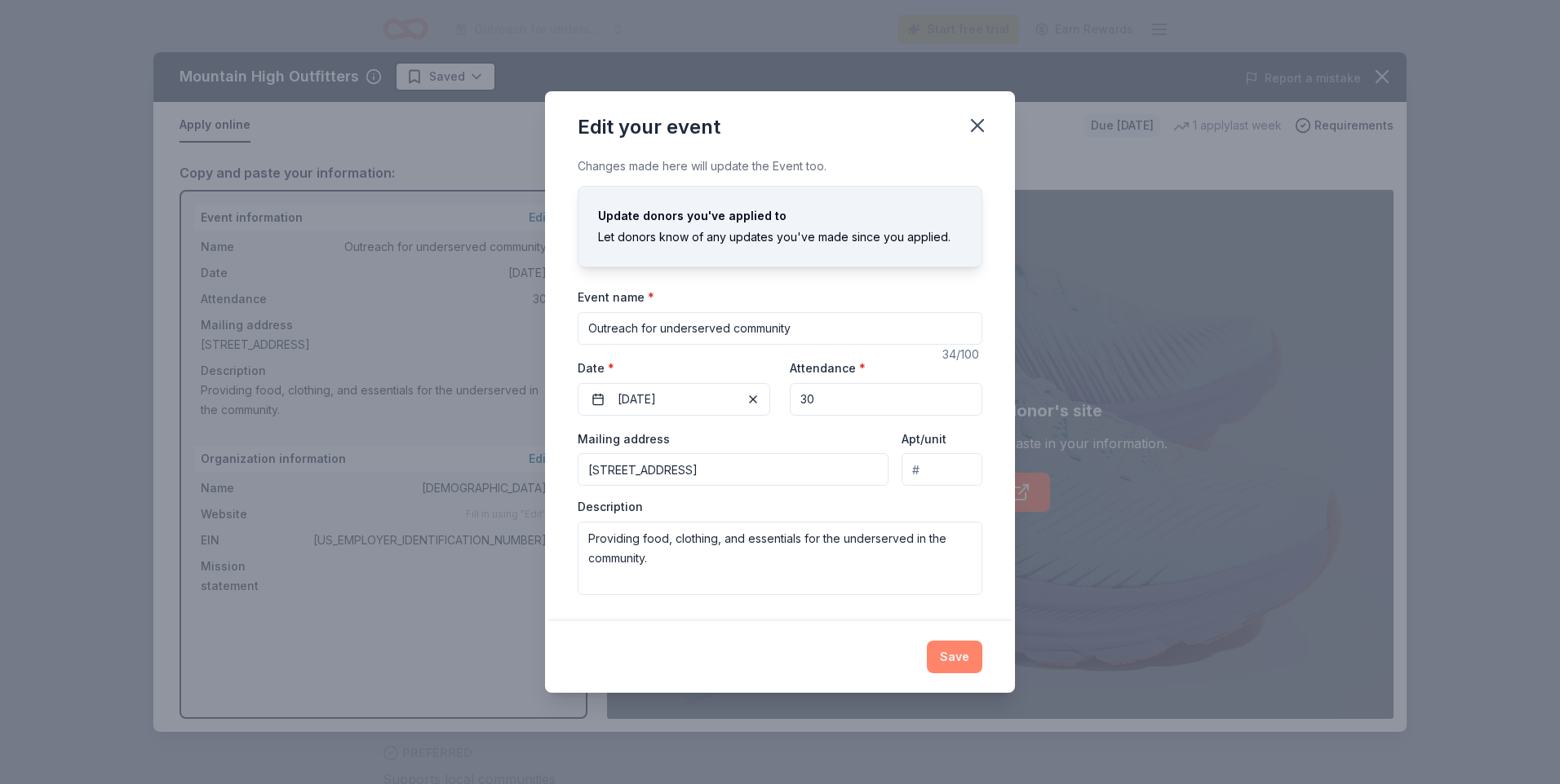
click at [964, 660] on button "Save" at bounding box center [954, 656] width 56 height 32
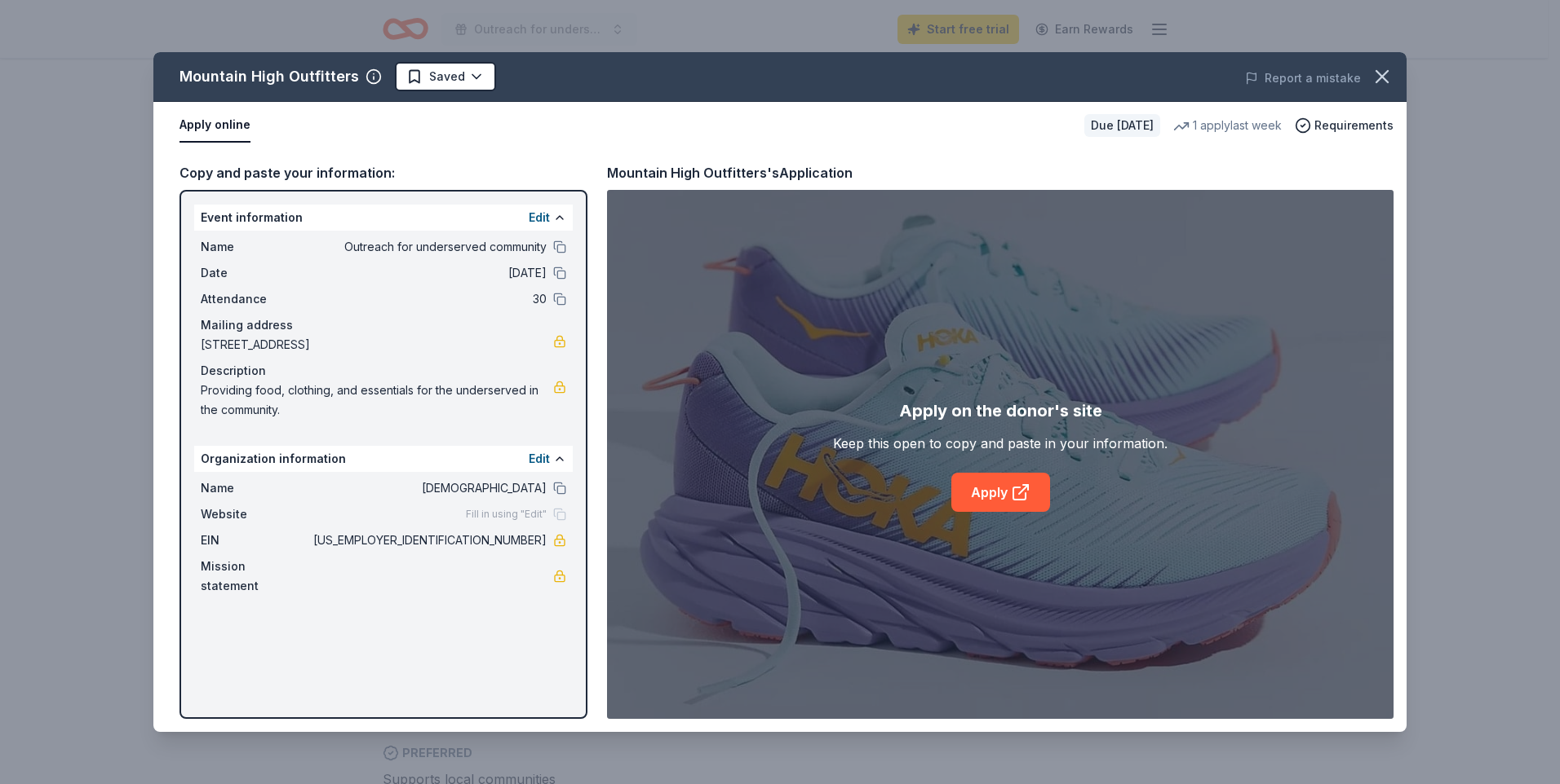
click at [216, 128] on button "Apply online" at bounding box center [215, 125] width 71 height 34
click at [215, 124] on button "Apply online" at bounding box center [215, 125] width 71 height 34
click at [277, 78] on div "Mountain High Outfitters" at bounding box center [269, 76] width 180 height 26
click at [194, 130] on button "Apply online" at bounding box center [215, 125] width 71 height 34
click at [220, 122] on button "Apply online" at bounding box center [215, 125] width 71 height 34
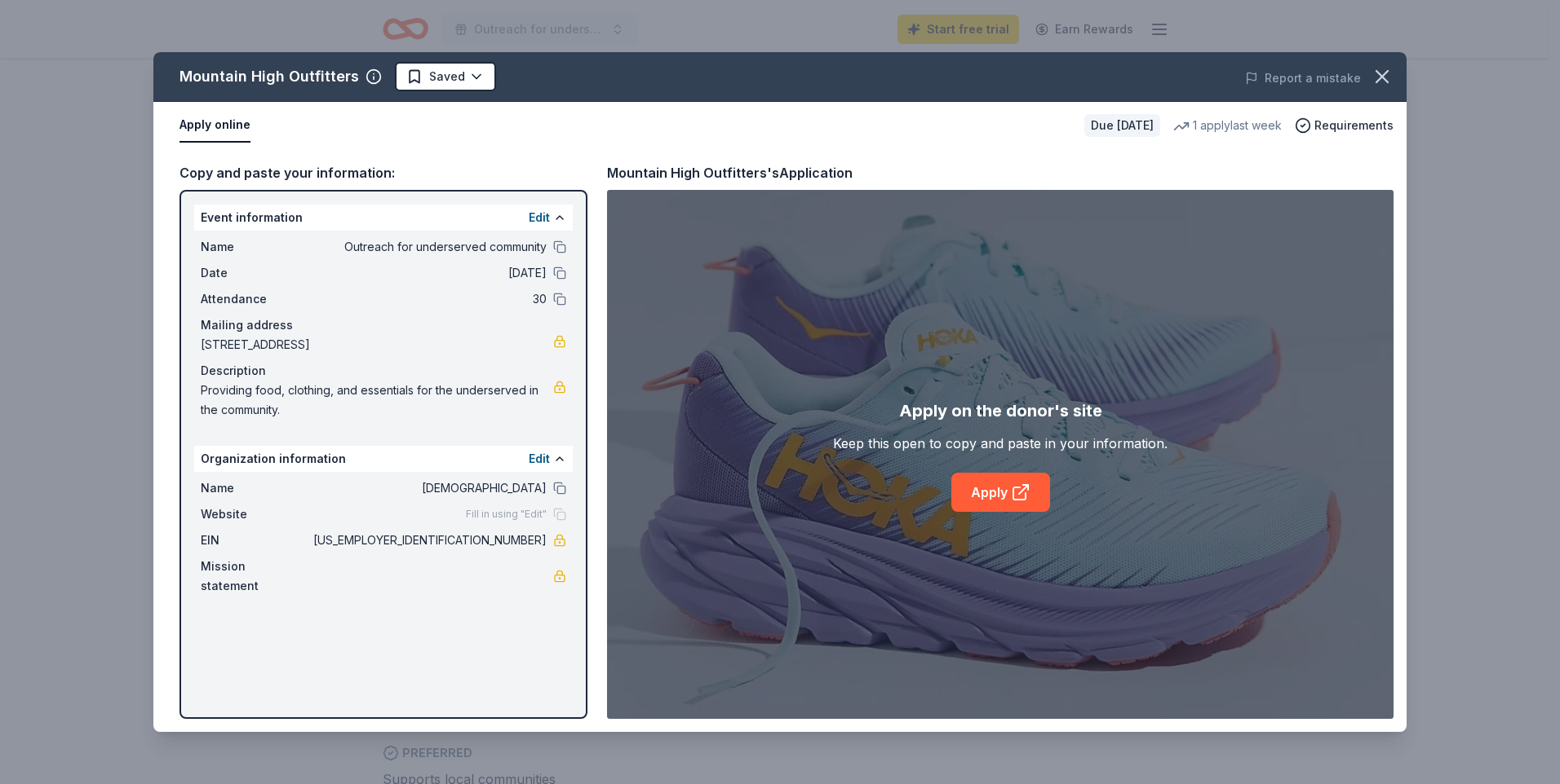
click at [220, 122] on button "Apply online" at bounding box center [215, 125] width 71 height 34
click at [1005, 491] on link "Apply" at bounding box center [1000, 492] width 99 height 39
